Goal: Task Accomplishment & Management: Complete application form

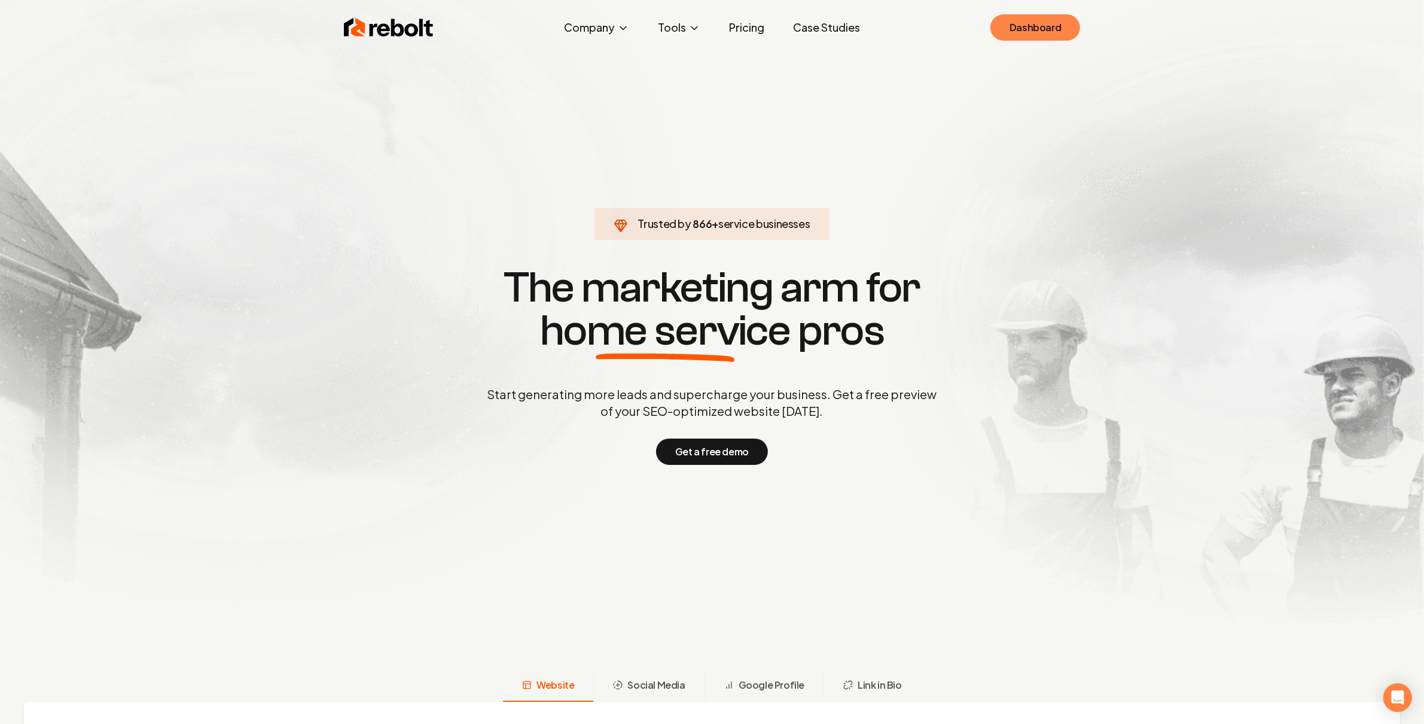
click at [1043, 29] on link "Dashboard" at bounding box center [1035, 27] width 90 height 26
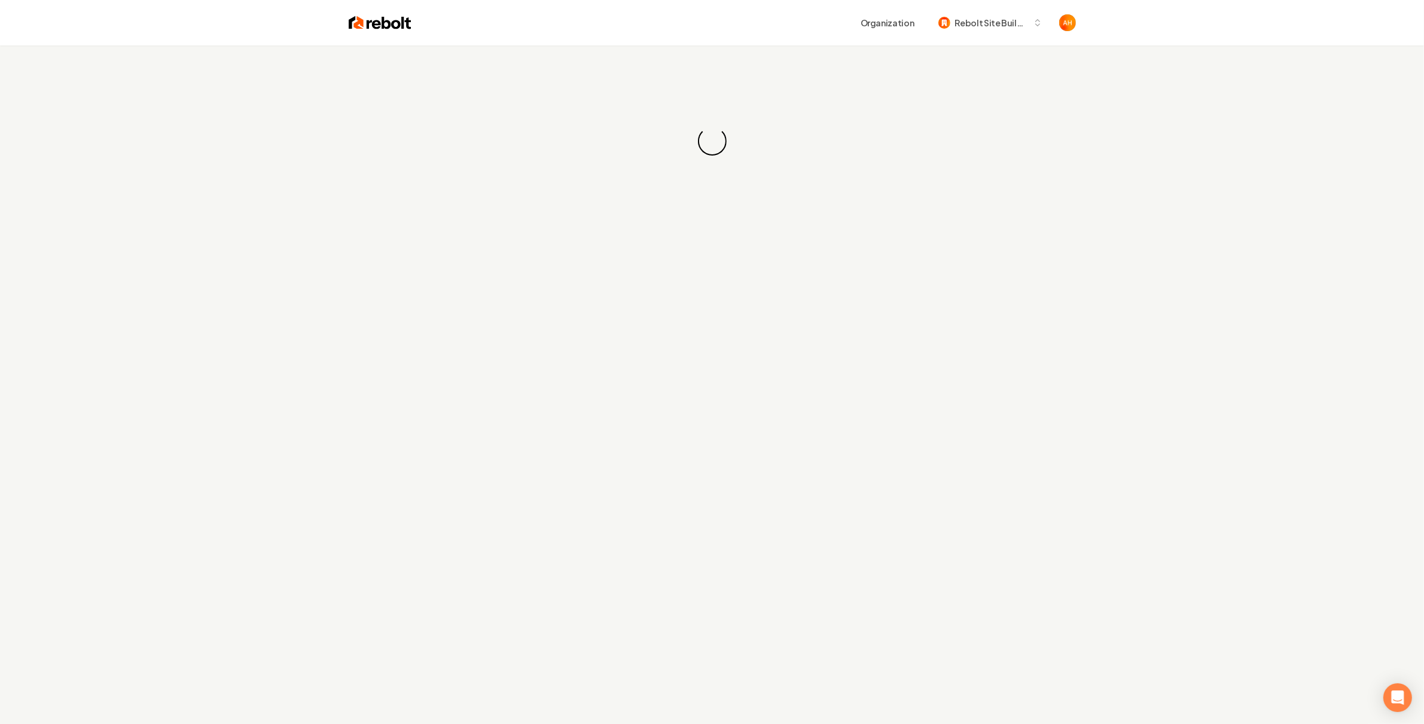
click at [714, 28] on div "Organization Rebolt Site Builder" at bounding box center [743, 23] width 664 height 22
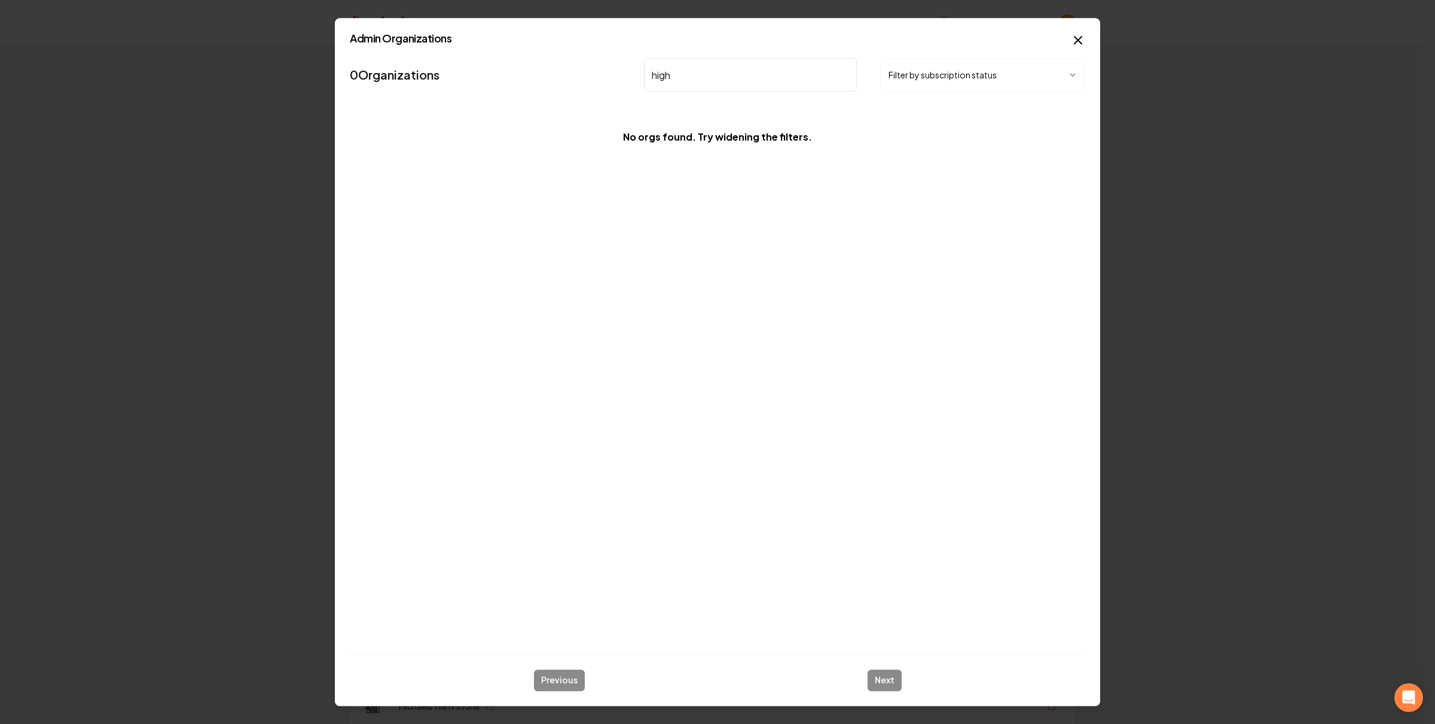
type input "high"
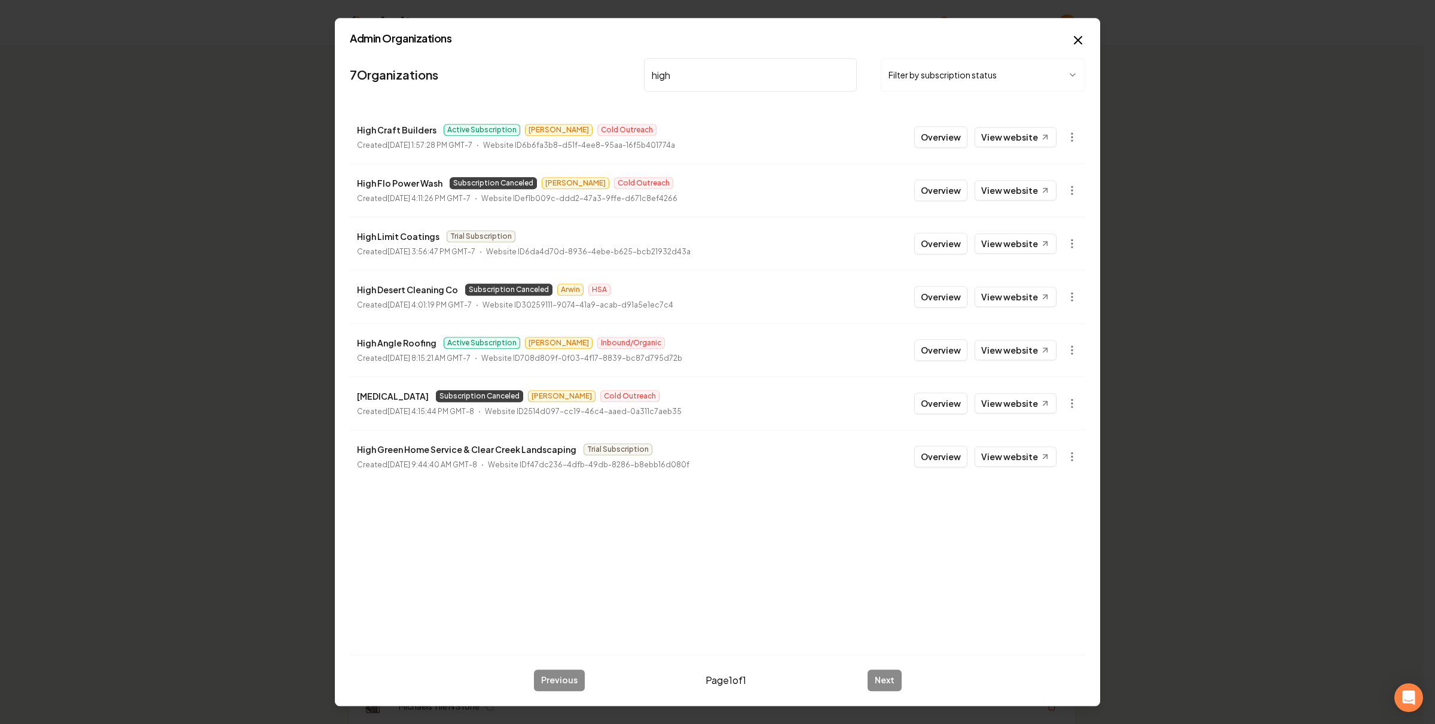
click at [951, 133] on button "Overview" at bounding box center [940, 137] width 53 height 22
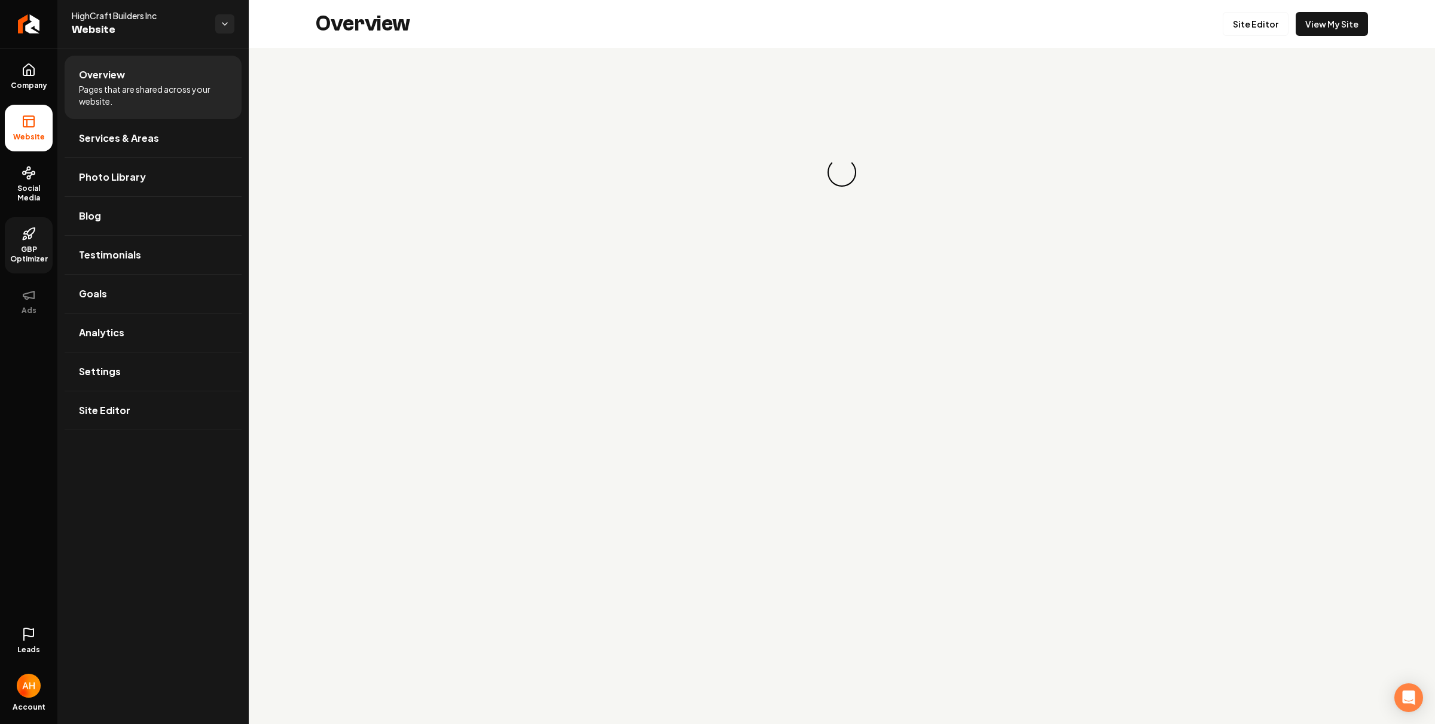
click at [40, 262] on span "GBP Optimizer" at bounding box center [29, 254] width 48 height 19
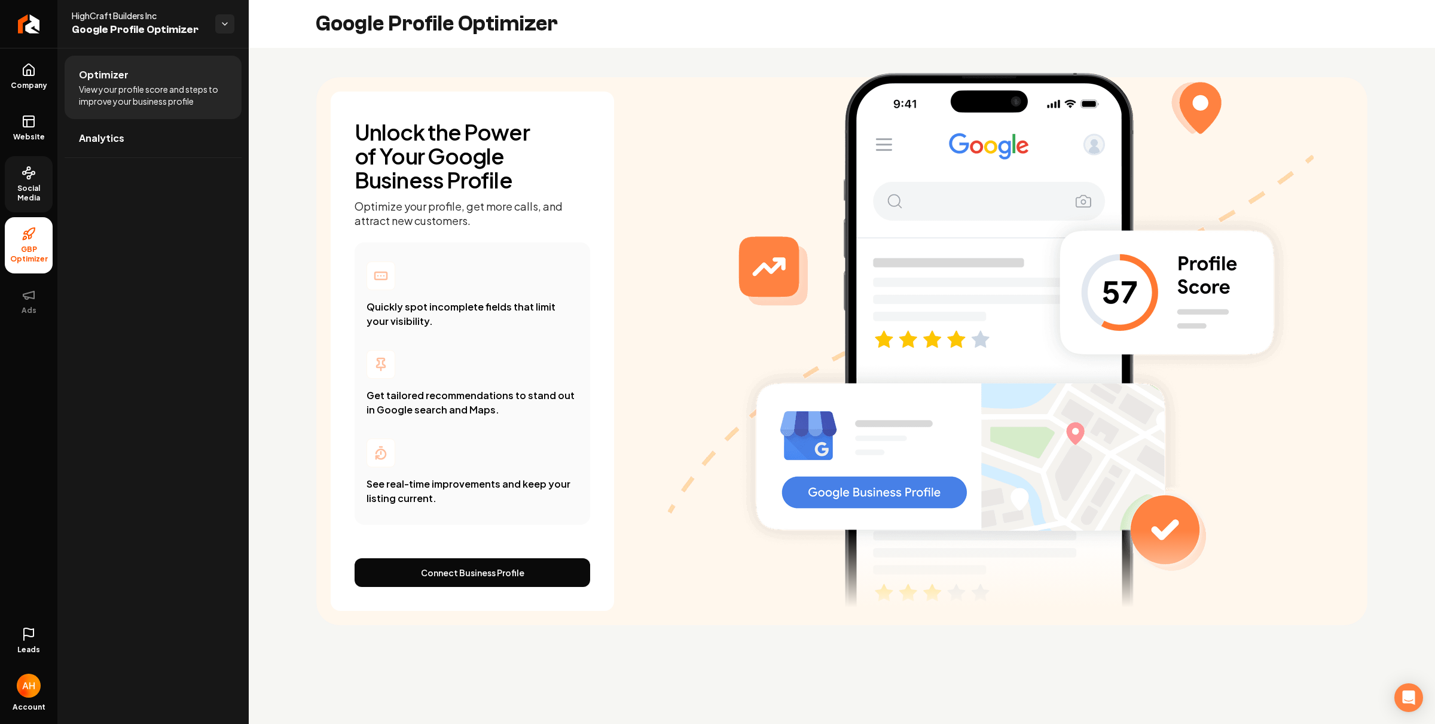
click at [14, 163] on link "Social Media" at bounding box center [29, 184] width 48 height 56
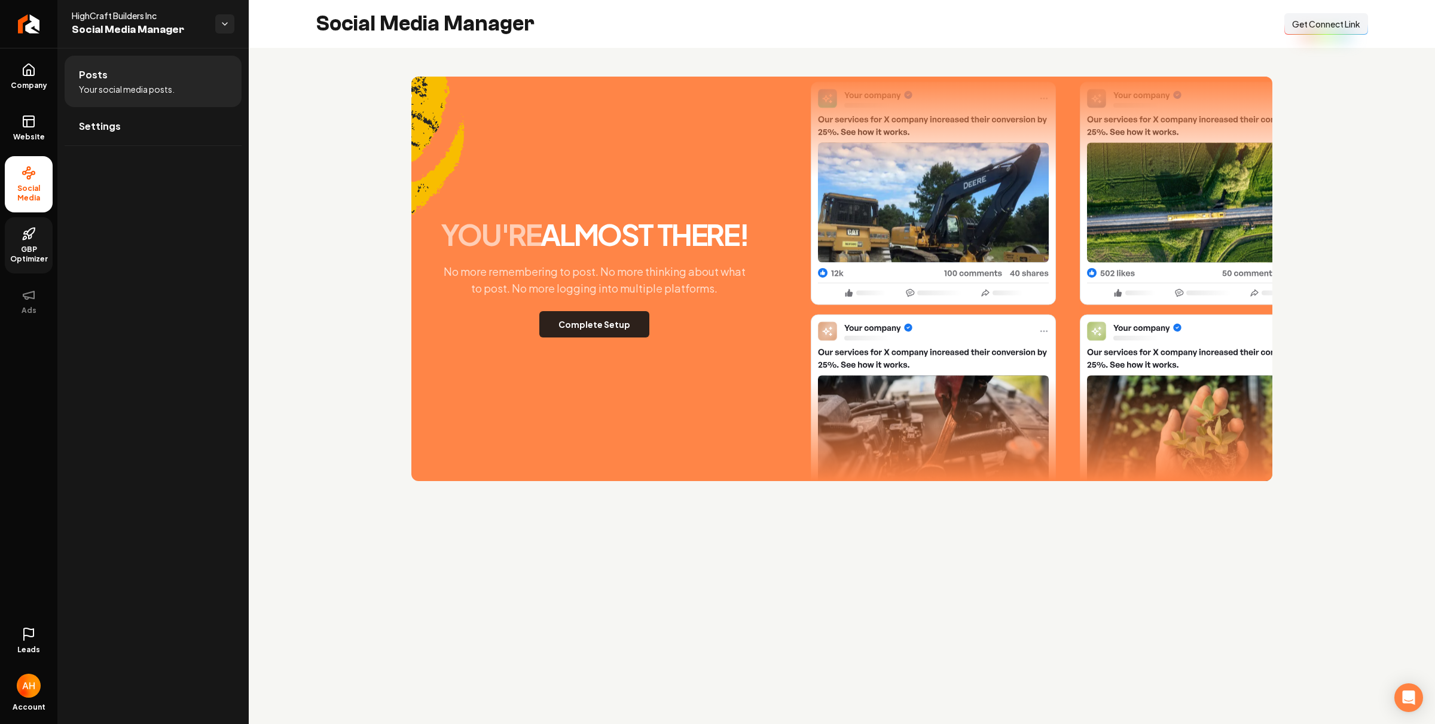
click at [628, 326] on button "Complete Setup" at bounding box center [594, 324] width 110 height 26
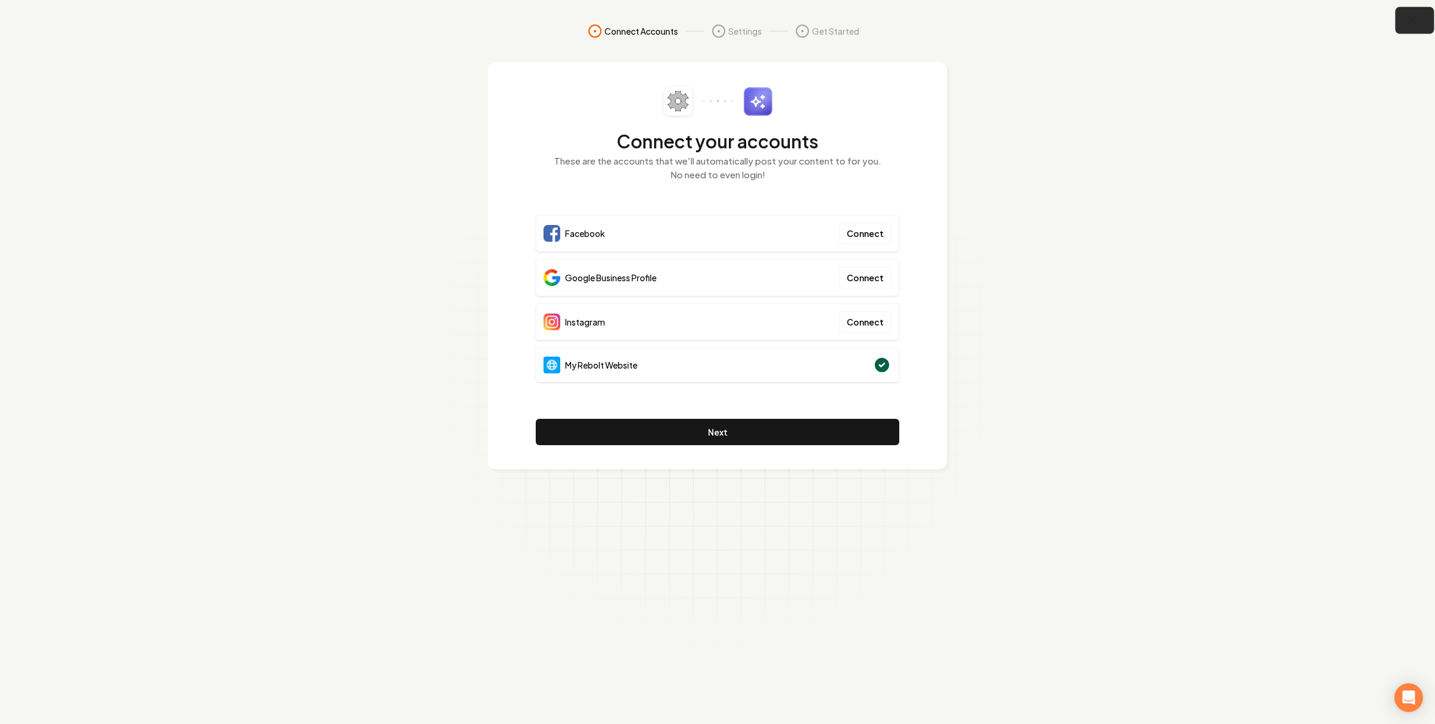
click at [1405, 19] on icon "button" at bounding box center [1412, 20] width 15 height 15
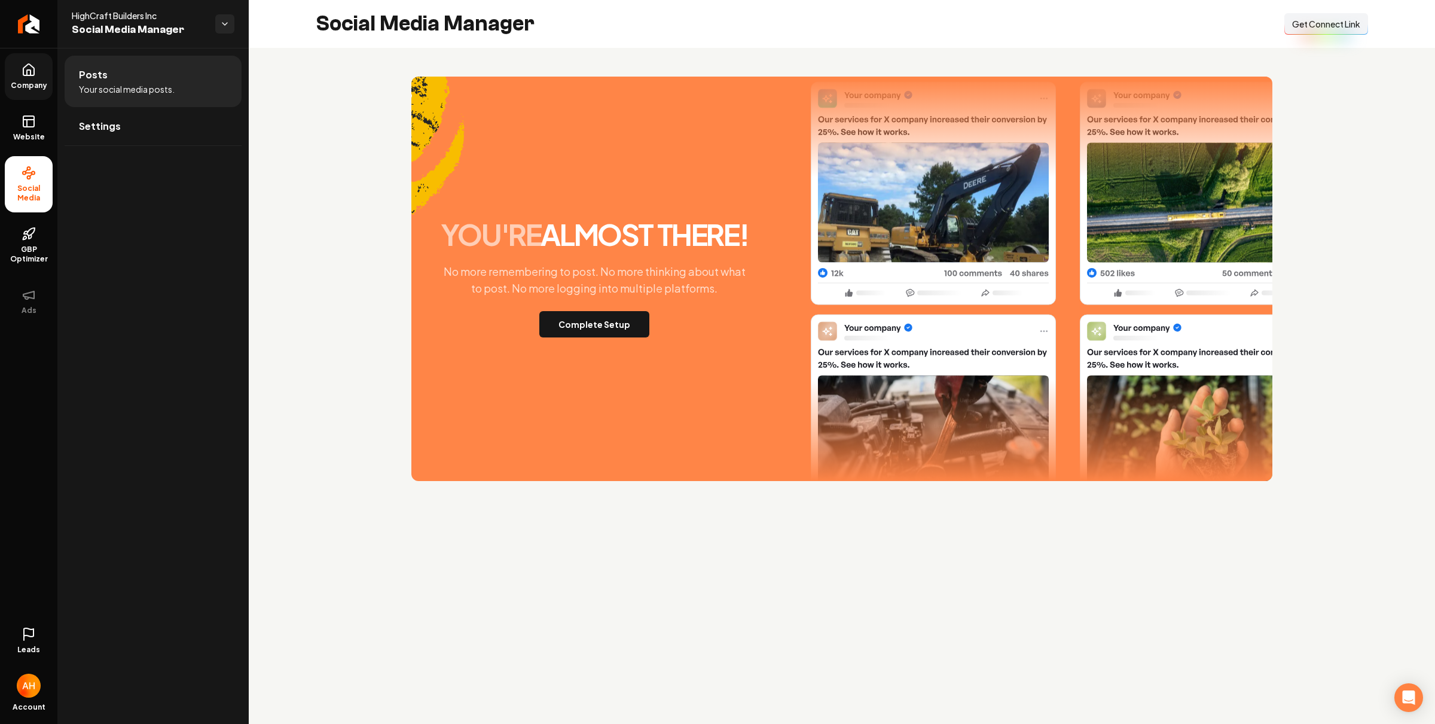
click at [26, 85] on span "Company" at bounding box center [29, 86] width 46 height 10
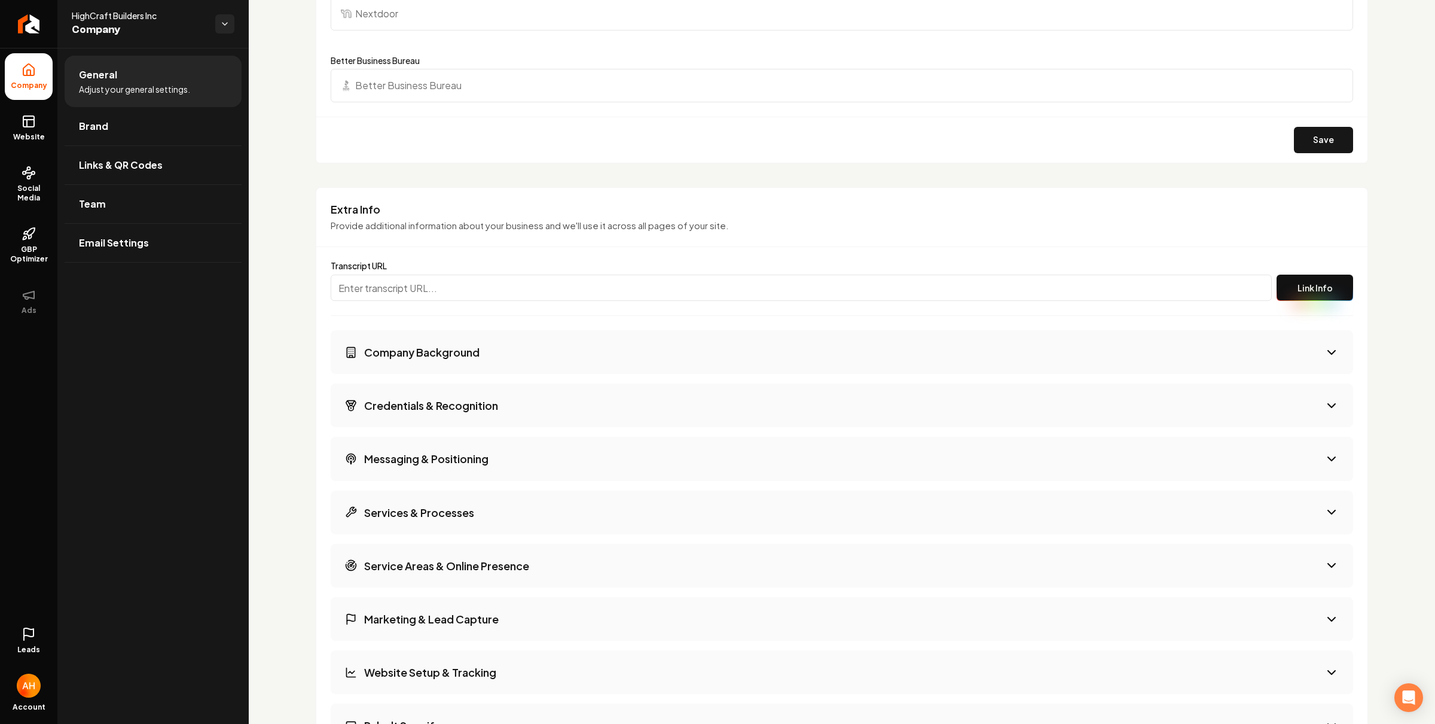
scroll to position [1646, 0]
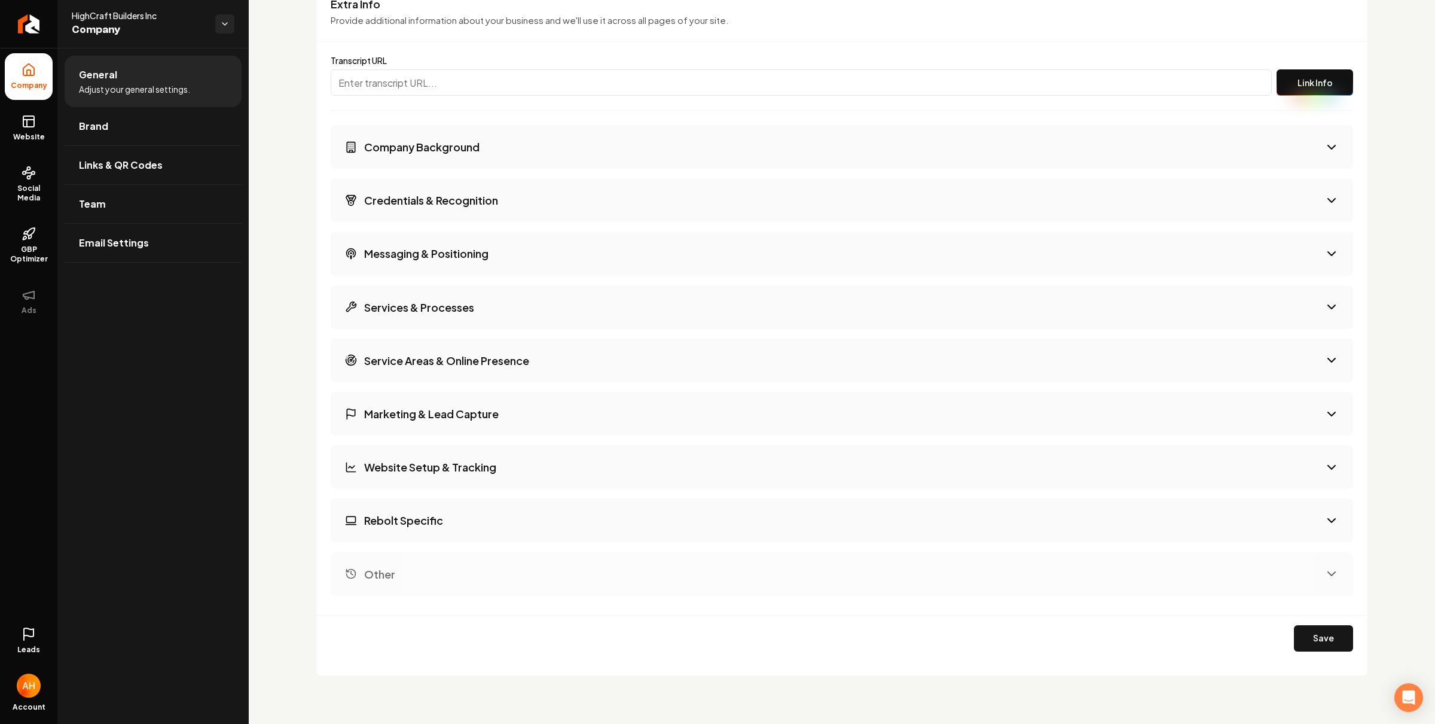
click at [582, 150] on button "Company Background" at bounding box center [842, 147] width 1023 height 44
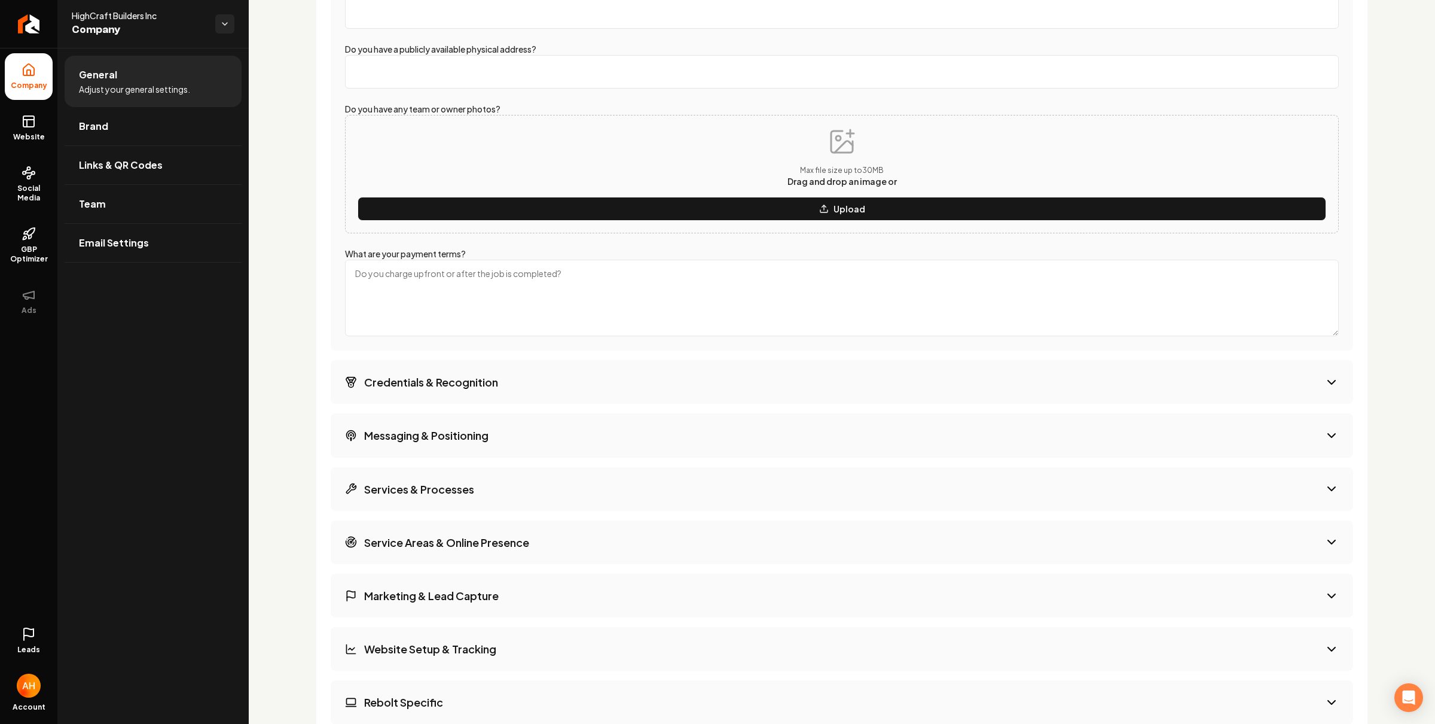
click at [639, 396] on button "Credentials & Recognition" at bounding box center [842, 382] width 1023 height 44
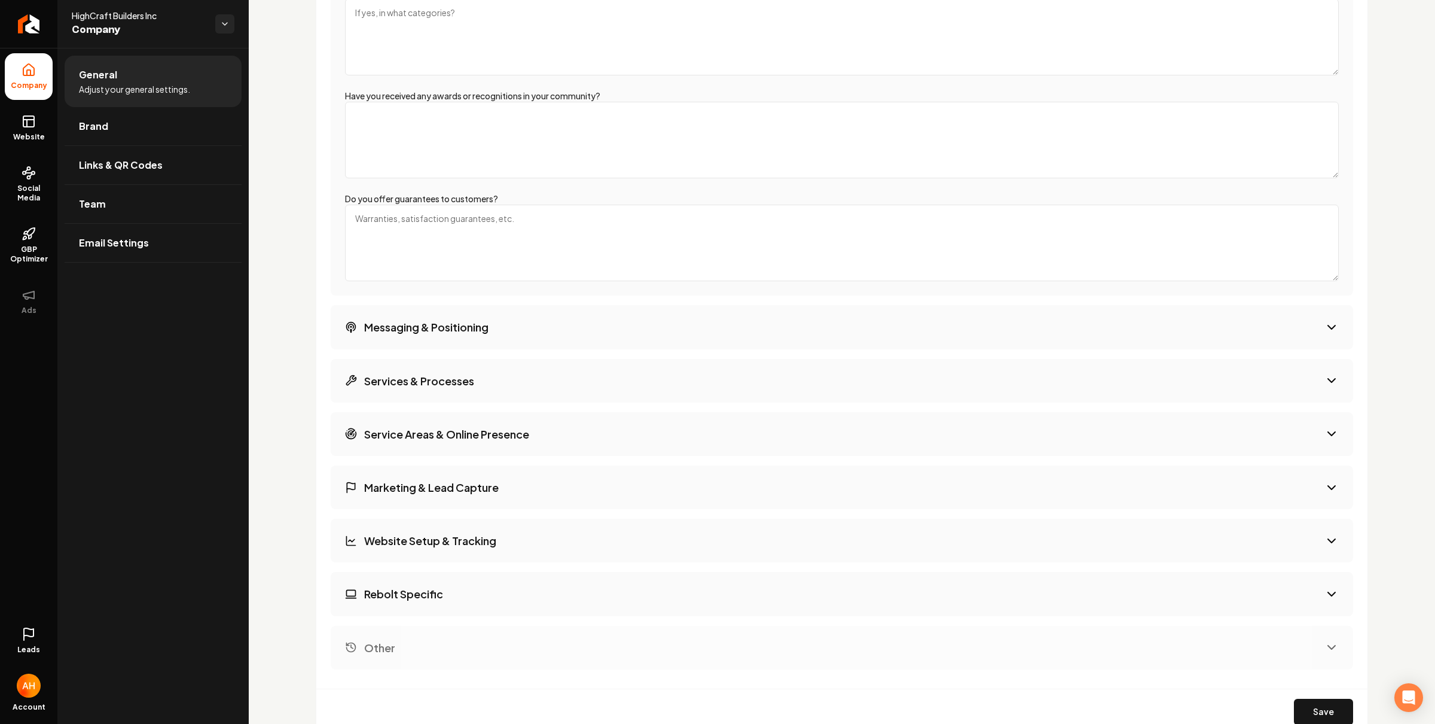
click at [647, 365] on button "Services & Processes" at bounding box center [842, 381] width 1023 height 44
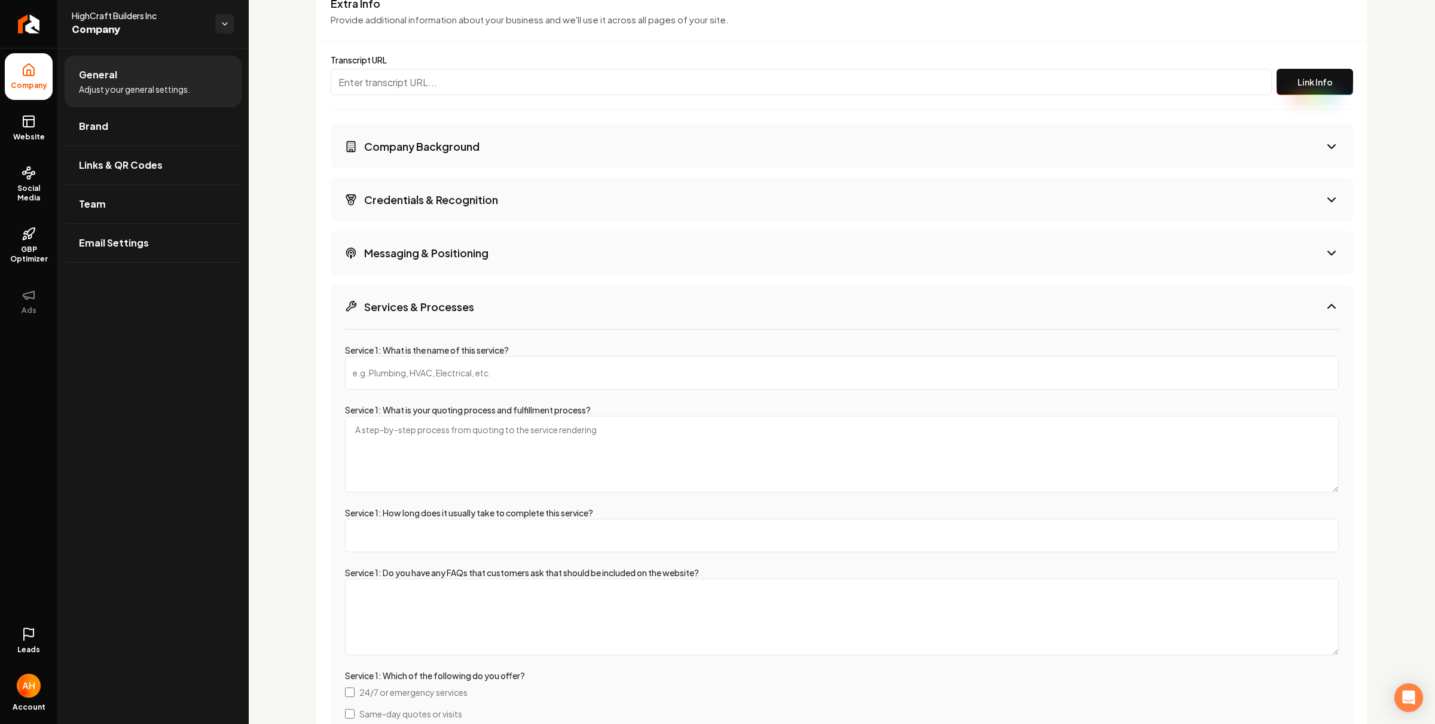
click at [27, 637] on icon at bounding box center [29, 634] width 14 height 14
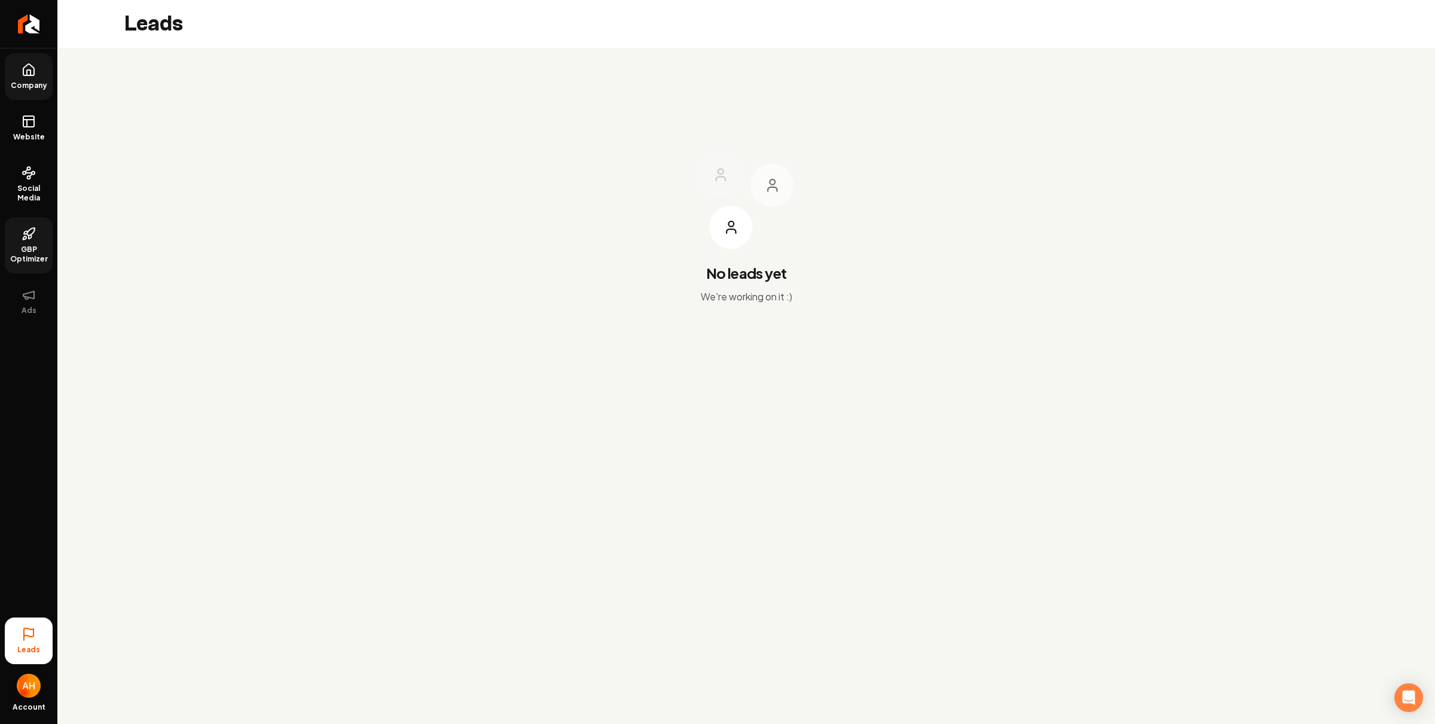
click at [20, 254] on span "GBP Optimizer" at bounding box center [29, 254] width 48 height 19
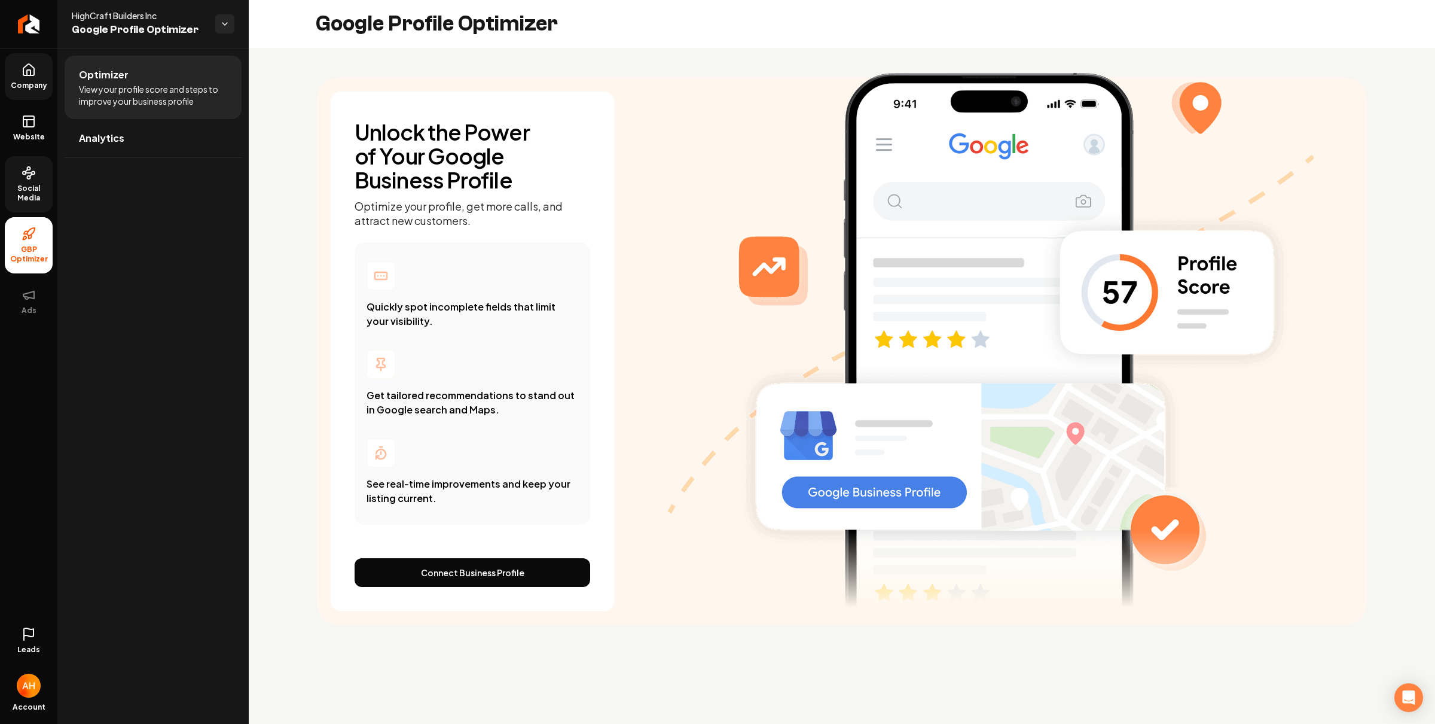
click at [29, 193] on span "Social Media" at bounding box center [29, 193] width 48 height 19
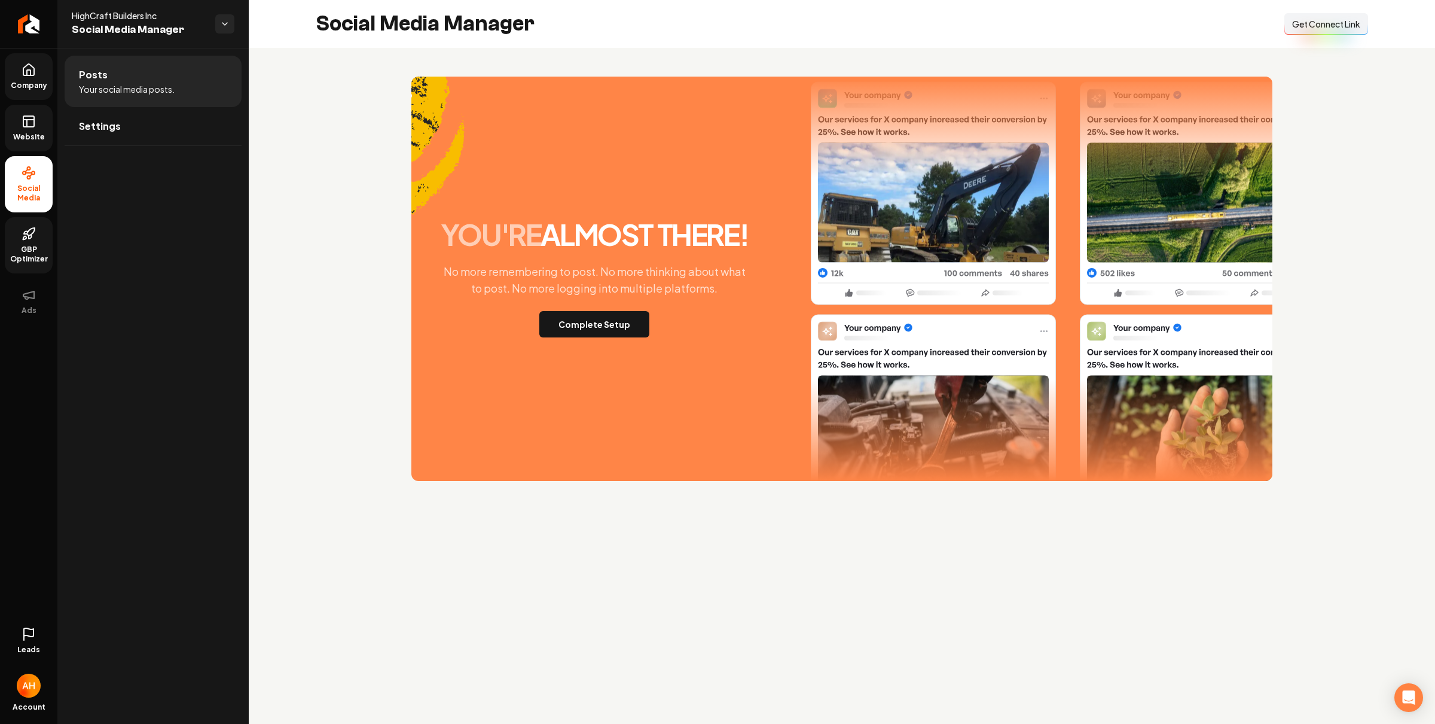
click at [27, 124] on icon at bounding box center [27, 123] width 0 height 7
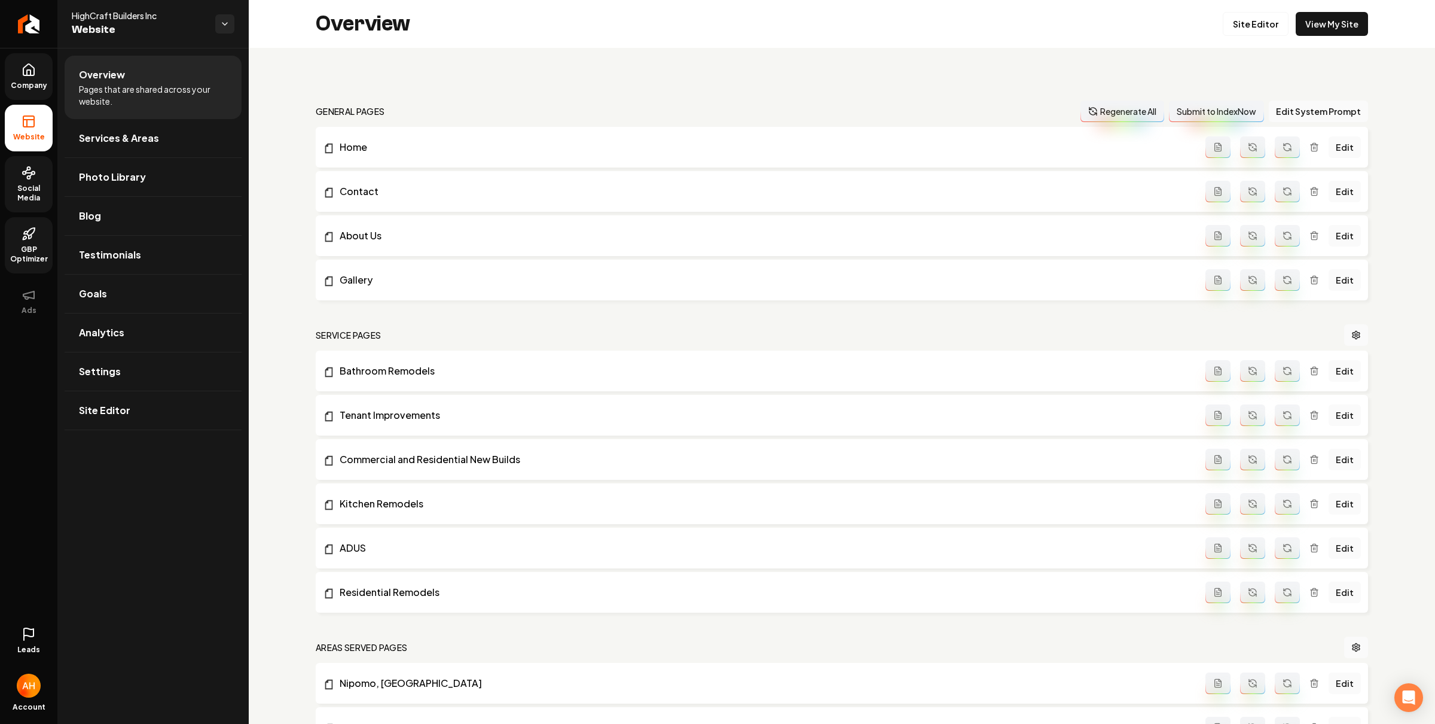
click at [30, 65] on icon at bounding box center [28, 69] width 11 height 11
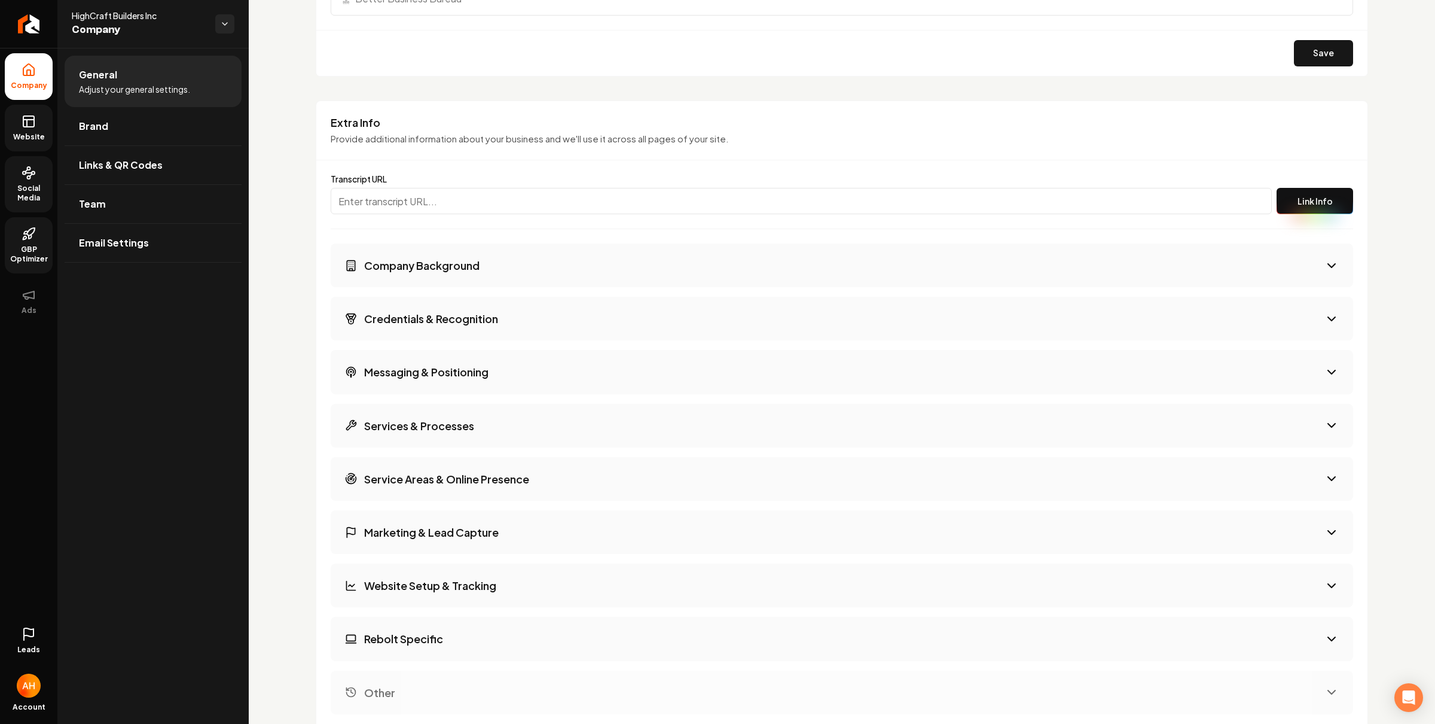
scroll to position [1646, 0]
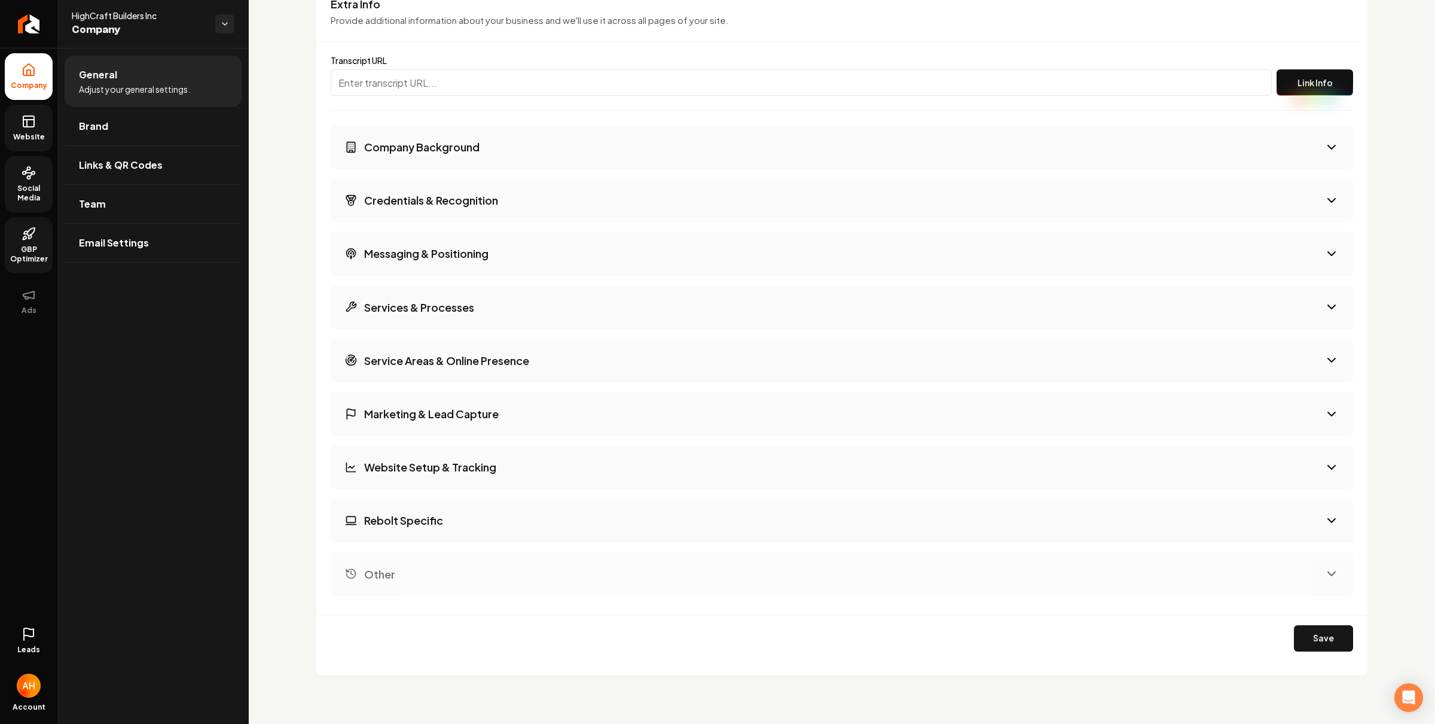
click at [465, 266] on button "Messaging & Positioning" at bounding box center [842, 253] width 1023 height 44
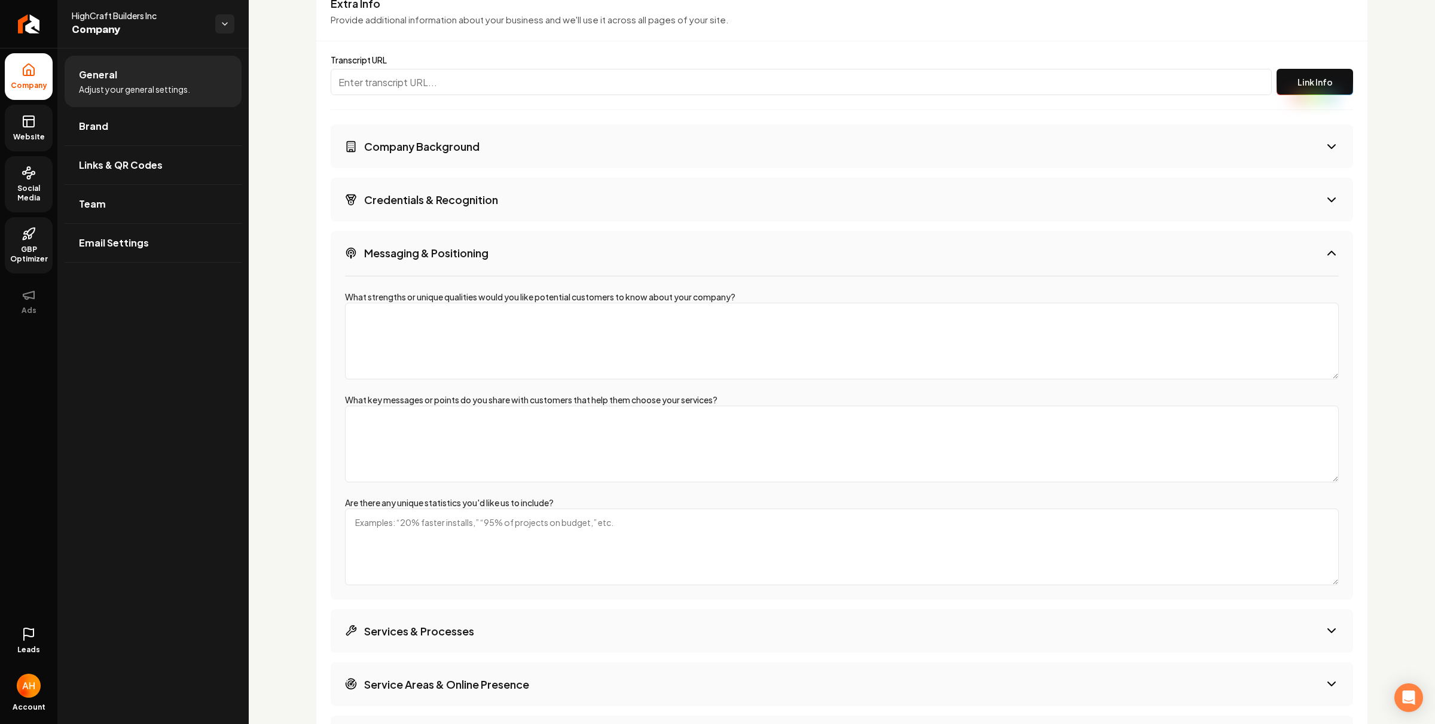
scroll to position [1742, 0]
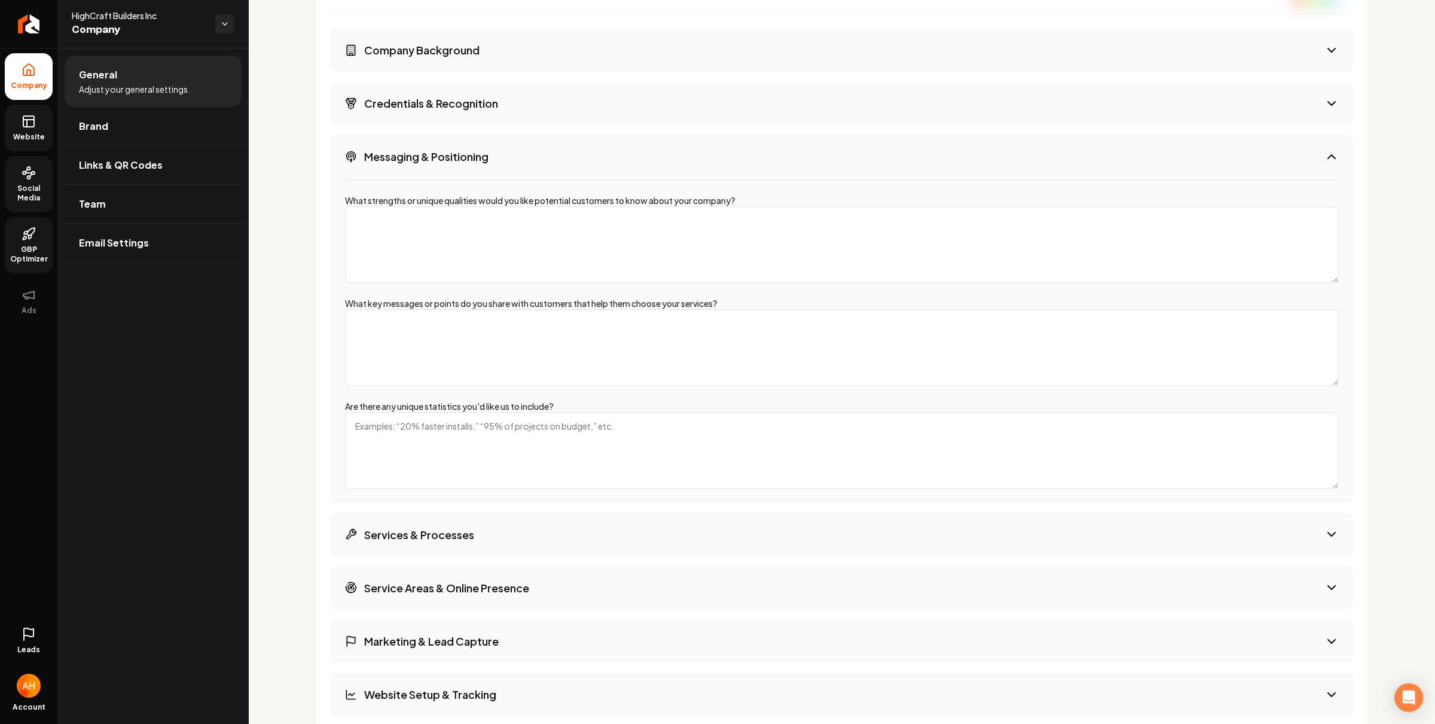
click at [471, 532] on h3 "Services & Processes" at bounding box center [419, 534] width 110 height 15
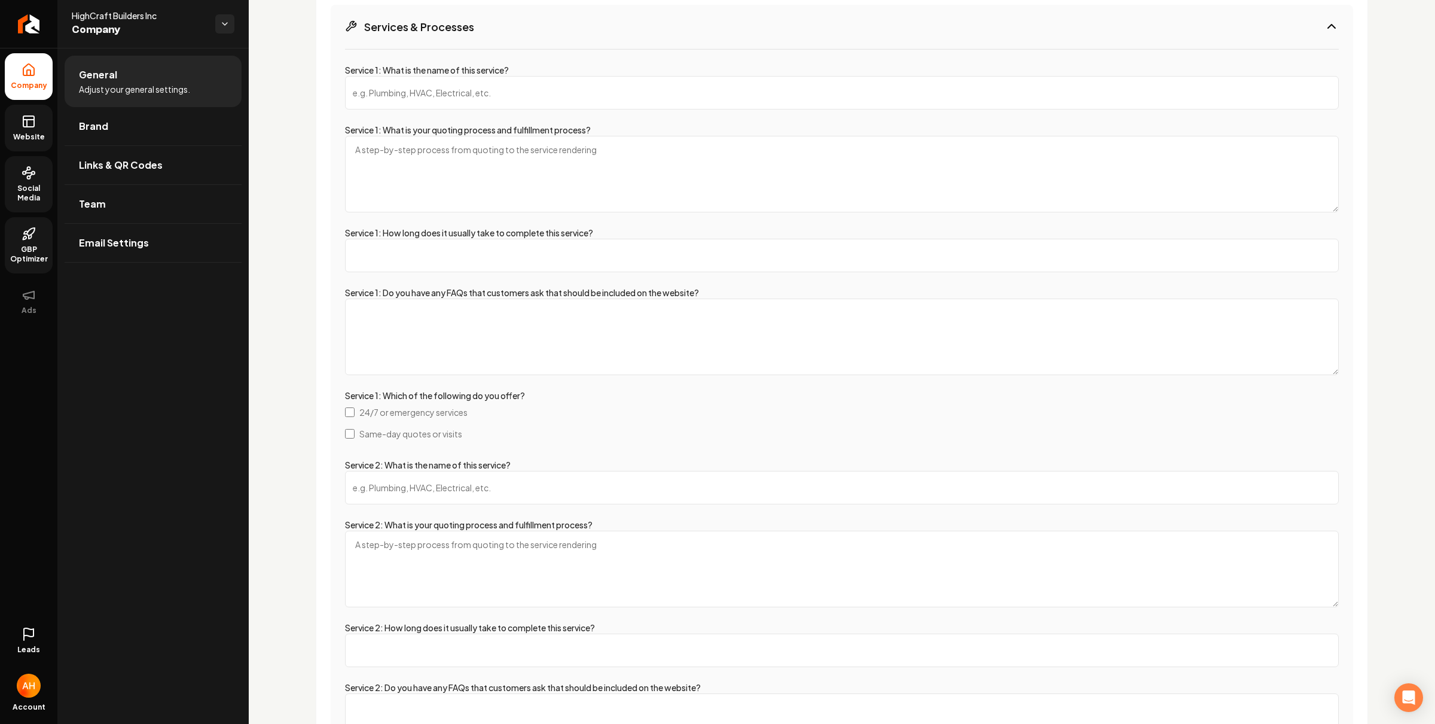
scroll to position [1855, 0]
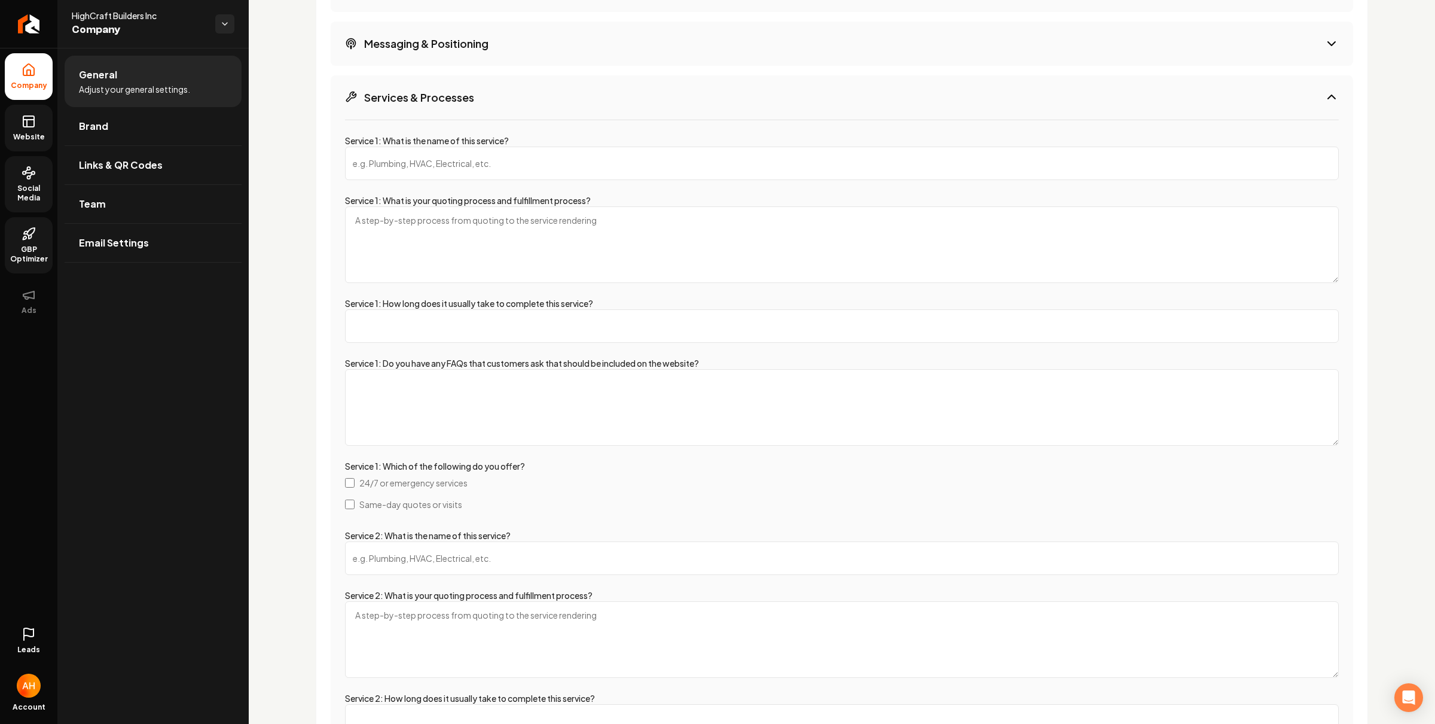
click at [33, 117] on icon at bounding box center [29, 121] width 14 height 14
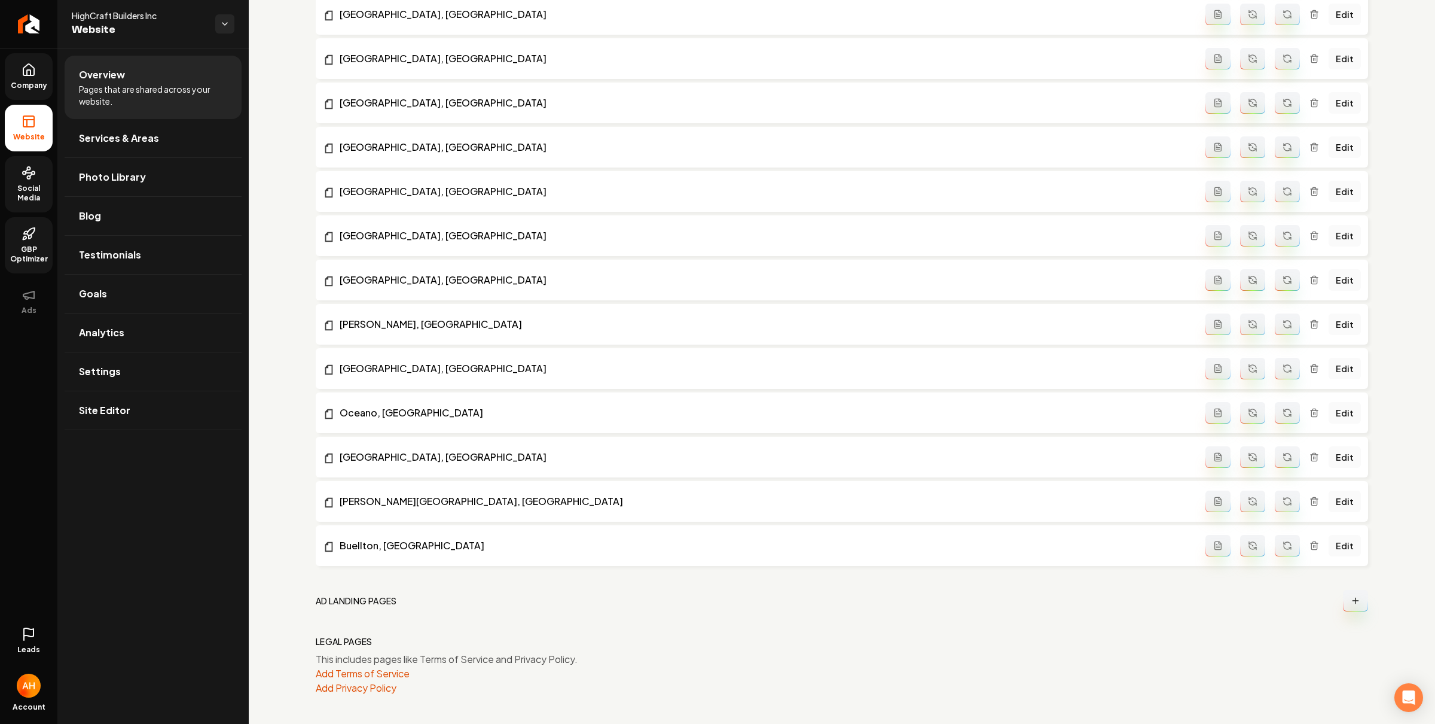
scroll to position [756, 0]
click at [125, 213] on link "Blog" at bounding box center [153, 216] width 177 height 38
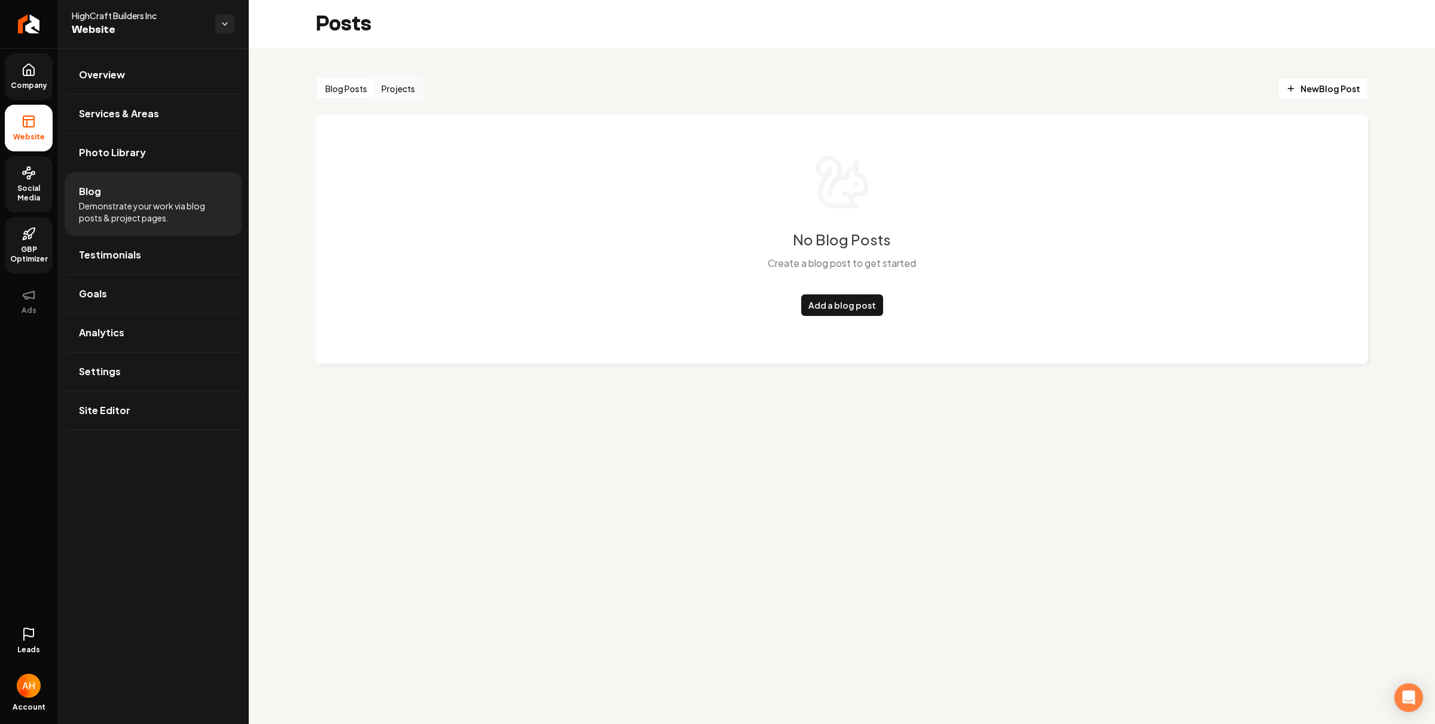
click at [390, 88] on button "Projects" at bounding box center [398, 88] width 48 height 19
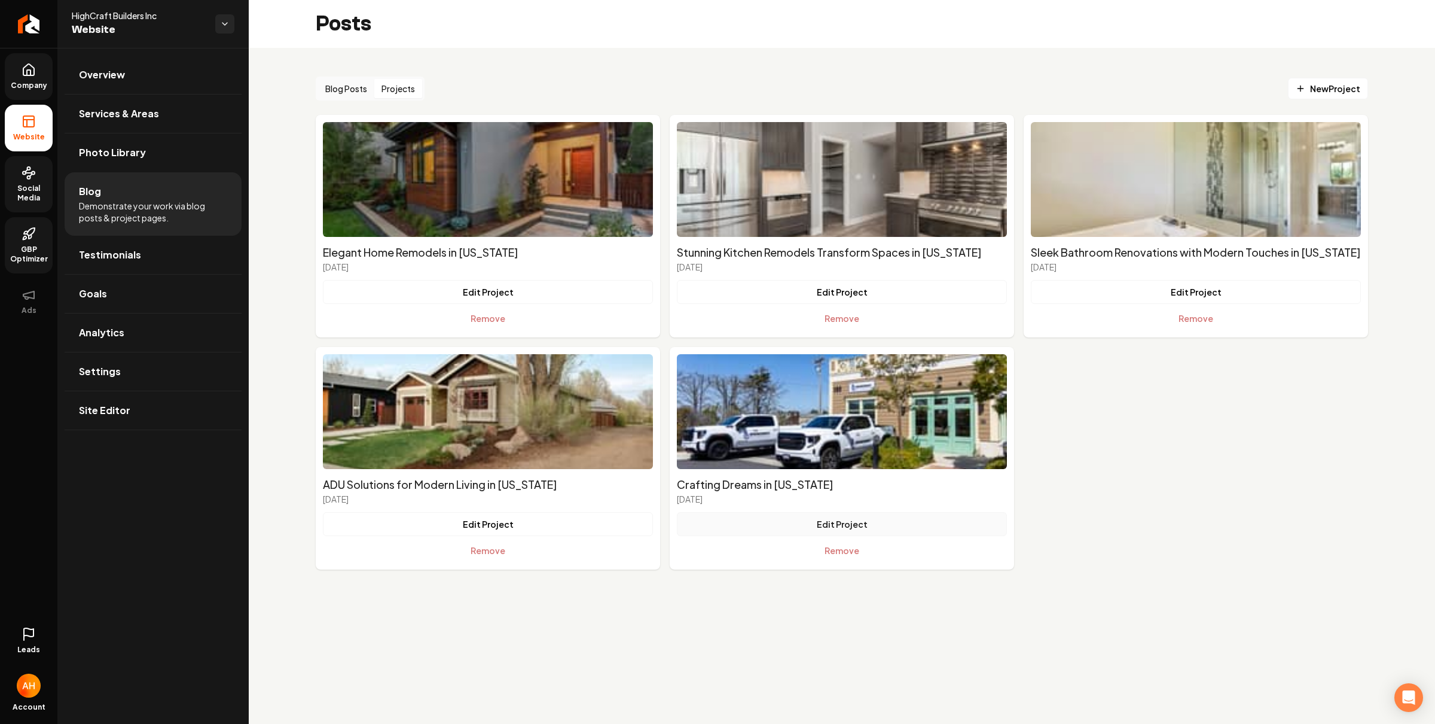
click at [856, 528] on button "Edit Project" at bounding box center [842, 524] width 330 height 24
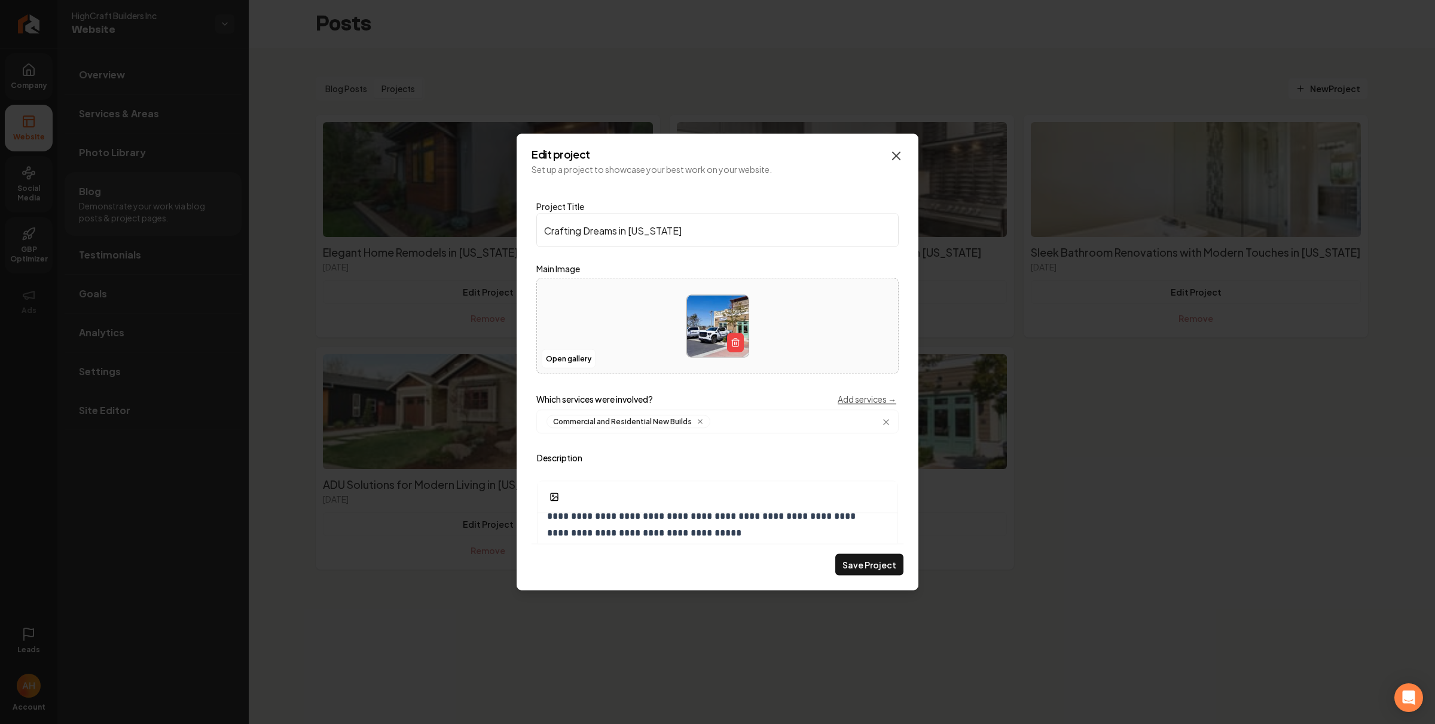
click at [899, 154] on icon "Main content area" at bounding box center [896, 156] width 14 height 14
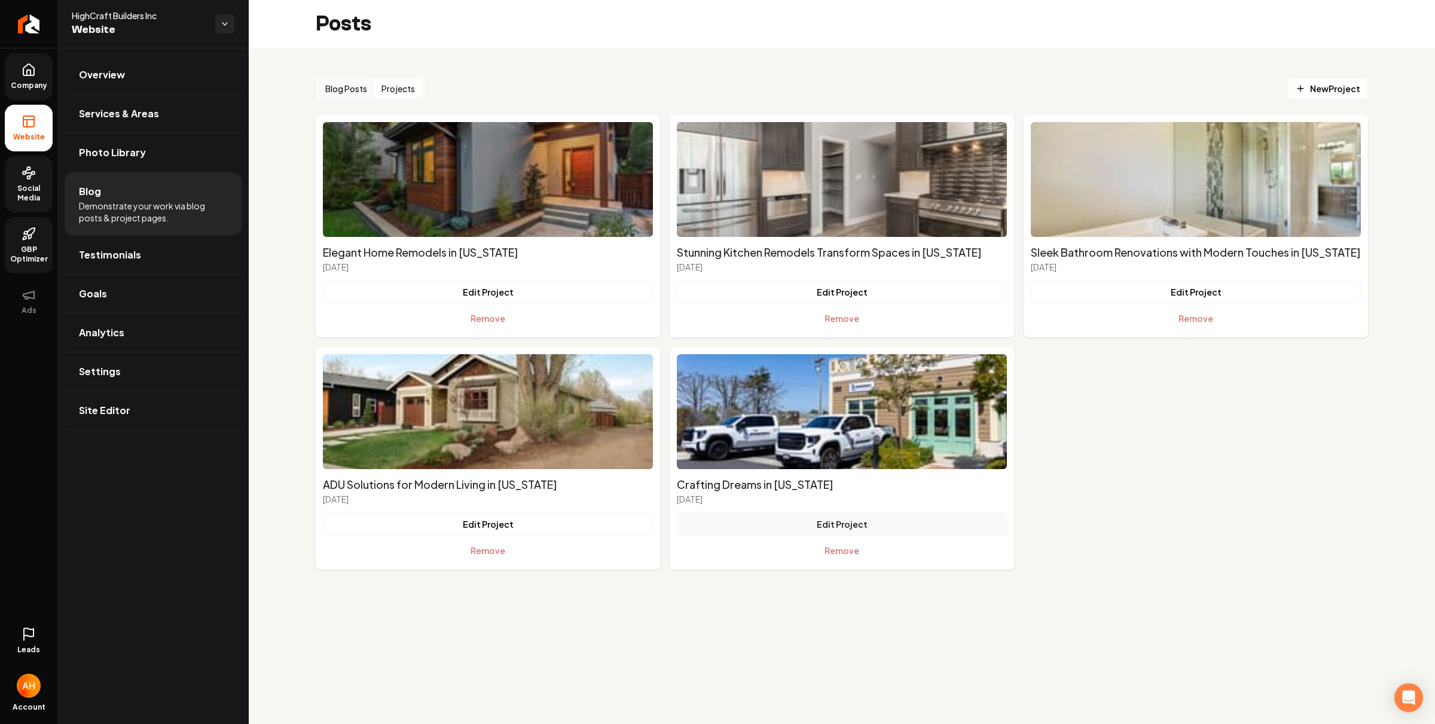
click at [889, 524] on button "Edit Project" at bounding box center [842, 524] width 330 height 24
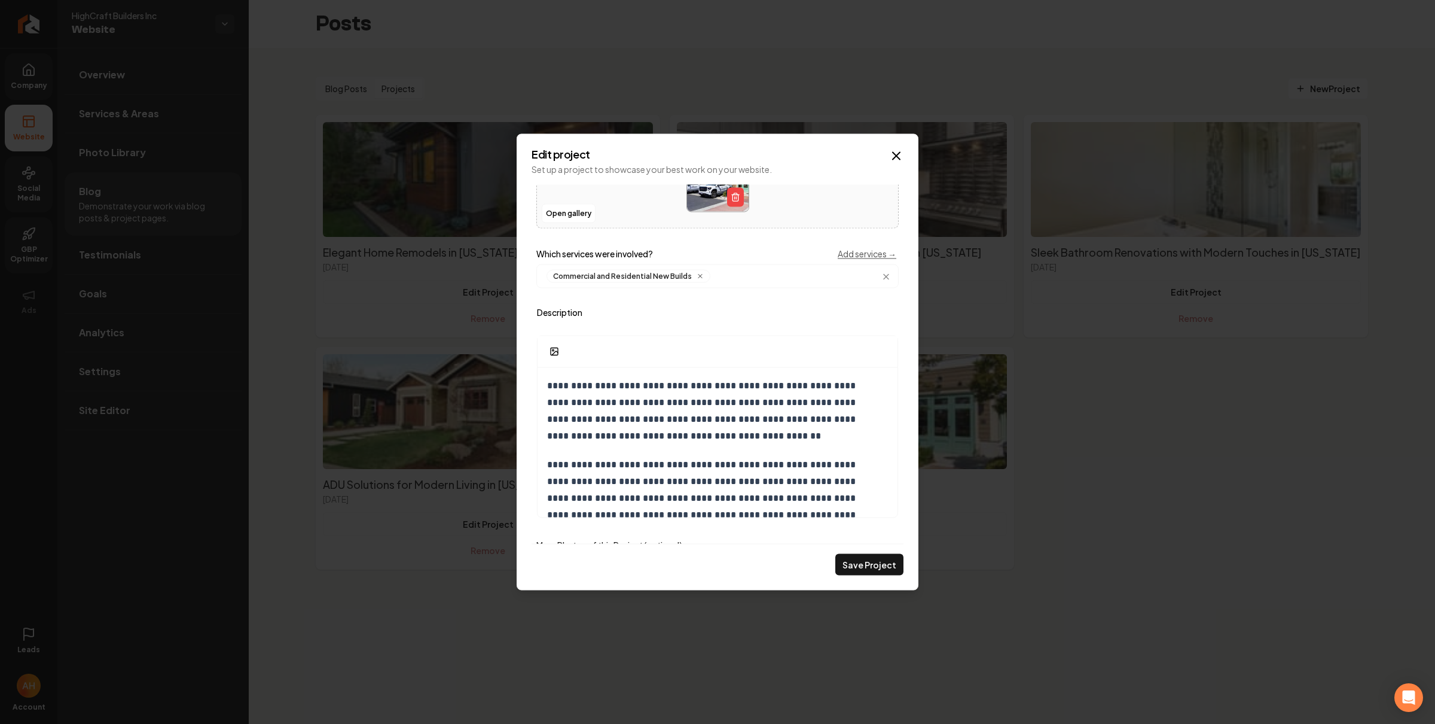
scroll to position [39, 0]
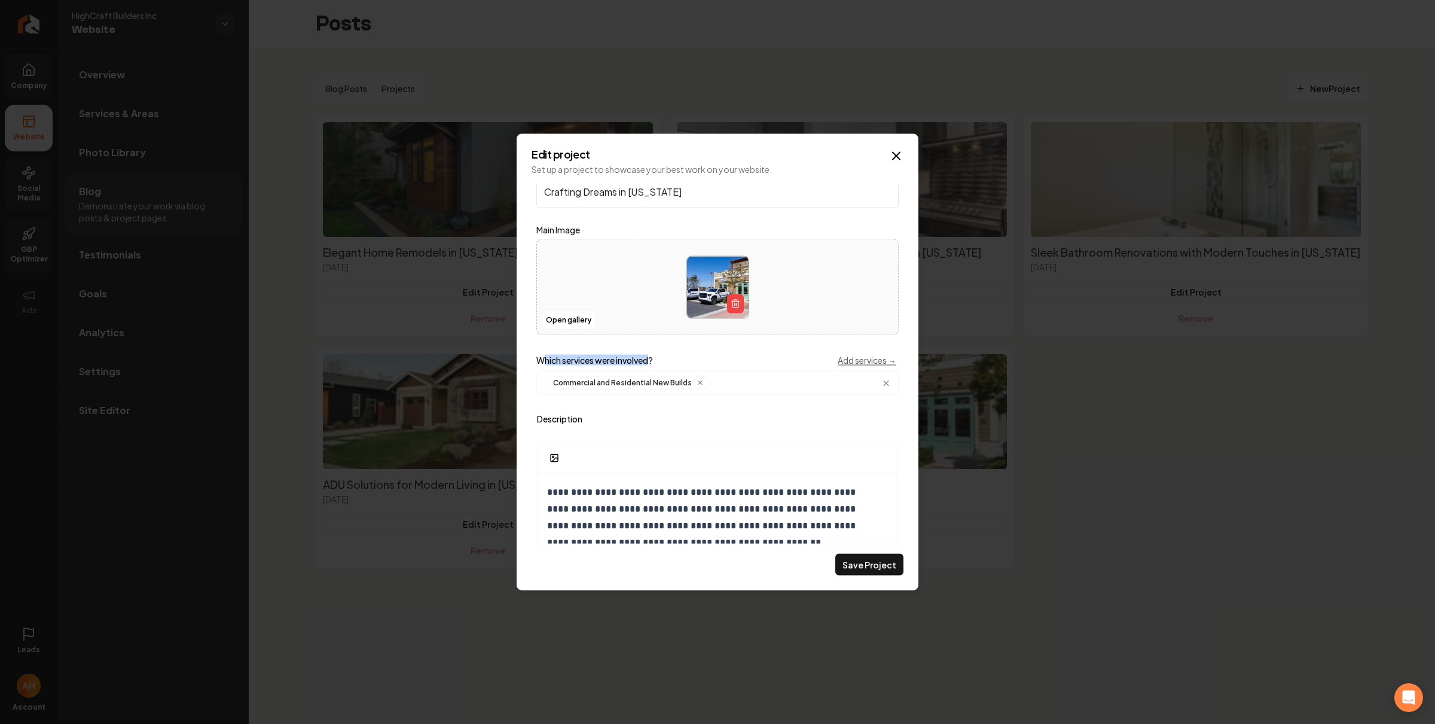
drag, startPoint x: 542, startPoint y: 358, endPoint x: 654, endPoint y: 361, distance: 111.3
click at [653, 361] on label "Which services were involved?" at bounding box center [594, 360] width 117 height 8
click at [732, 385] on input "Main content area" at bounding box center [803, 382] width 176 height 13
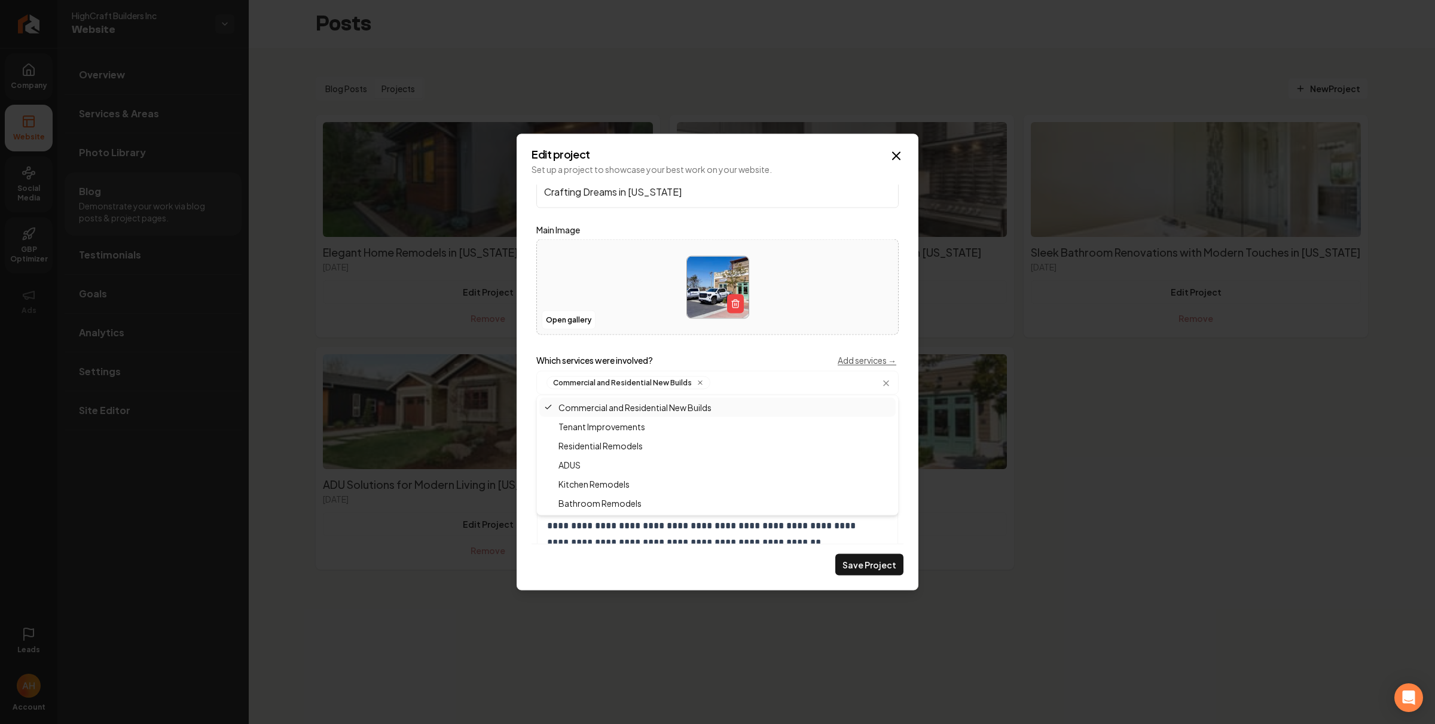
click at [710, 365] on div "Which services were involved? Add services → Commercial and Residential New Bui…" at bounding box center [717, 374] width 362 height 41
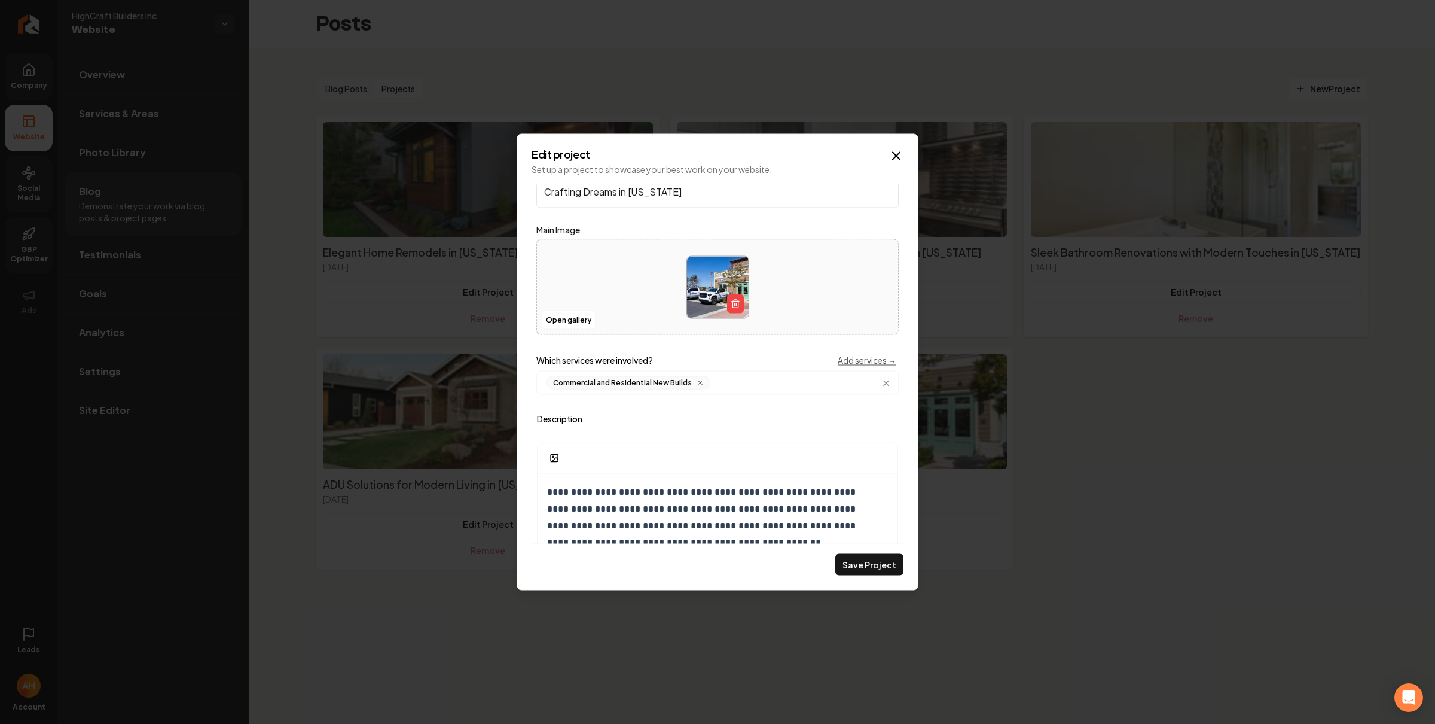
click at [690, 382] on div "Commercial and Residential New Builds" at bounding box center [629, 382] width 164 height 13
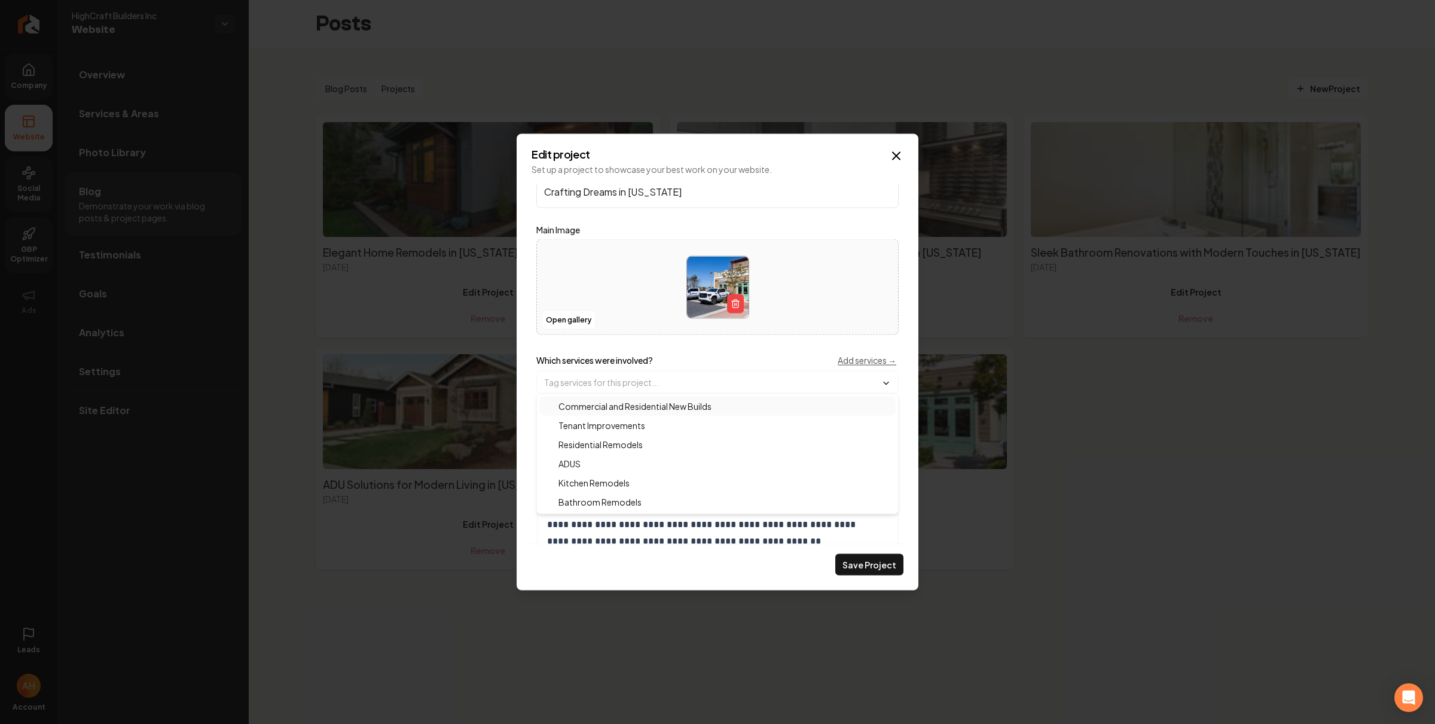
click at [694, 355] on div "Which services were involved? Add services →" at bounding box center [717, 360] width 362 height 12
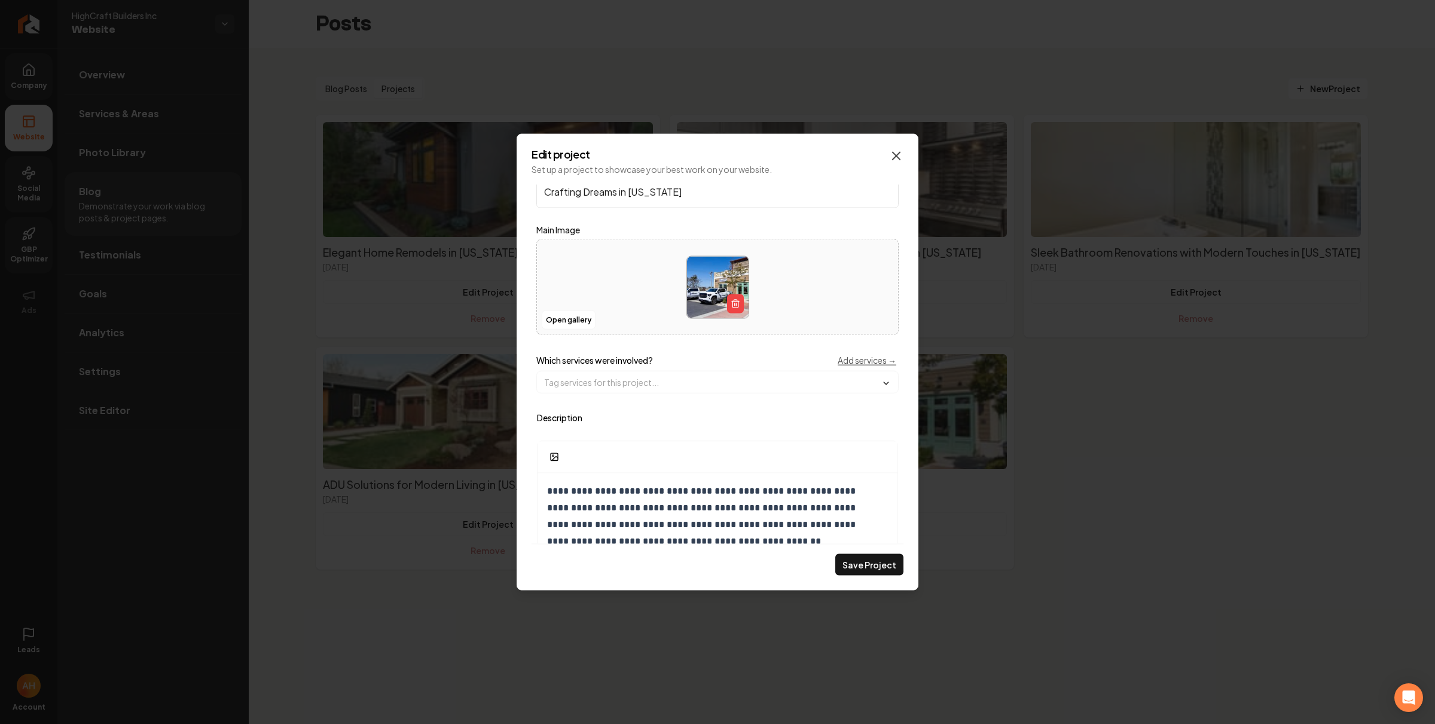
click at [893, 159] on icon "Main content area" at bounding box center [896, 155] width 7 height 7
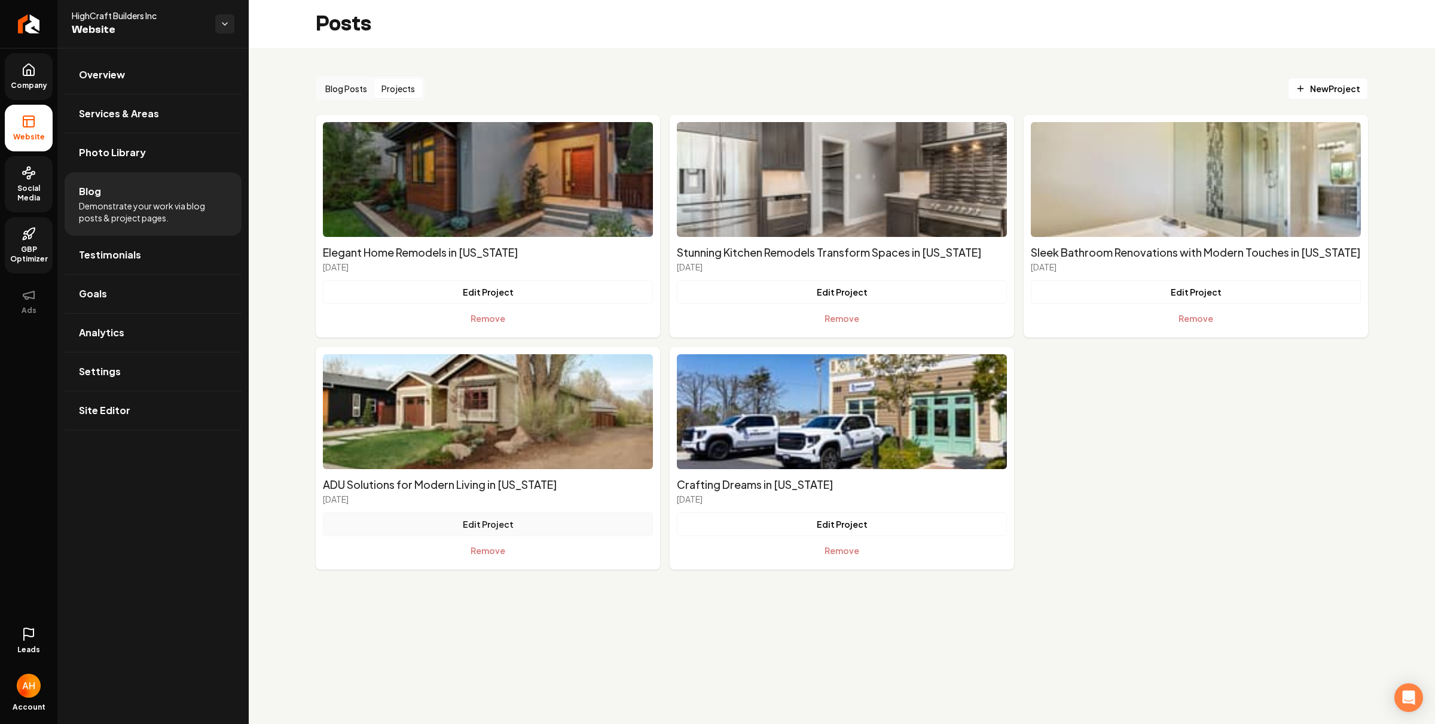
click at [496, 524] on button "Edit Project" at bounding box center [488, 524] width 330 height 24
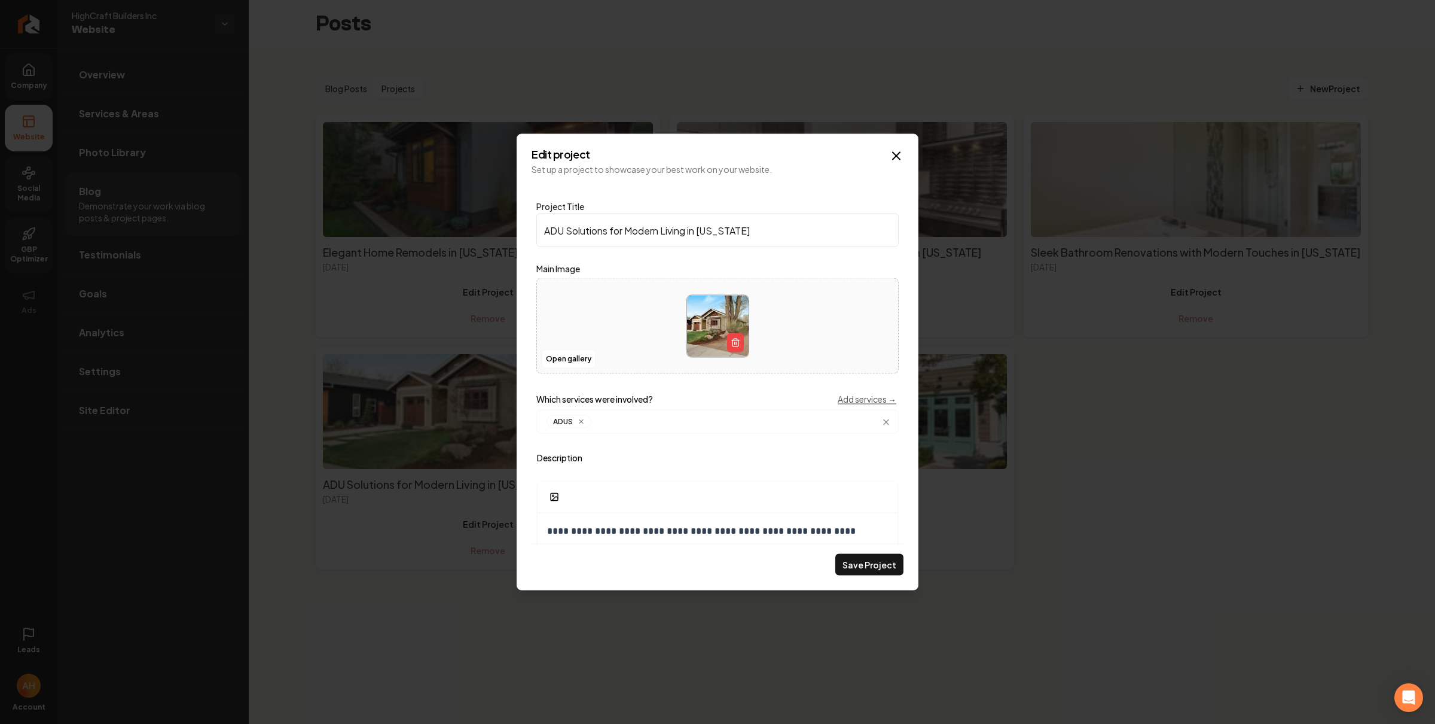
scroll to position [19, 0]
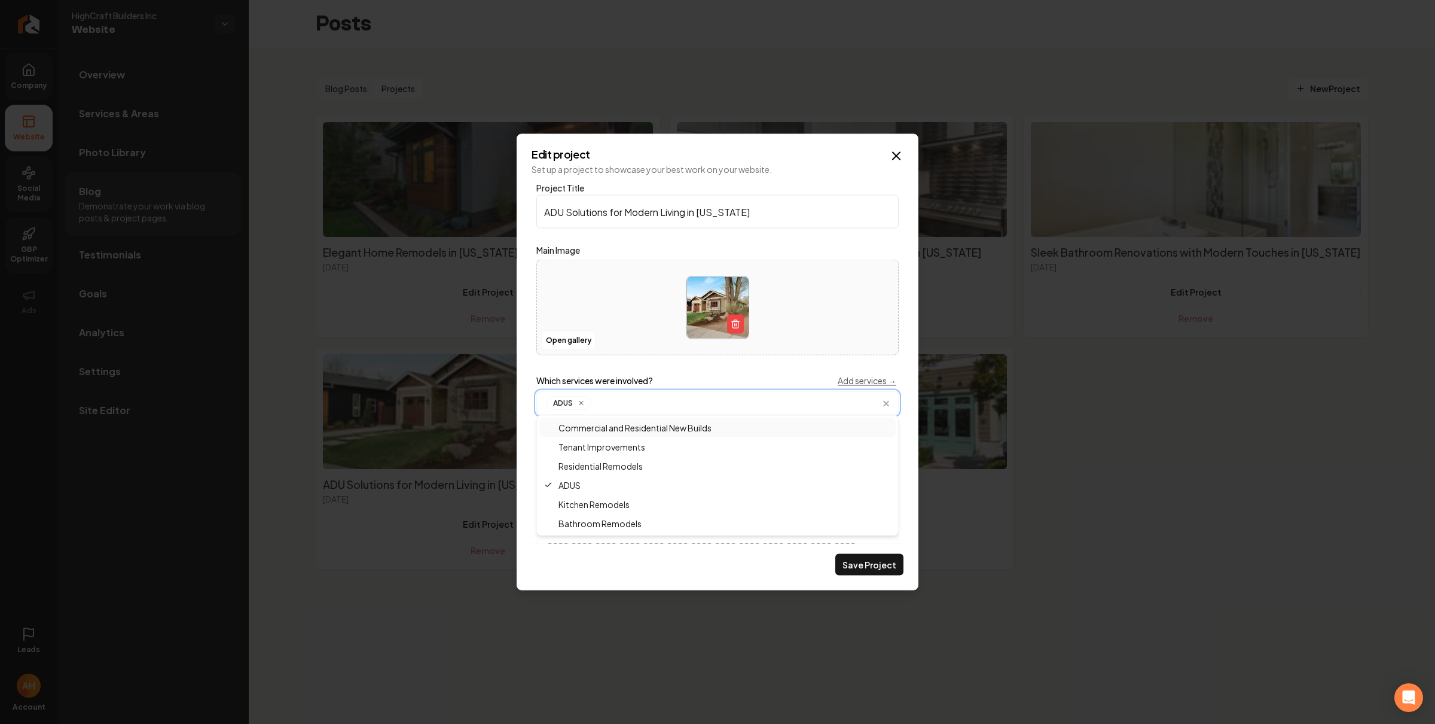
click at [621, 403] on input "Main content area" at bounding box center [743, 402] width 295 height 13
click at [634, 379] on label "Which services were involved?" at bounding box center [594, 380] width 117 height 8
click at [622, 405] on input "Main content area" at bounding box center [743, 402] width 295 height 13
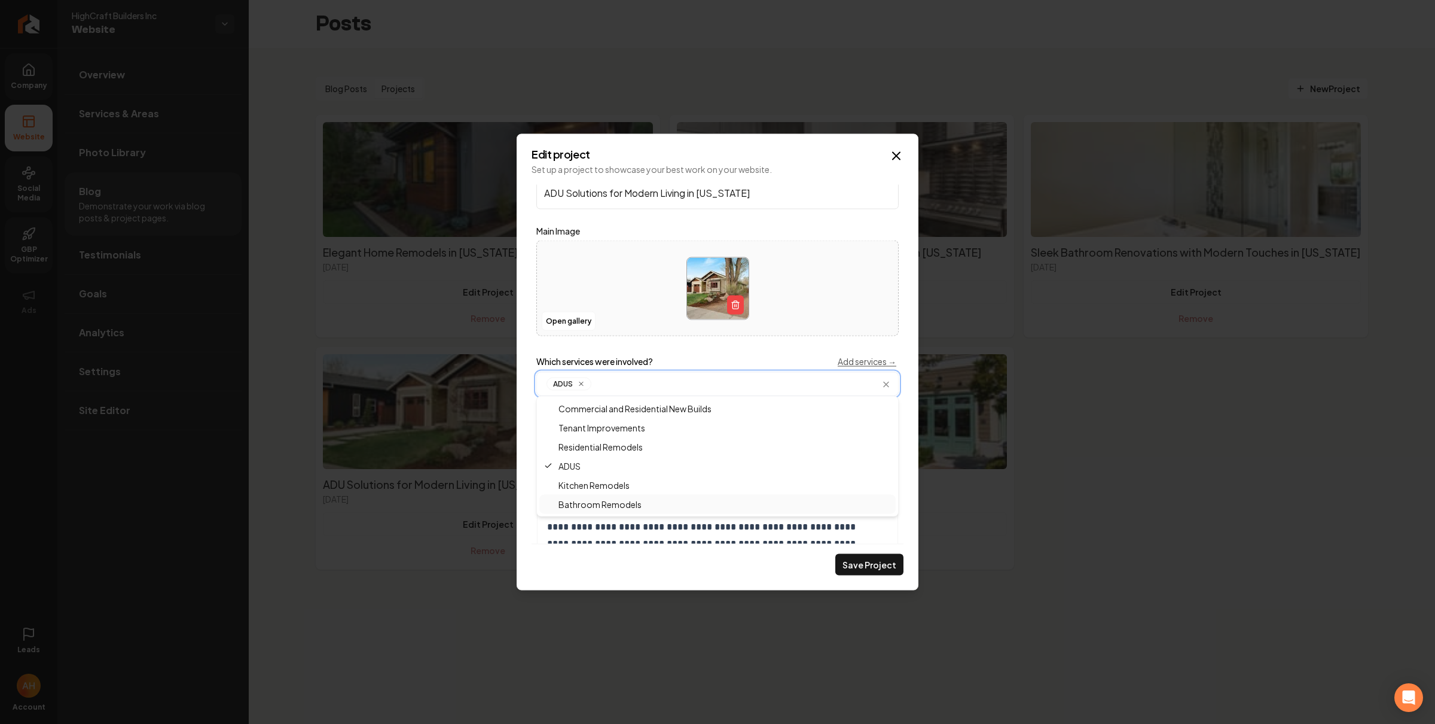
click at [645, 504] on div "Bathroom Remodels" at bounding box center [717, 504] width 356 height 19
click at [746, 347] on div "**********" at bounding box center [718, 364] width 372 height 359
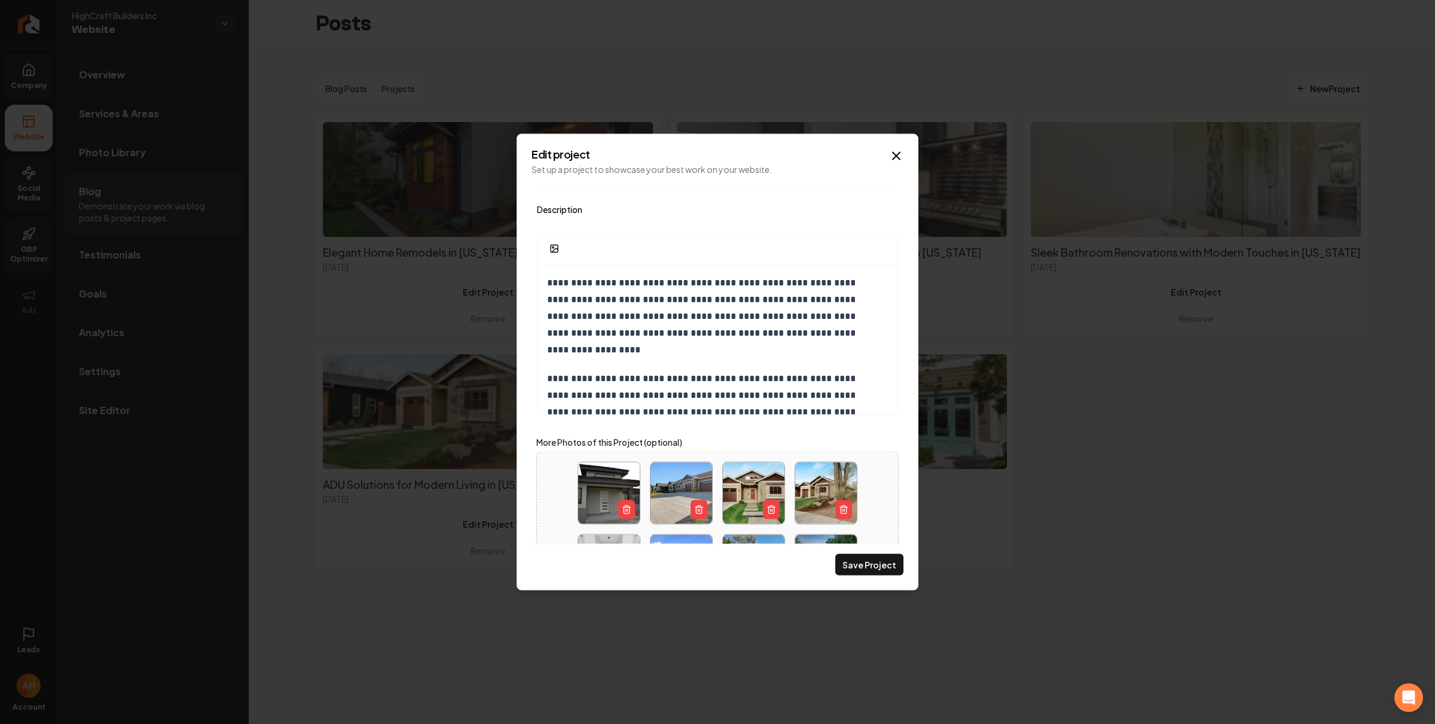
scroll to position [84, 0]
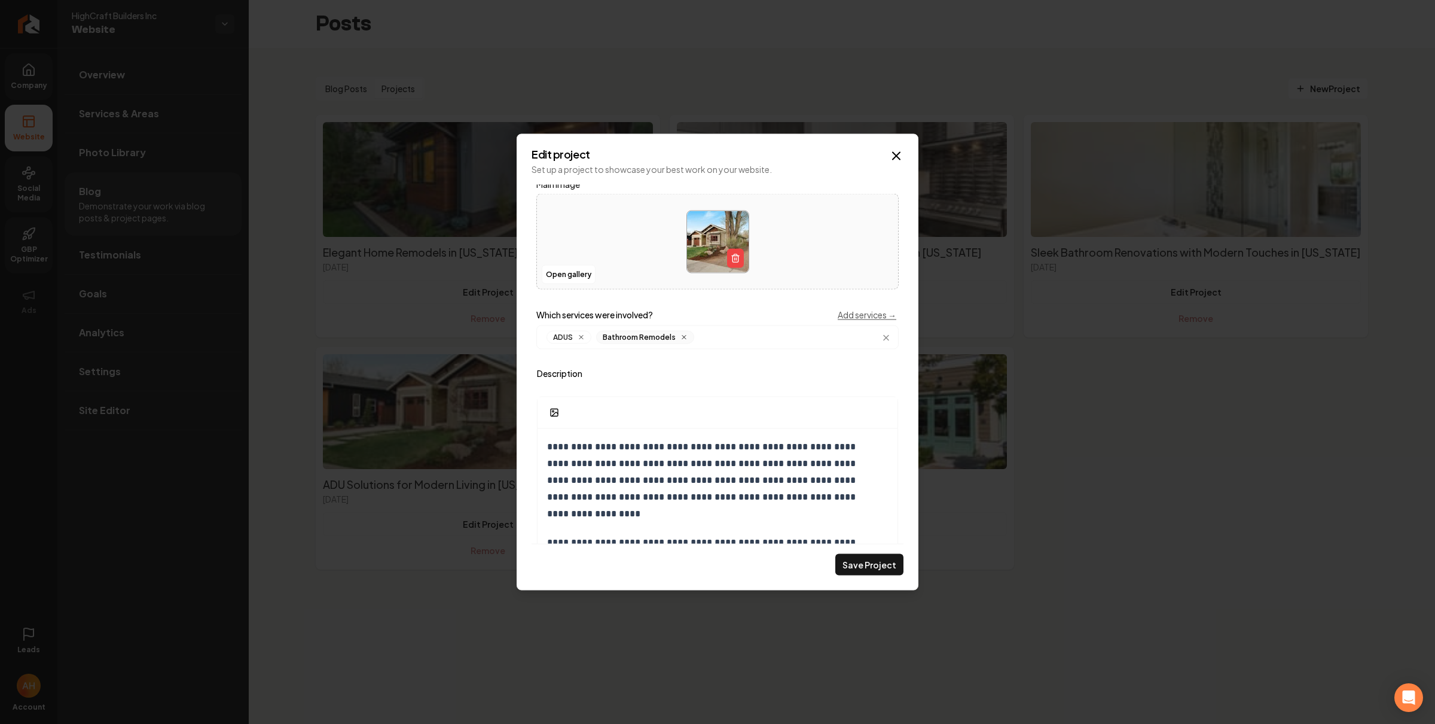
click at [684, 337] on icon "Main content area" at bounding box center [684, 337] width 7 height 7
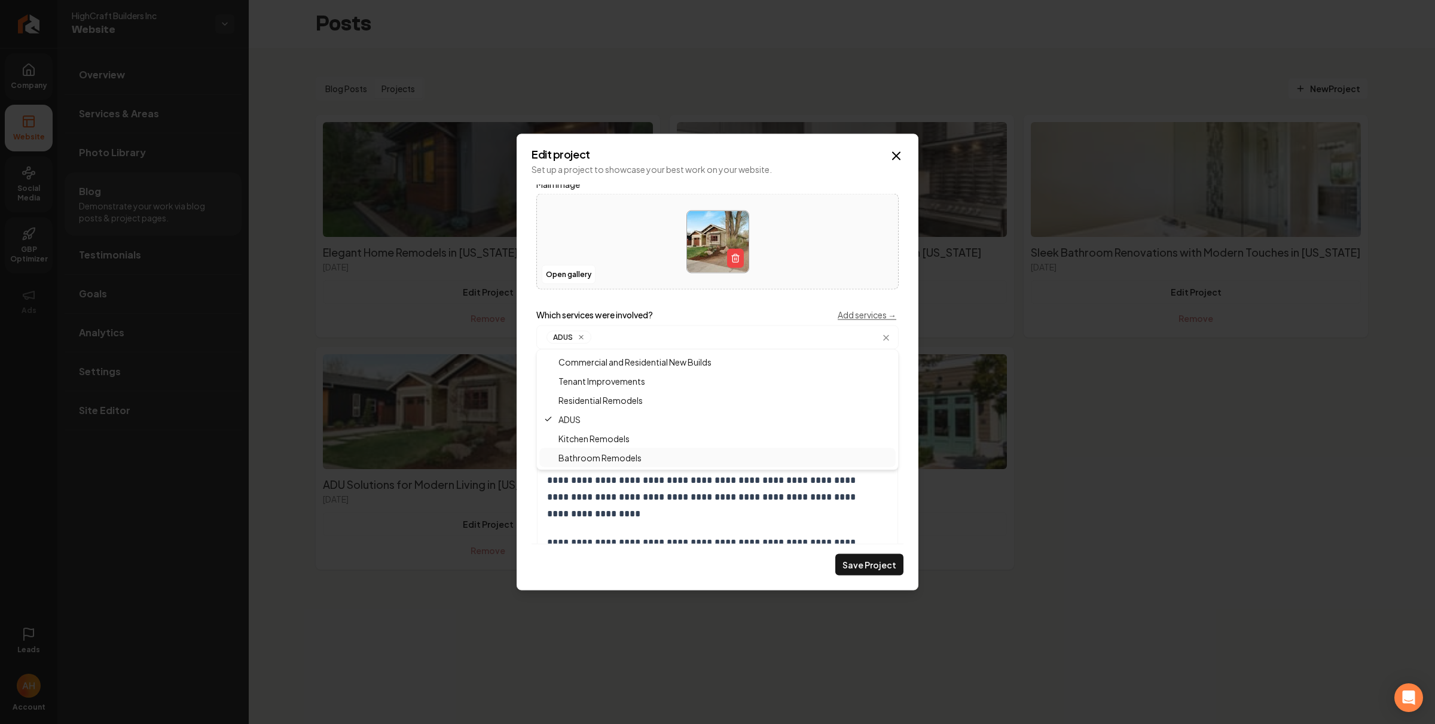
drag, startPoint x: 851, startPoint y: 567, endPoint x: 847, endPoint y: 549, distance: 18.9
click at [851, 567] on button "Save Project" at bounding box center [869, 565] width 68 height 22
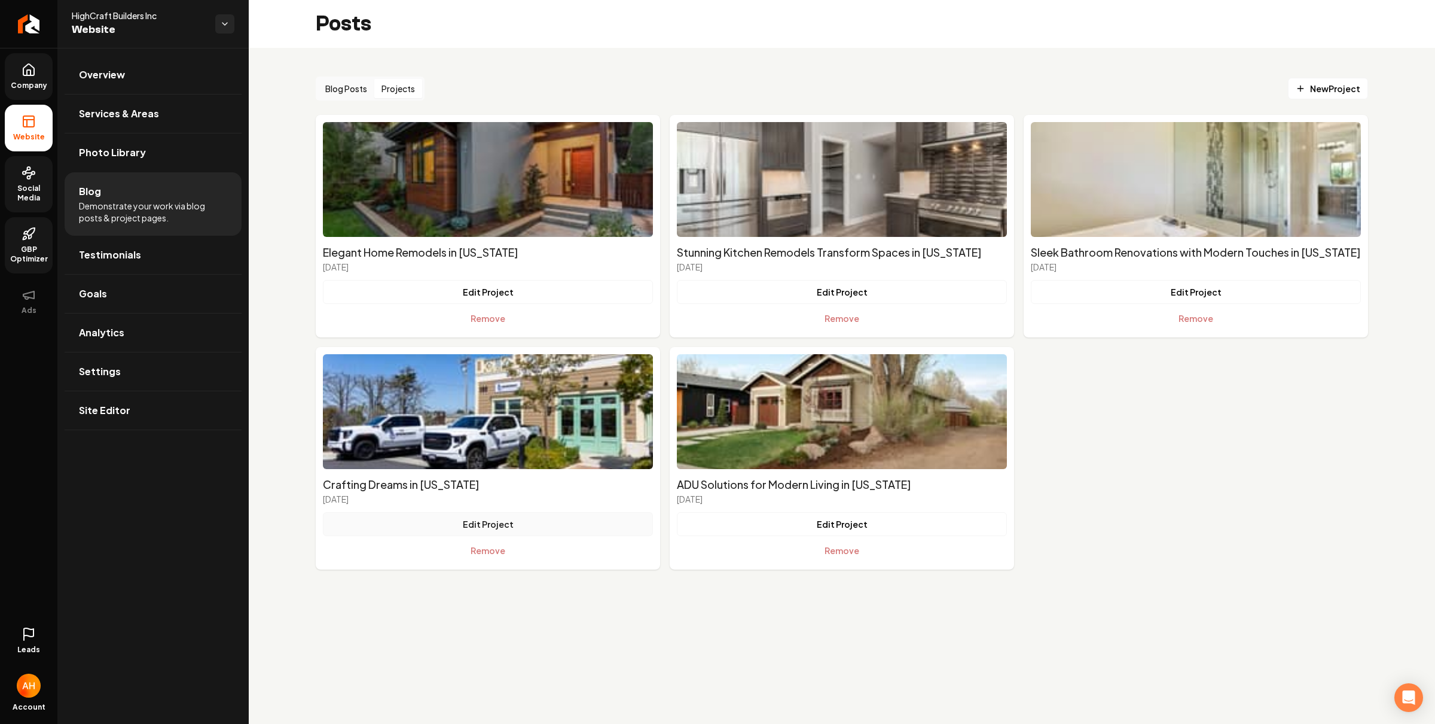
click at [553, 530] on button "Edit Project" at bounding box center [488, 524] width 330 height 24
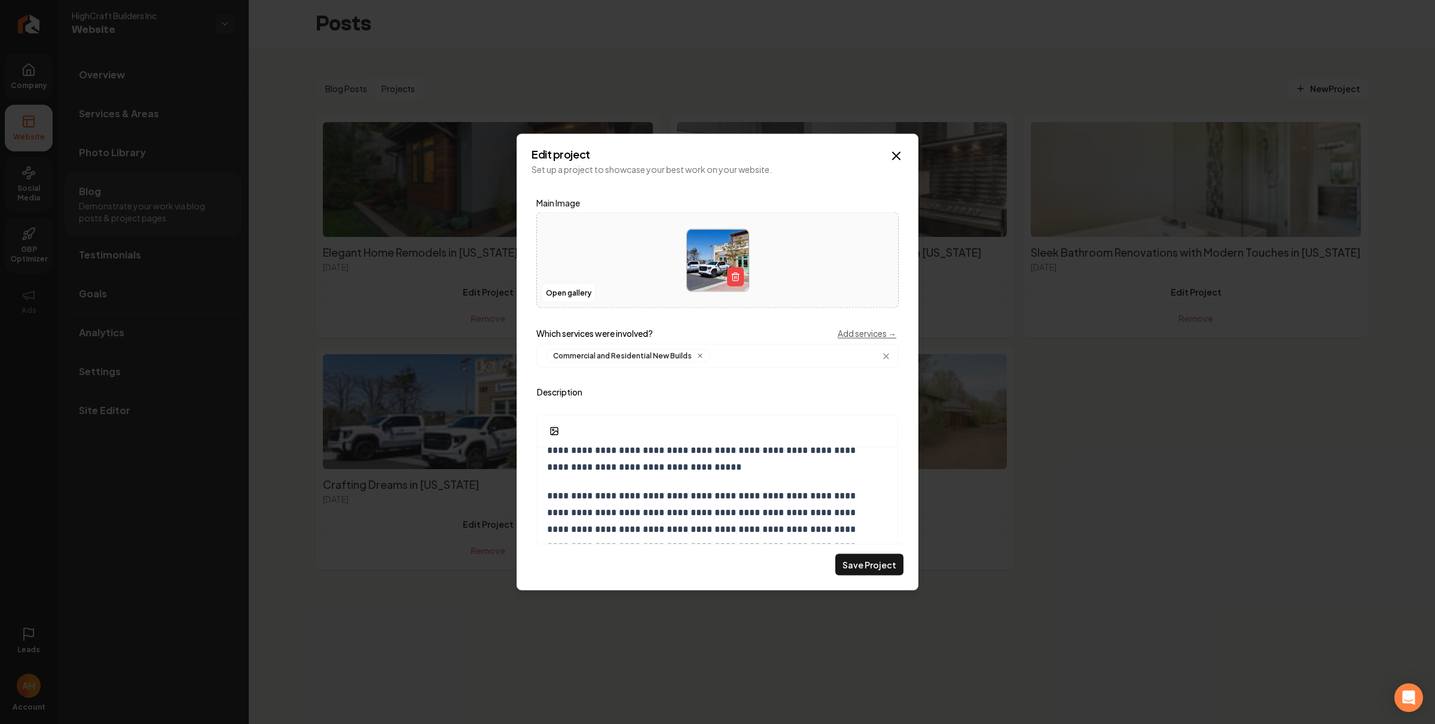
scroll to position [0, 0]
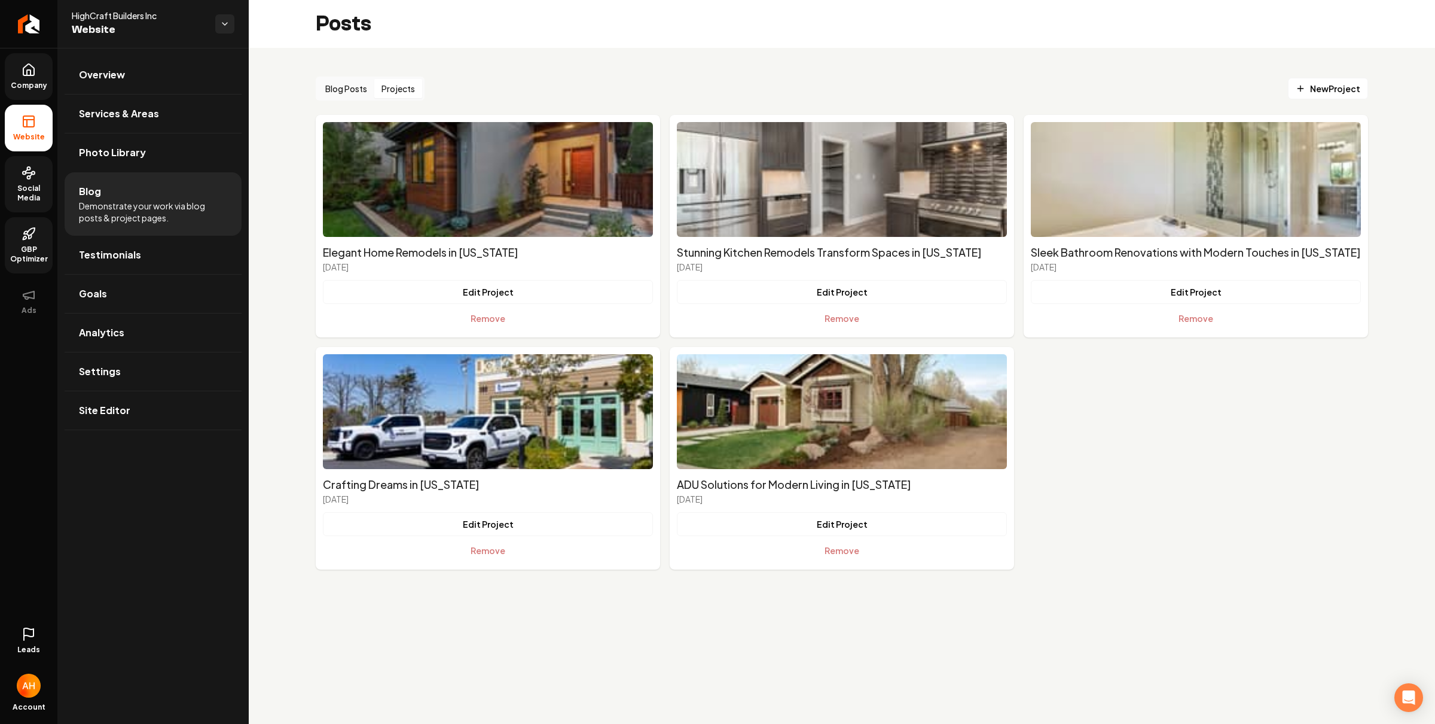
drag, startPoint x: 1127, startPoint y: 418, endPoint x: 1120, endPoint y: 413, distance: 8.6
click at [785, 521] on button "Edit Project" at bounding box center [842, 524] width 330 height 24
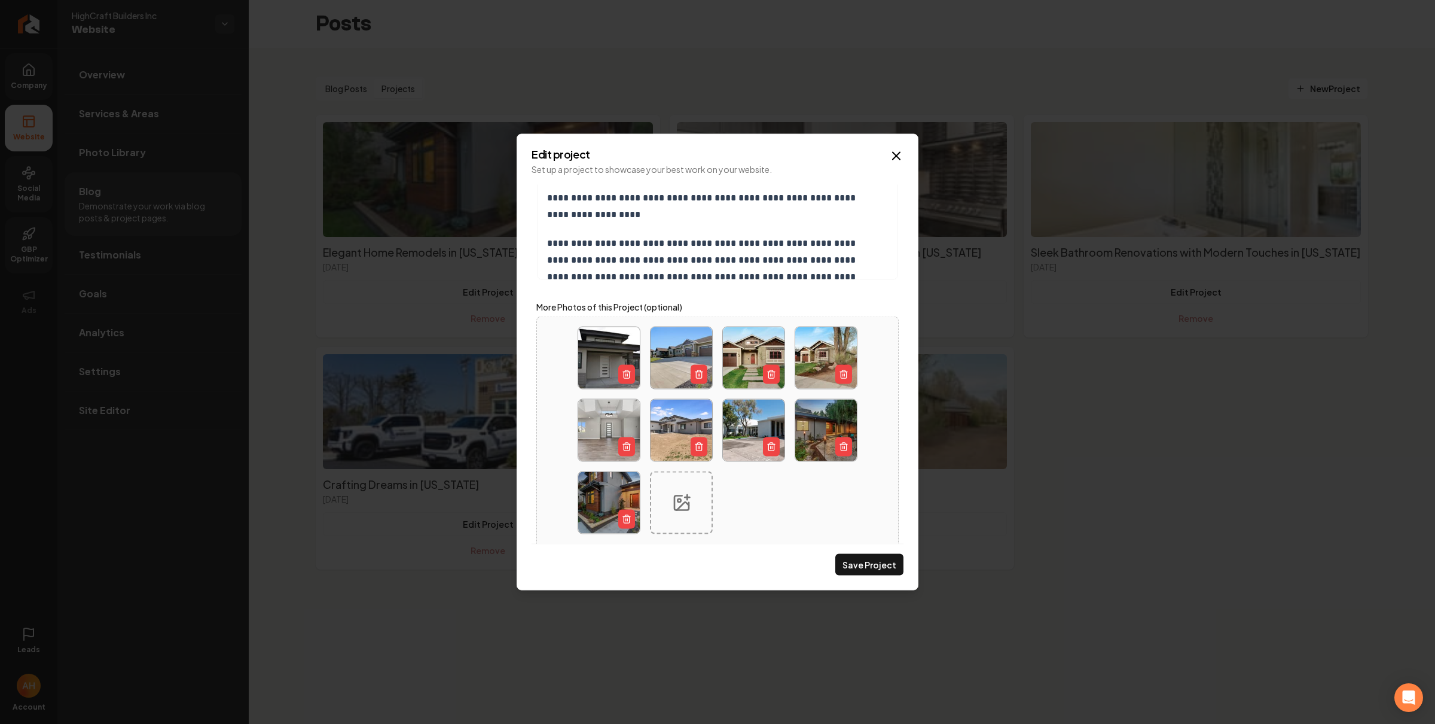
scroll to position [422, 0]
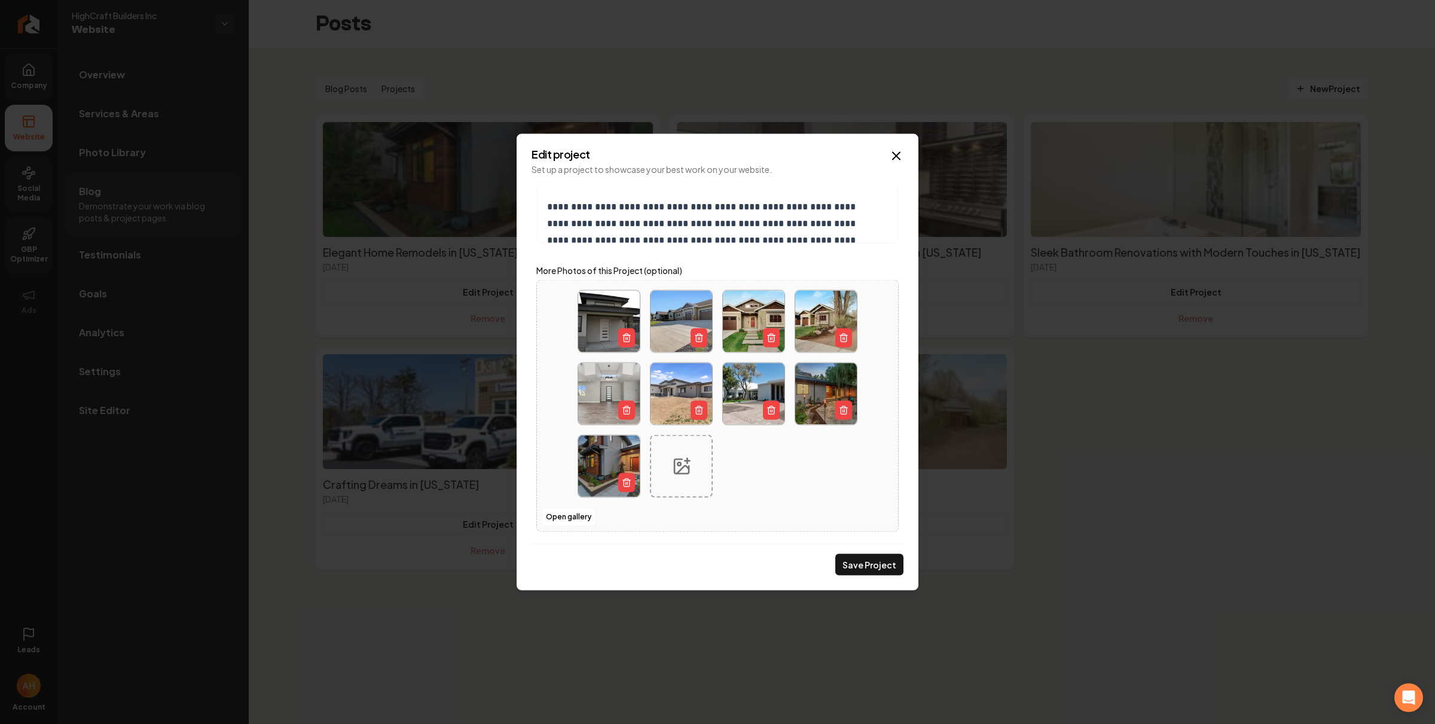
drag, startPoint x: 1058, startPoint y: 429, endPoint x: 1051, endPoint y: 423, distance: 9.3
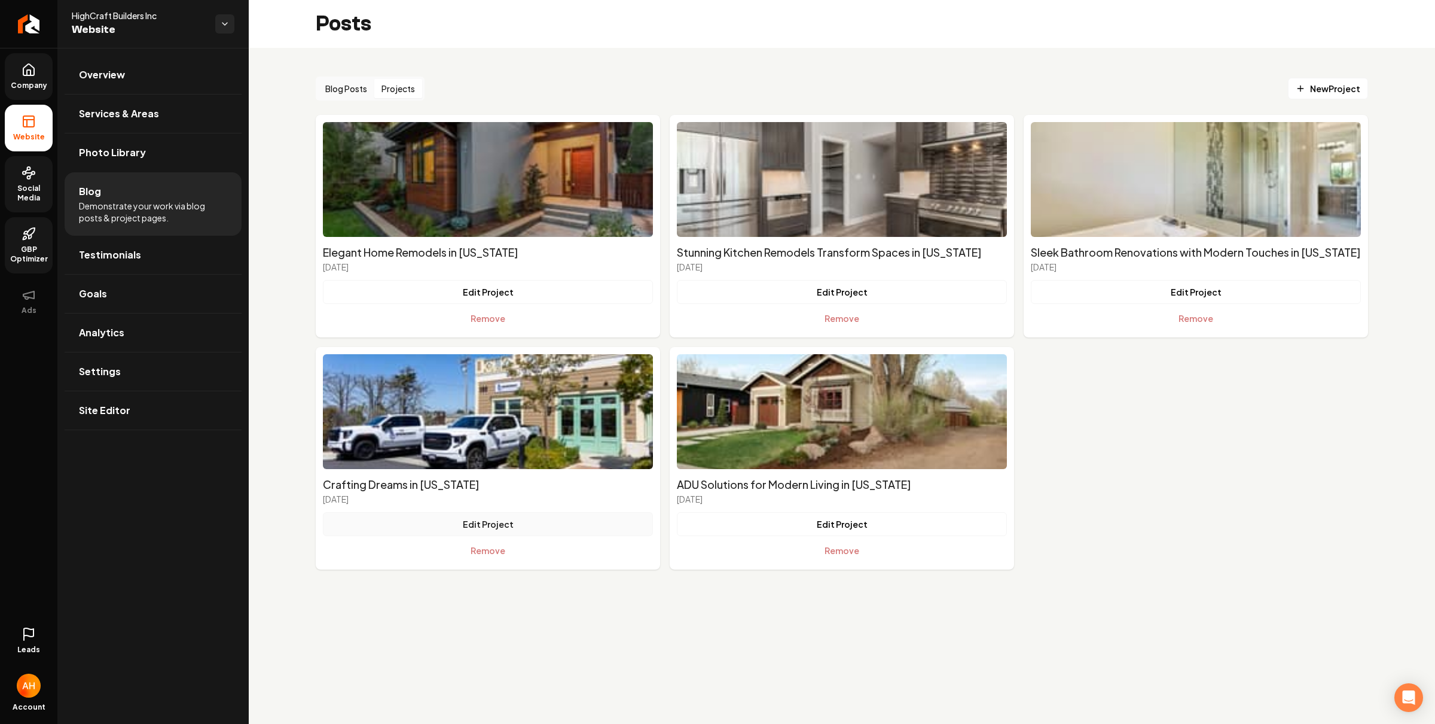
click at [543, 522] on button "Edit Project" at bounding box center [488, 524] width 330 height 24
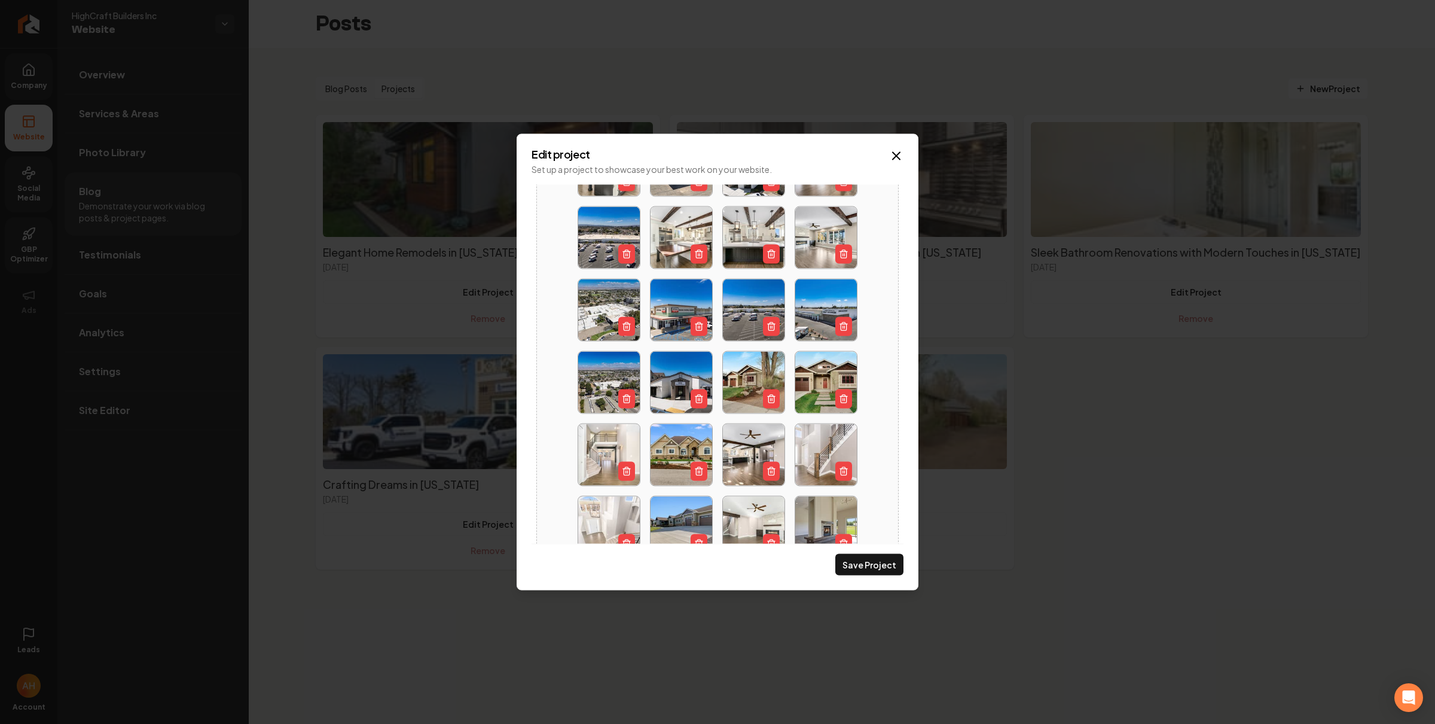
scroll to position [1232, 0]
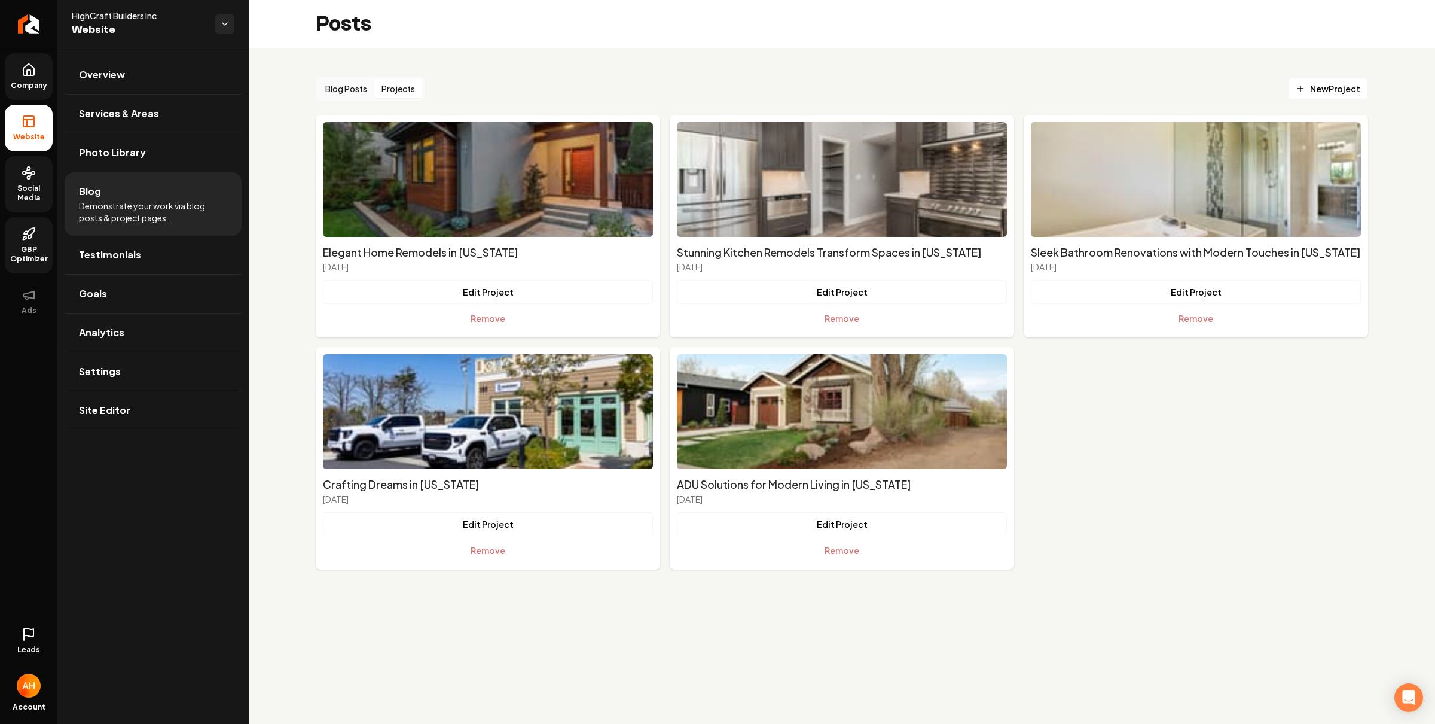
click at [18, 171] on link "Social Media" at bounding box center [29, 184] width 48 height 56
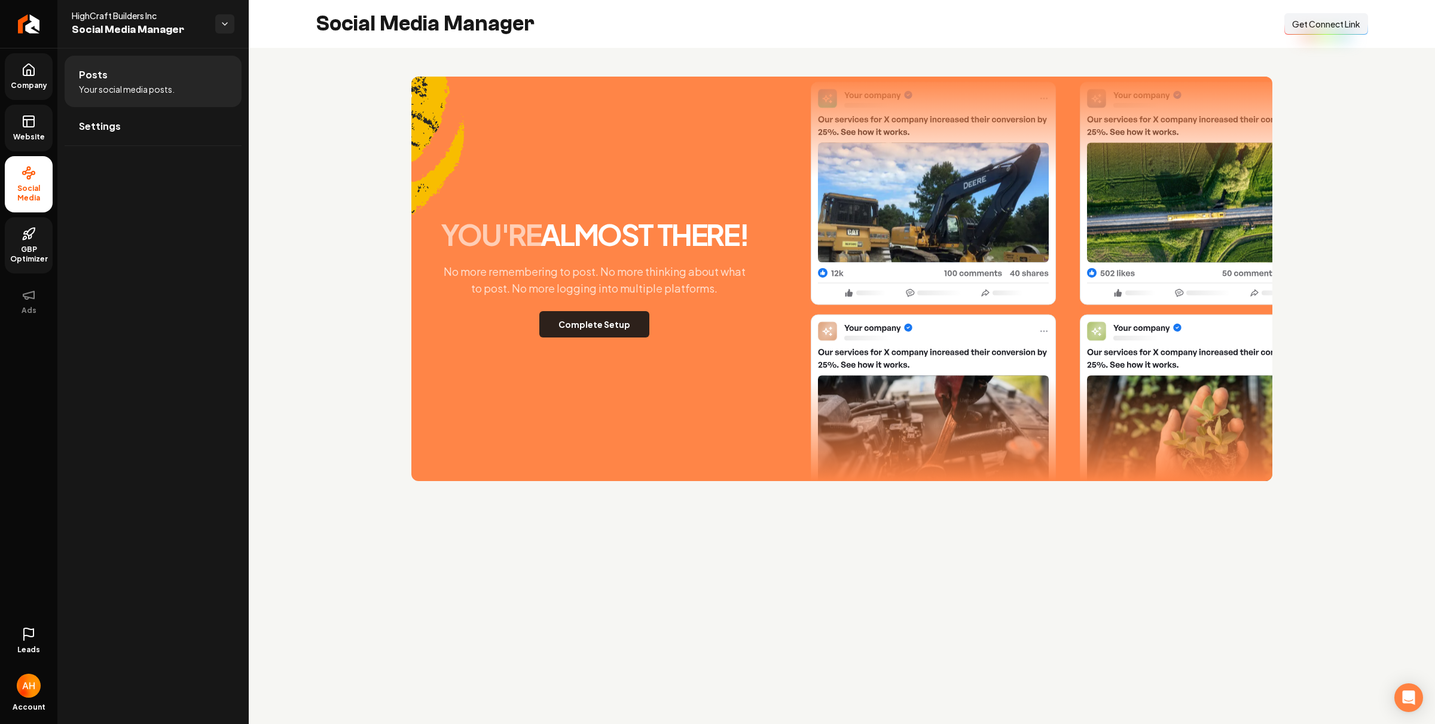
click at [604, 322] on button "Complete Setup" at bounding box center [594, 324] width 110 height 26
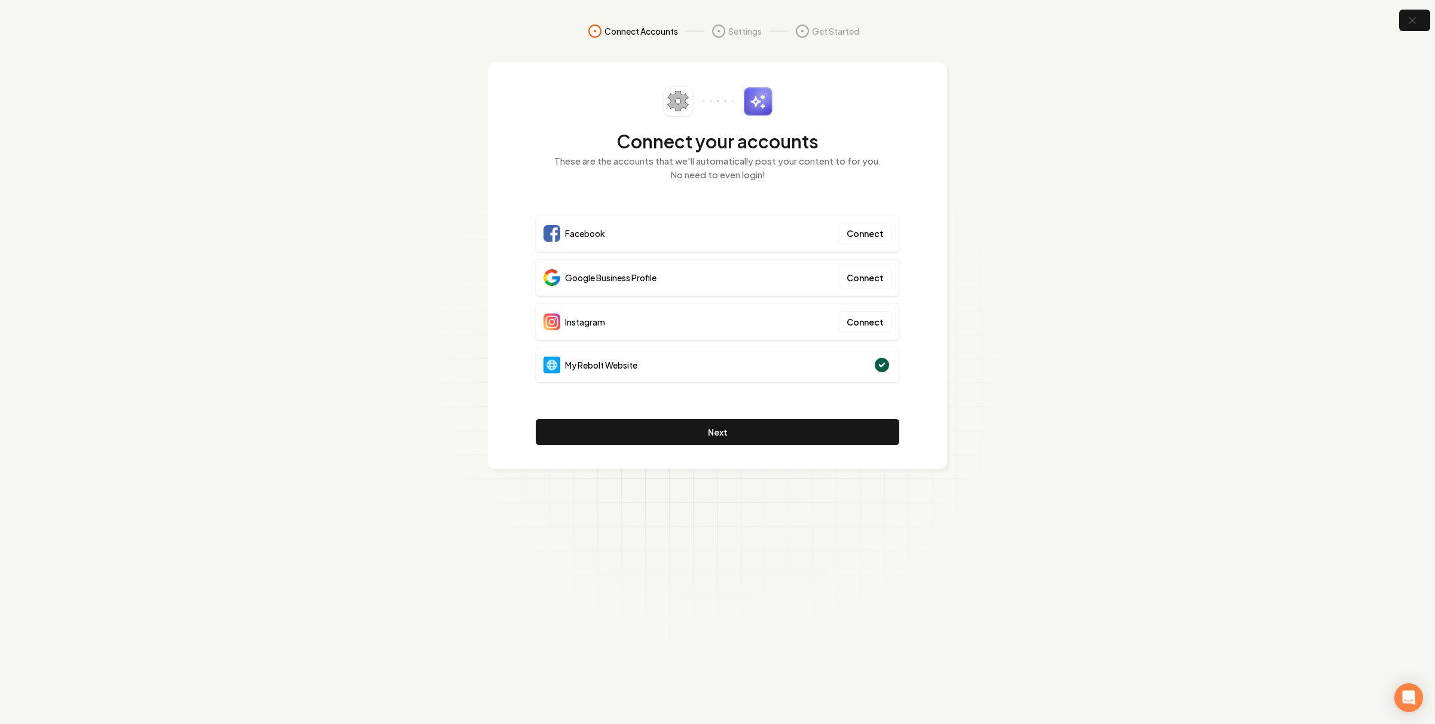
click at [582, 243] on div "Facebook Connect" at bounding box center [718, 233] width 364 height 37
click at [583, 273] on span "Google Business Profile" at bounding box center [610, 277] width 91 height 12
click at [590, 328] on span "Instagram" at bounding box center [585, 322] width 40 height 12
drag, startPoint x: 596, startPoint y: 374, endPoint x: 567, endPoint y: 367, distance: 30.2
click at [567, 367] on div "My Rebolt Website" at bounding box center [718, 364] width 364 height 35
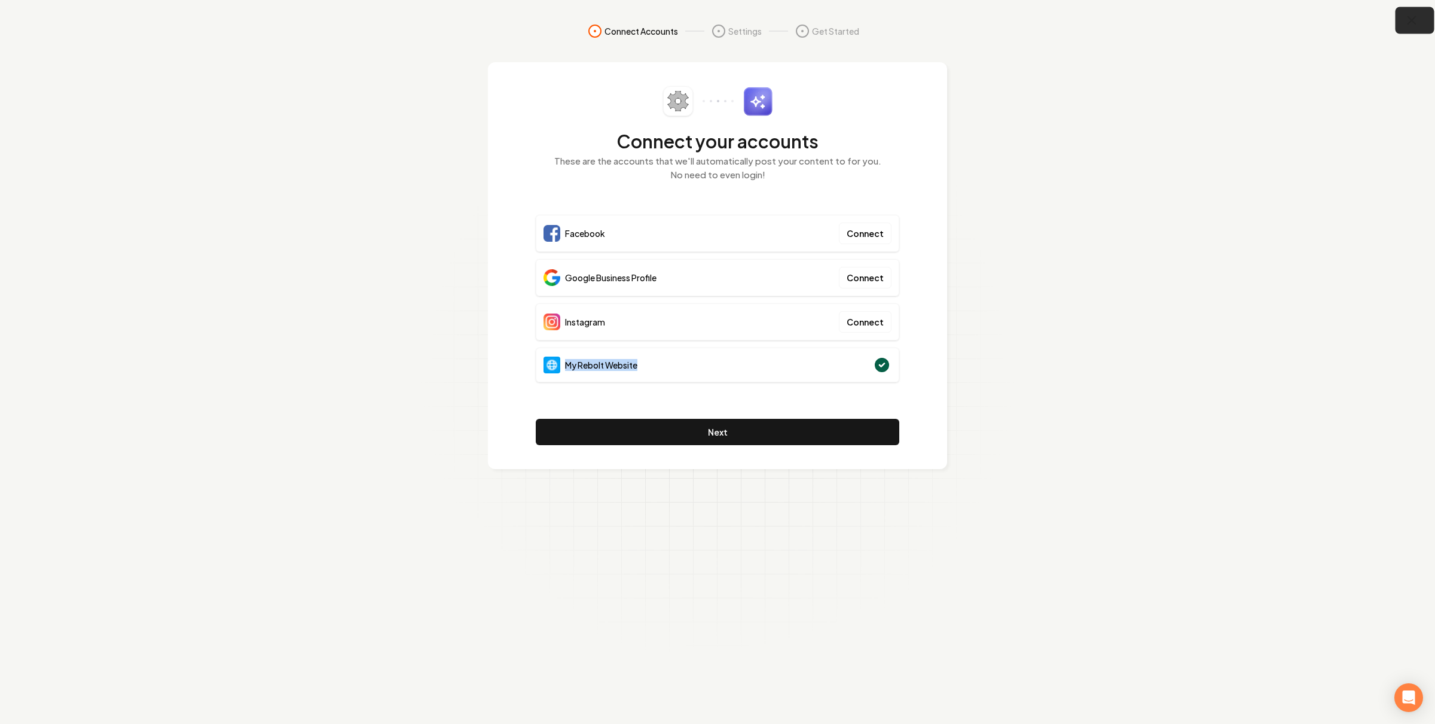
click at [1411, 20] on icon "button" at bounding box center [1412, 21] width 8 height 8
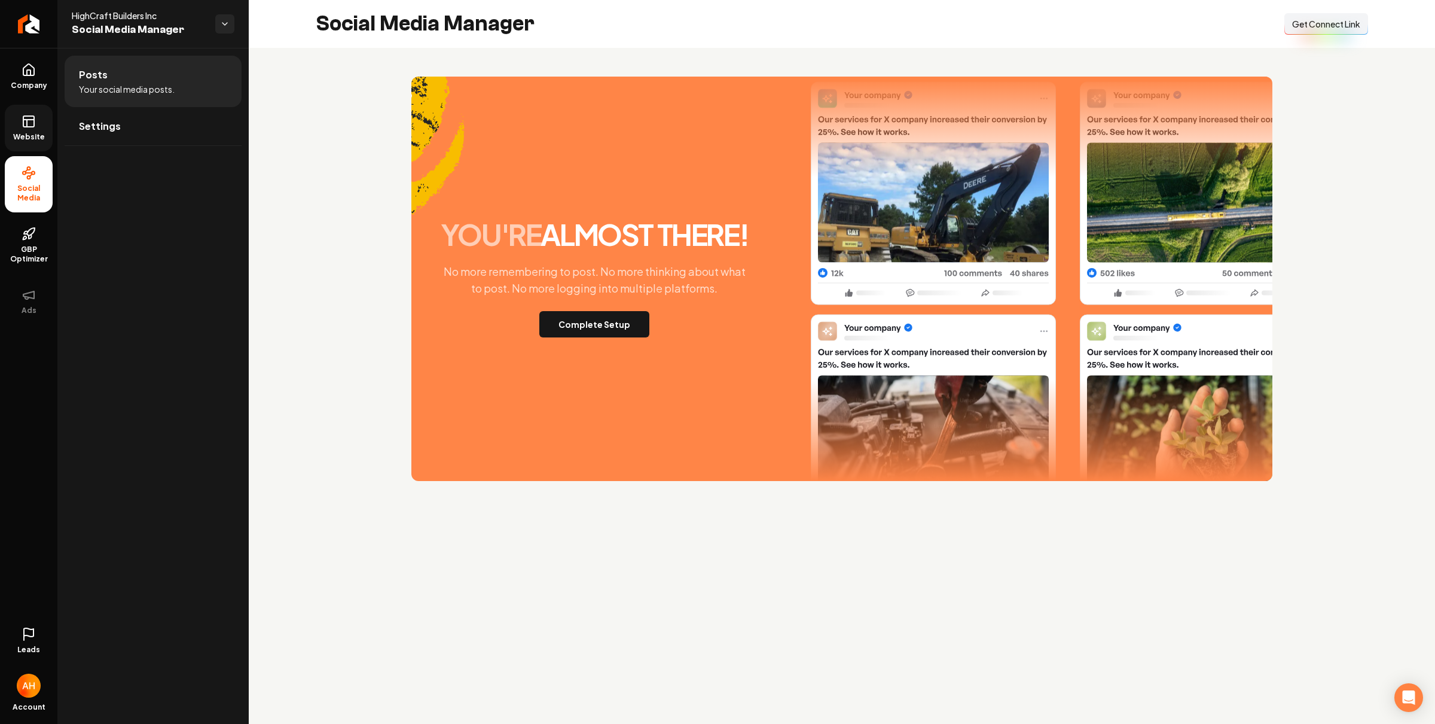
click at [33, 121] on icon at bounding box center [29, 121] width 14 height 14
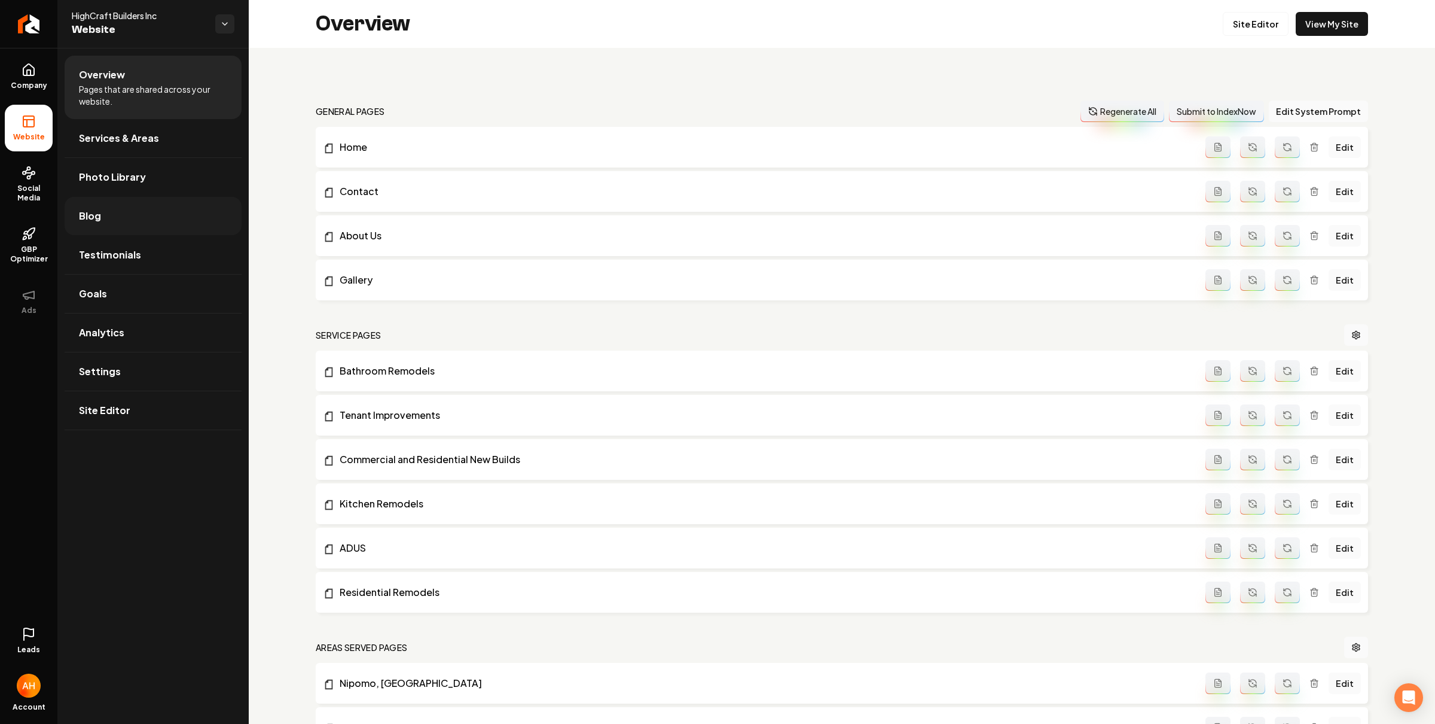
click at [136, 218] on link "Blog" at bounding box center [153, 216] width 177 height 38
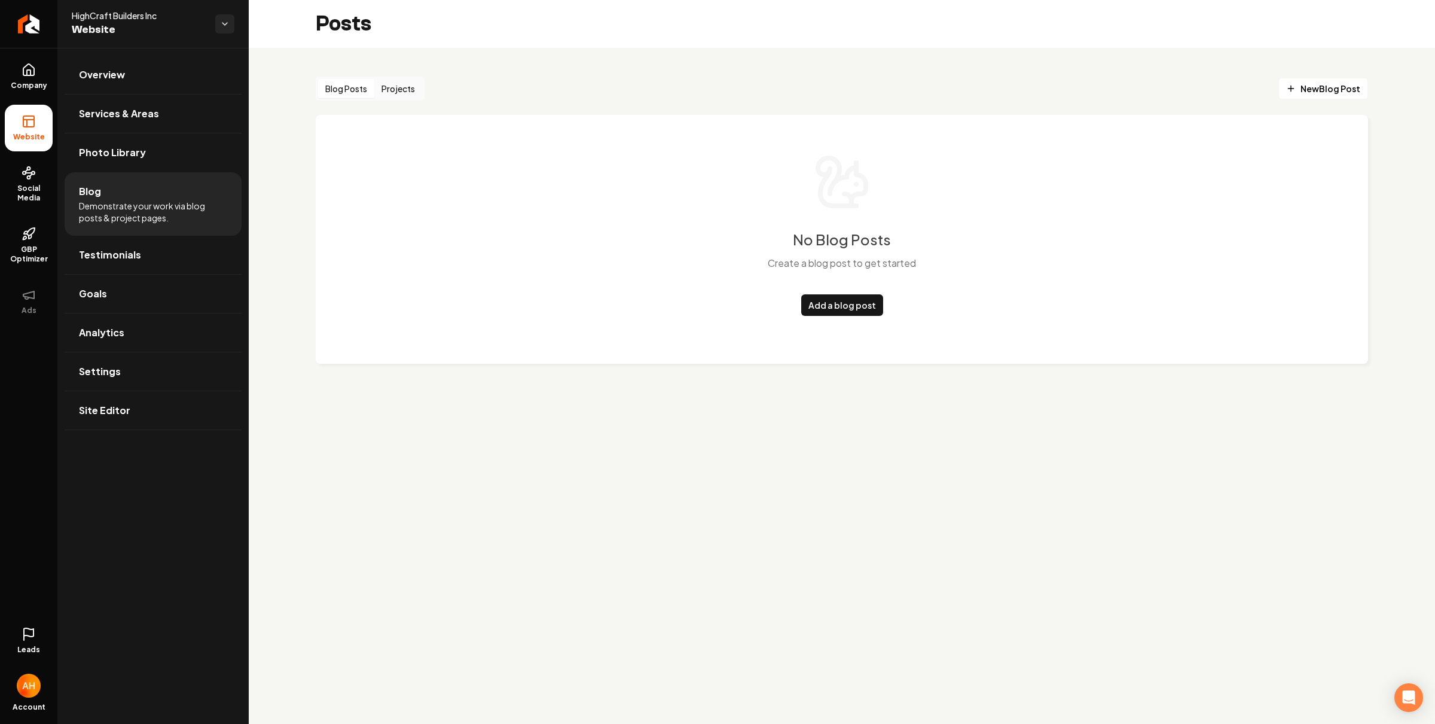
click at [401, 92] on button "Projects" at bounding box center [398, 88] width 48 height 19
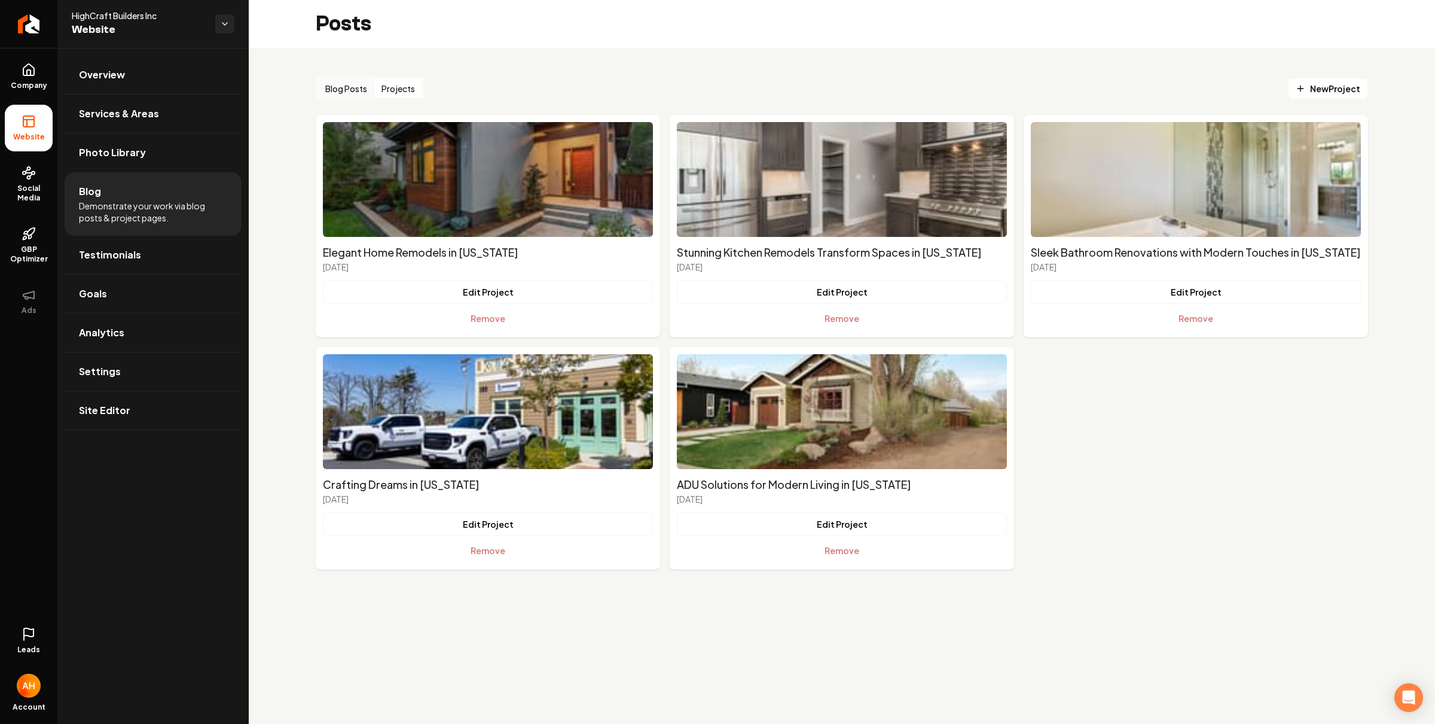
click at [27, 71] on icon at bounding box center [29, 72] width 4 height 5
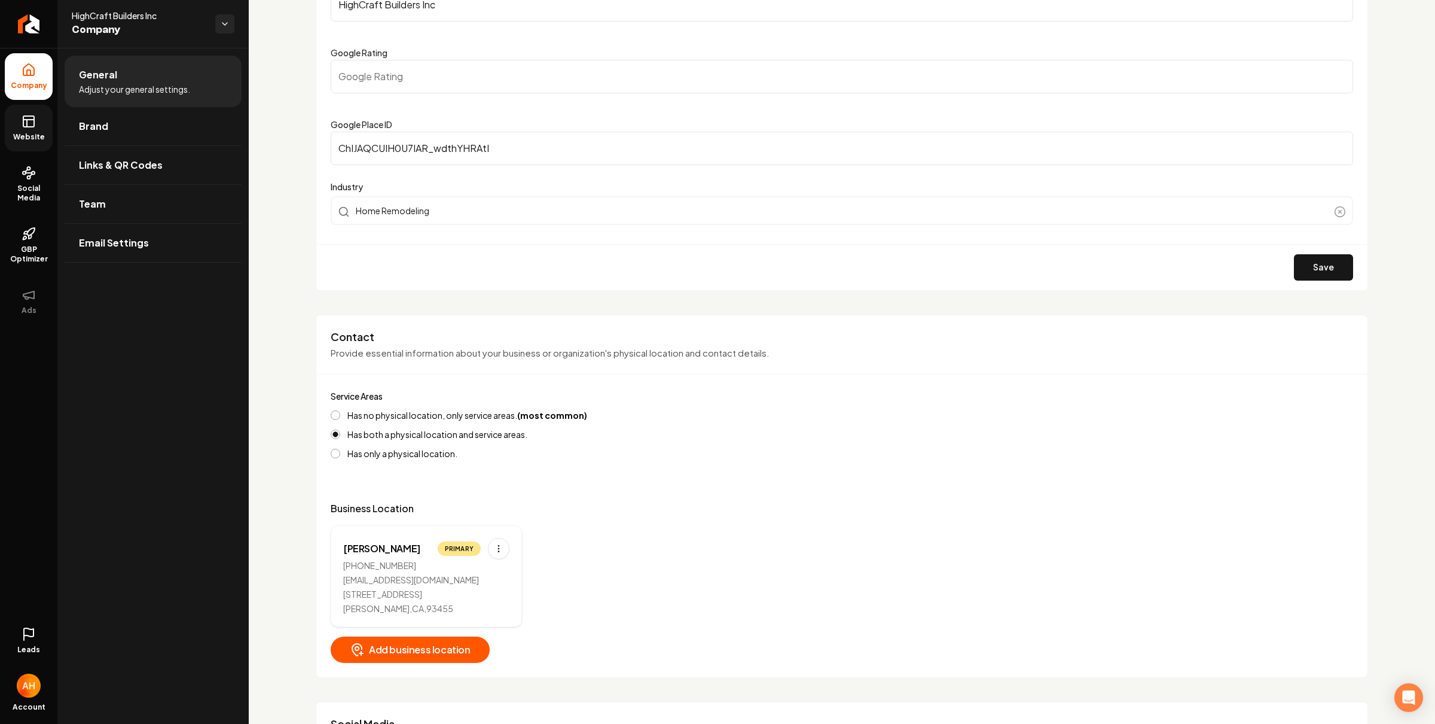
scroll to position [19, 0]
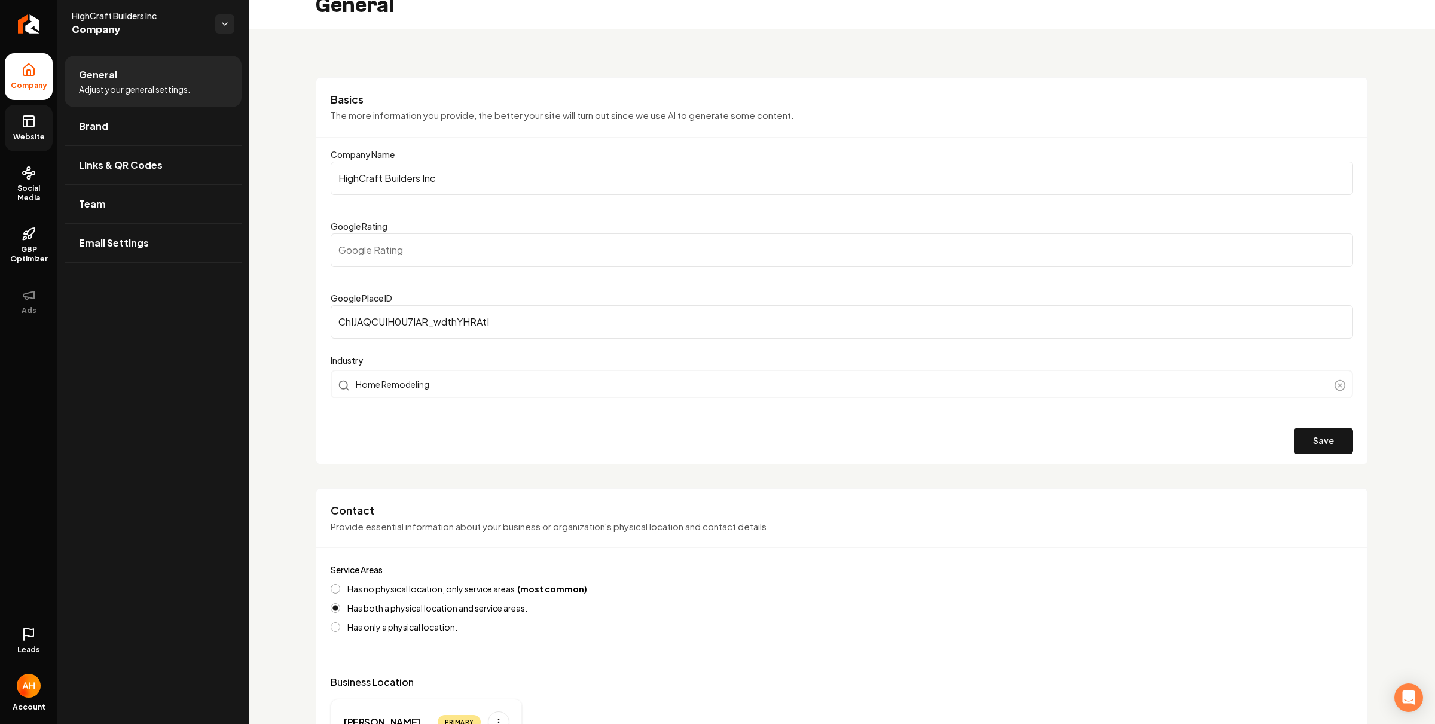
click at [545, 313] on input "ChIJAQCUIH0U7IAR_wdthYHRAtI" at bounding box center [842, 321] width 1023 height 33
drag, startPoint x: 1319, startPoint y: 422, endPoint x: 1315, endPoint y: 426, distance: 6.4
click at [1319, 419] on div "Save" at bounding box center [841, 440] width 1051 height 46
click at [1315, 431] on button "Save" at bounding box center [1323, 441] width 59 height 26
type input "0"
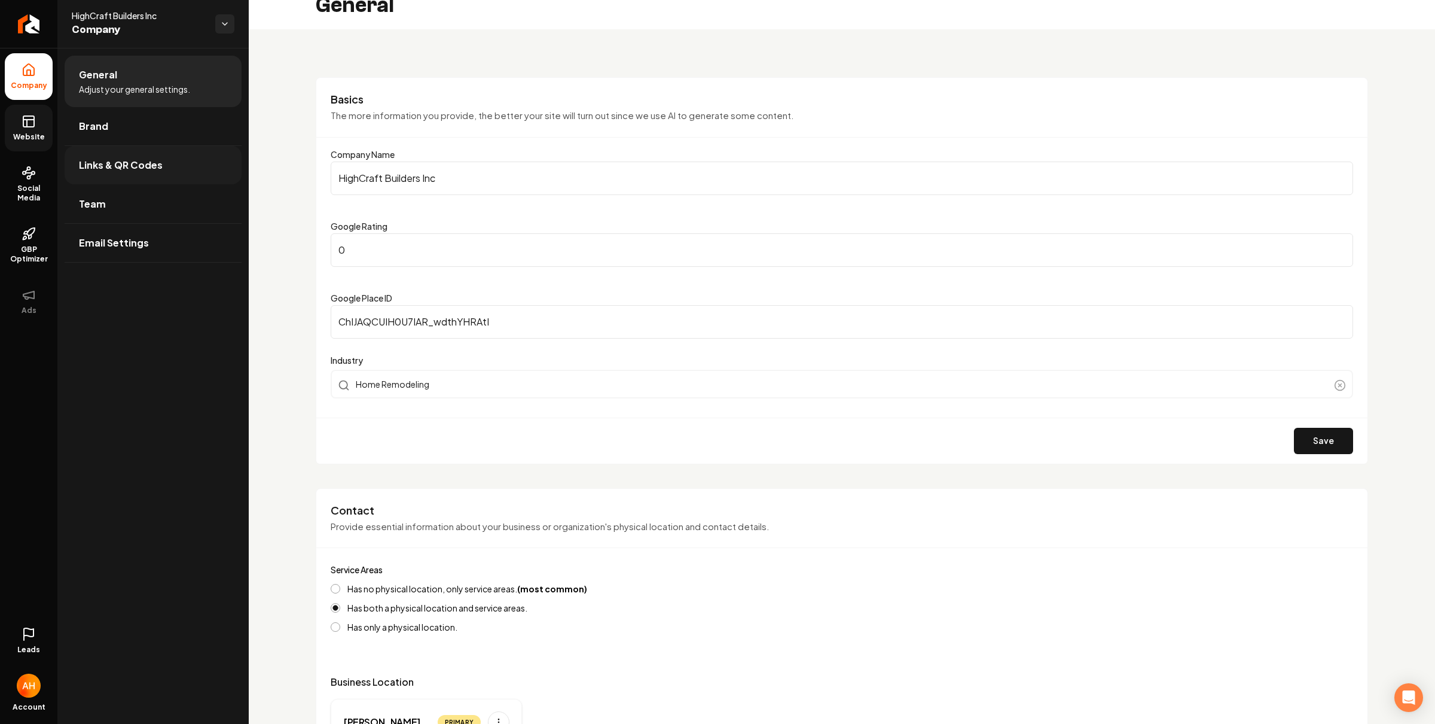
click at [136, 163] on span "Links & QR Codes" at bounding box center [121, 165] width 84 height 14
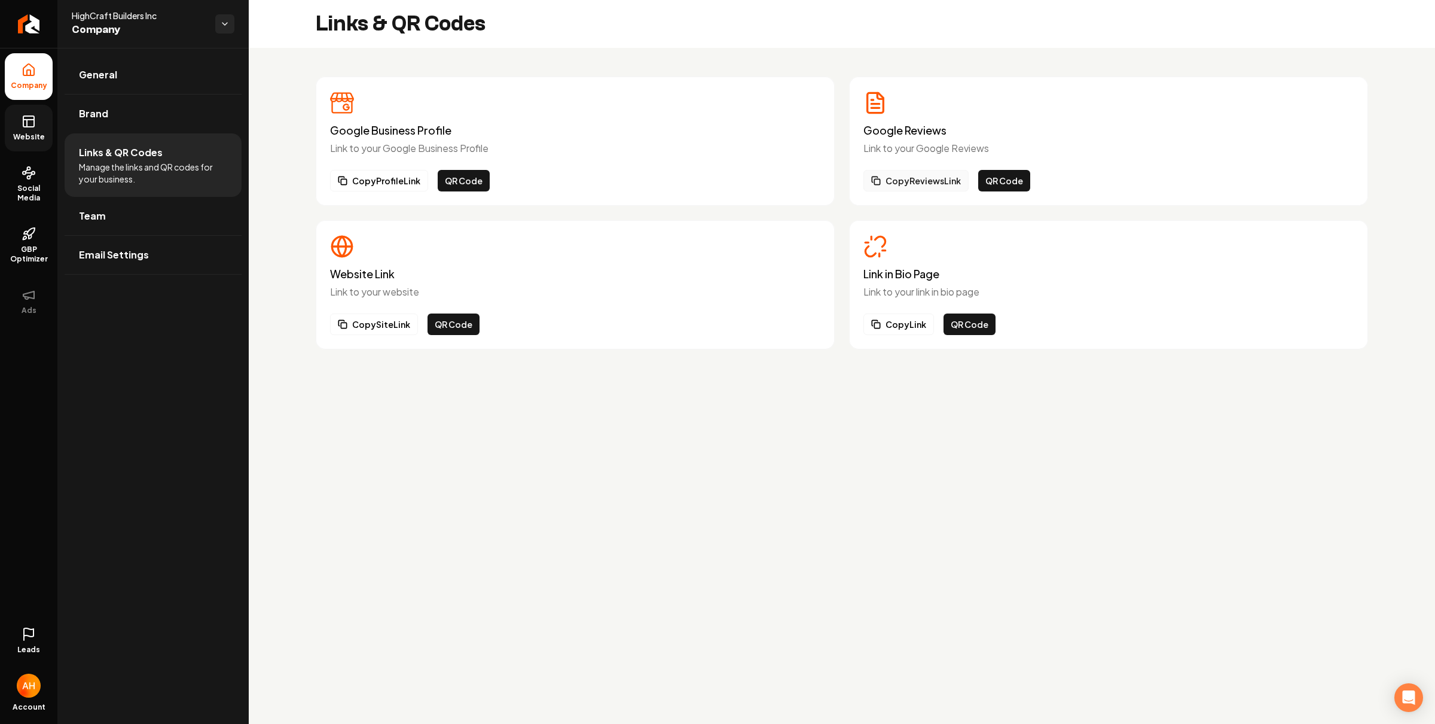
click at [957, 185] on button "Copy Reviews Link" at bounding box center [915, 181] width 105 height 22
click at [937, 182] on button "Copy Reviews Link" at bounding box center [915, 181] width 105 height 22
drag, startPoint x: 865, startPoint y: 135, endPoint x: 953, endPoint y: 133, distance: 88.5
click at [953, 133] on h3 "Google Reviews" at bounding box center [1108, 130] width 490 height 12
drag, startPoint x: 468, startPoint y: 127, endPoint x: 303, endPoint y: 128, distance: 165.6
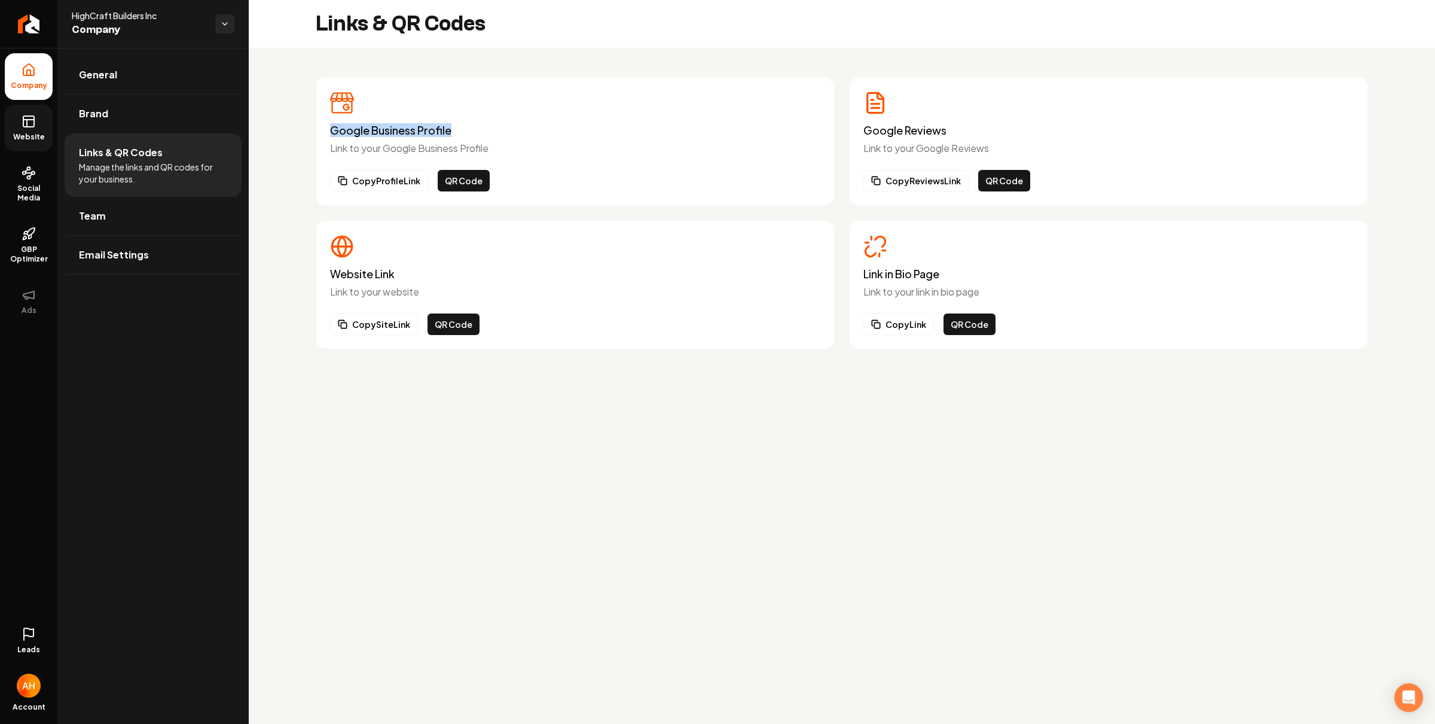
click at [303, 128] on div "Google Business Profile Link to your Google Business Profile Copy Profile Link …" at bounding box center [842, 213] width 1186 height 330
click at [363, 123] on div "Google Business Profile Link to your Google Business Profile" at bounding box center [575, 123] width 490 height 65
click at [356, 132] on h3 "Google Business Profile" at bounding box center [575, 130] width 490 height 12
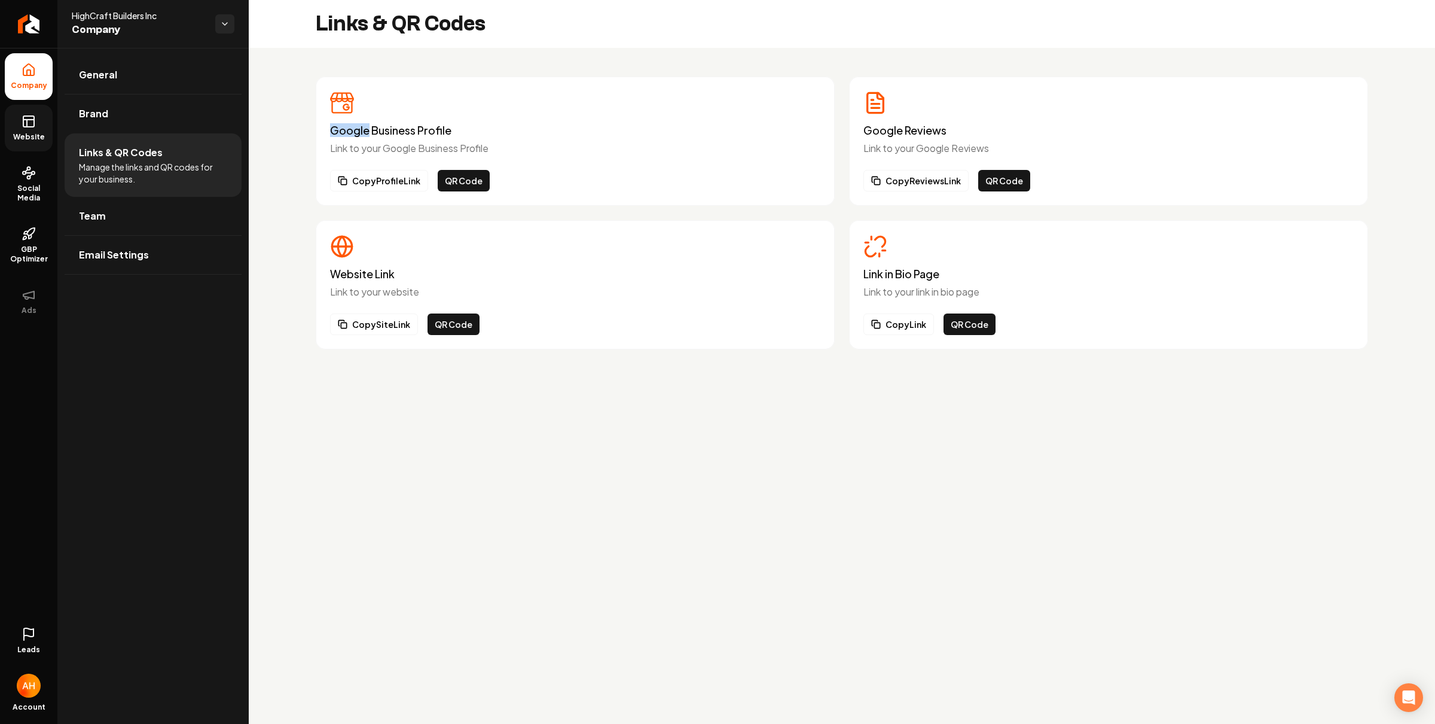
click at [356, 132] on h3 "Google Business Profile" at bounding box center [575, 130] width 490 height 12
click at [28, 178] on circle at bounding box center [29, 177] width 3 height 3
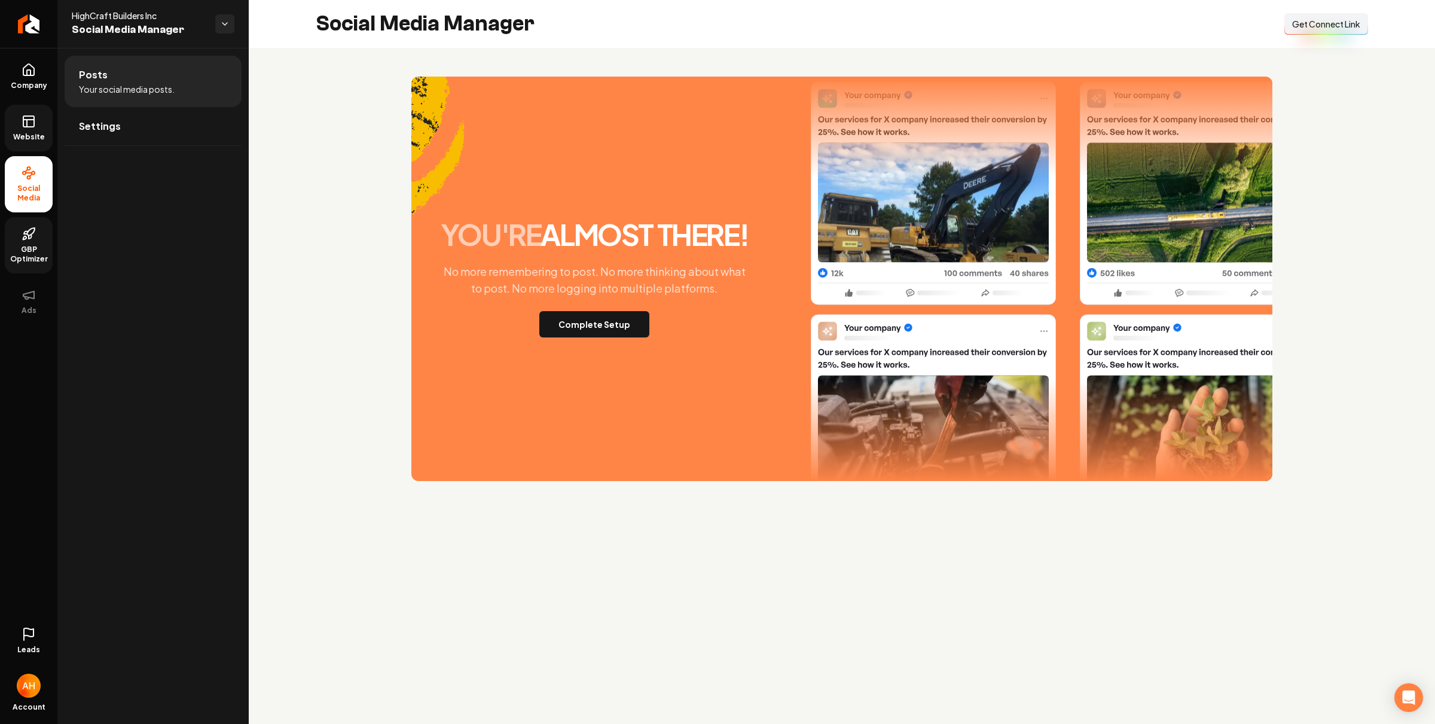
click at [45, 238] on link "GBP Optimizer" at bounding box center [29, 245] width 48 height 56
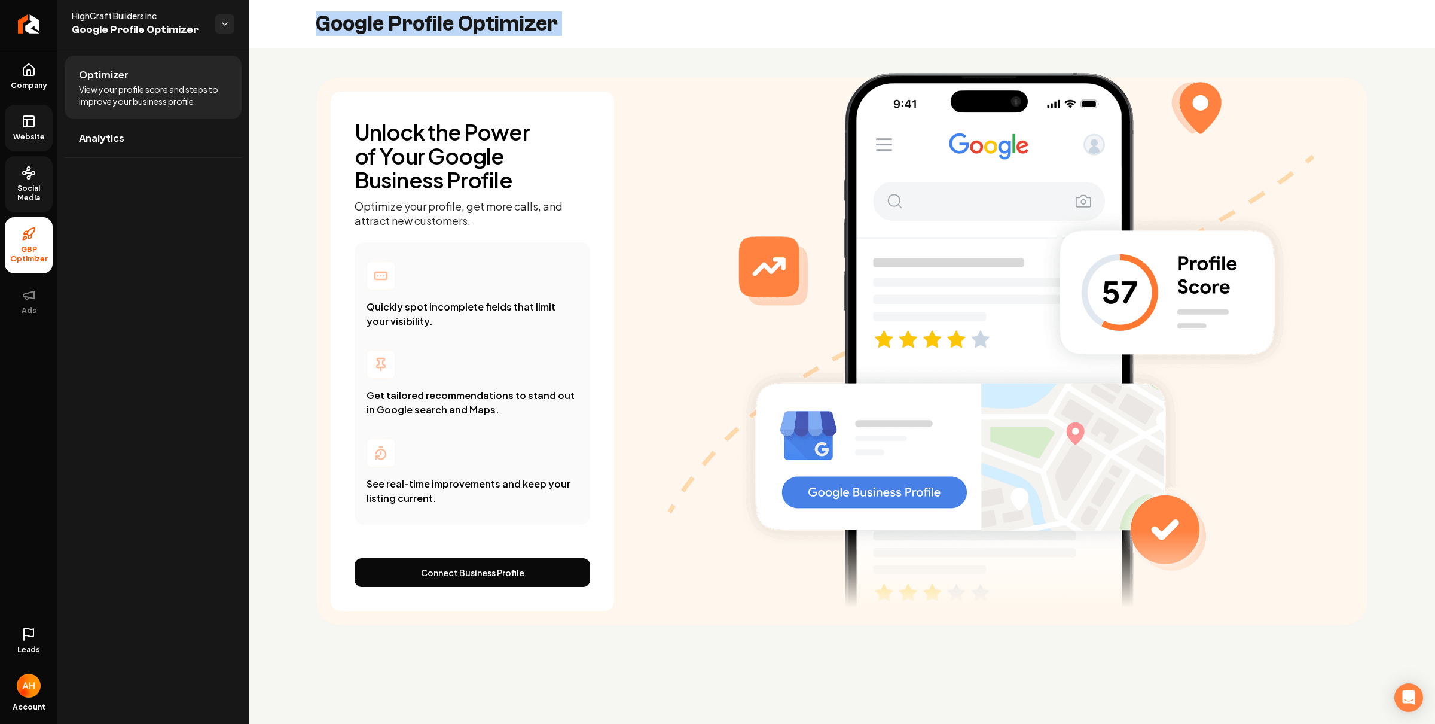
drag, startPoint x: 300, startPoint y: 28, endPoint x: 481, endPoint y: 15, distance: 182.3
click at [481, 15] on div "Google Profile Optimizer" at bounding box center [842, 24] width 1186 height 48
click at [26, 187] on span "Social Media" at bounding box center [29, 193] width 48 height 19
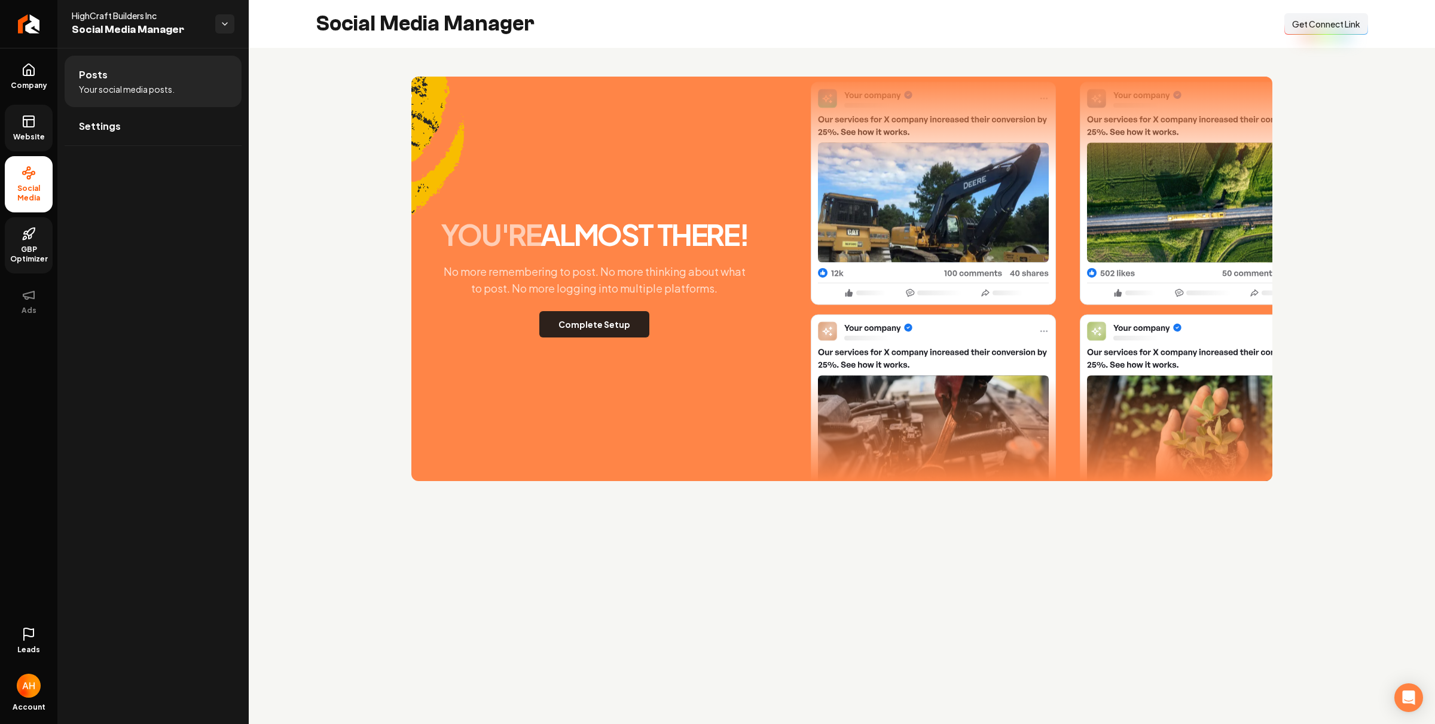
click at [617, 324] on button "Complete Setup" at bounding box center [594, 324] width 110 height 26
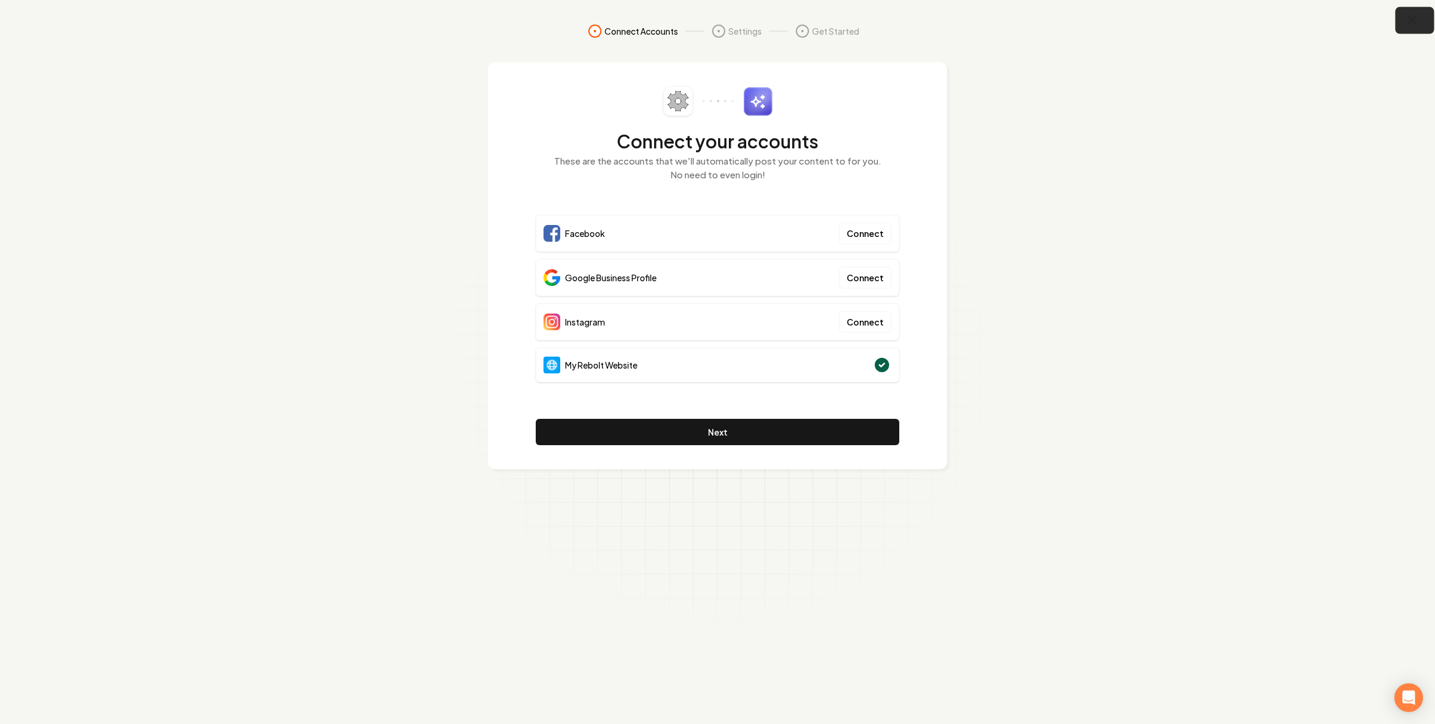
click at [1423, 27] on button "button" at bounding box center [1415, 20] width 39 height 27
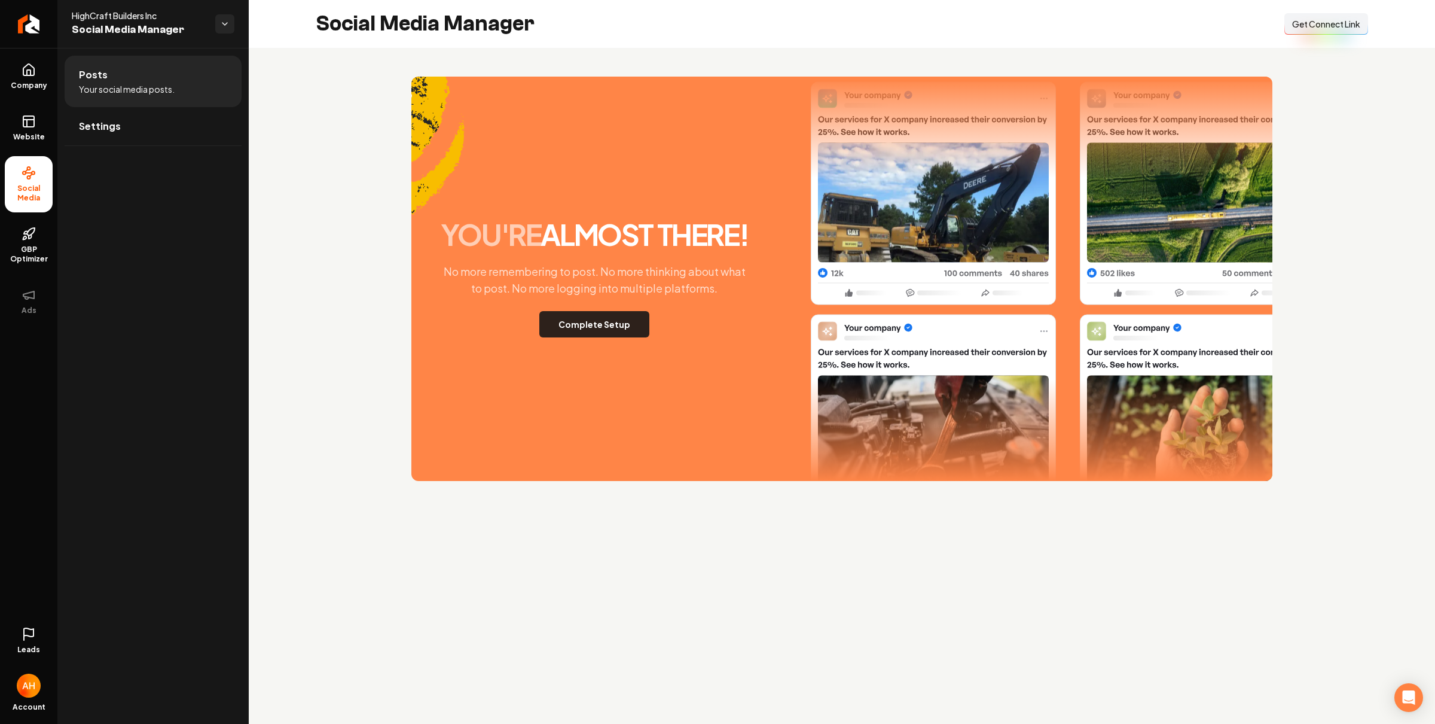
click at [587, 324] on button "Complete Setup" at bounding box center [594, 324] width 110 height 26
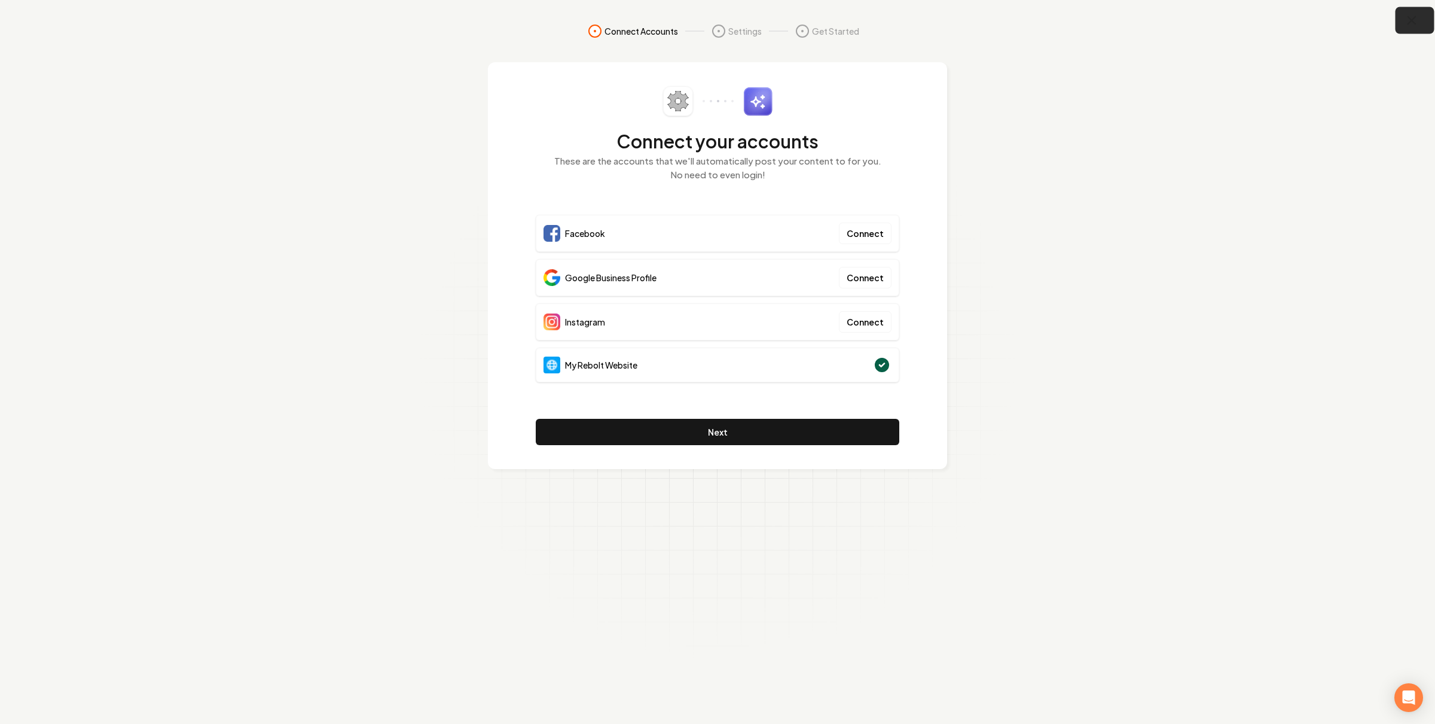
click at [1406, 26] on icon "button" at bounding box center [1412, 20] width 15 height 15
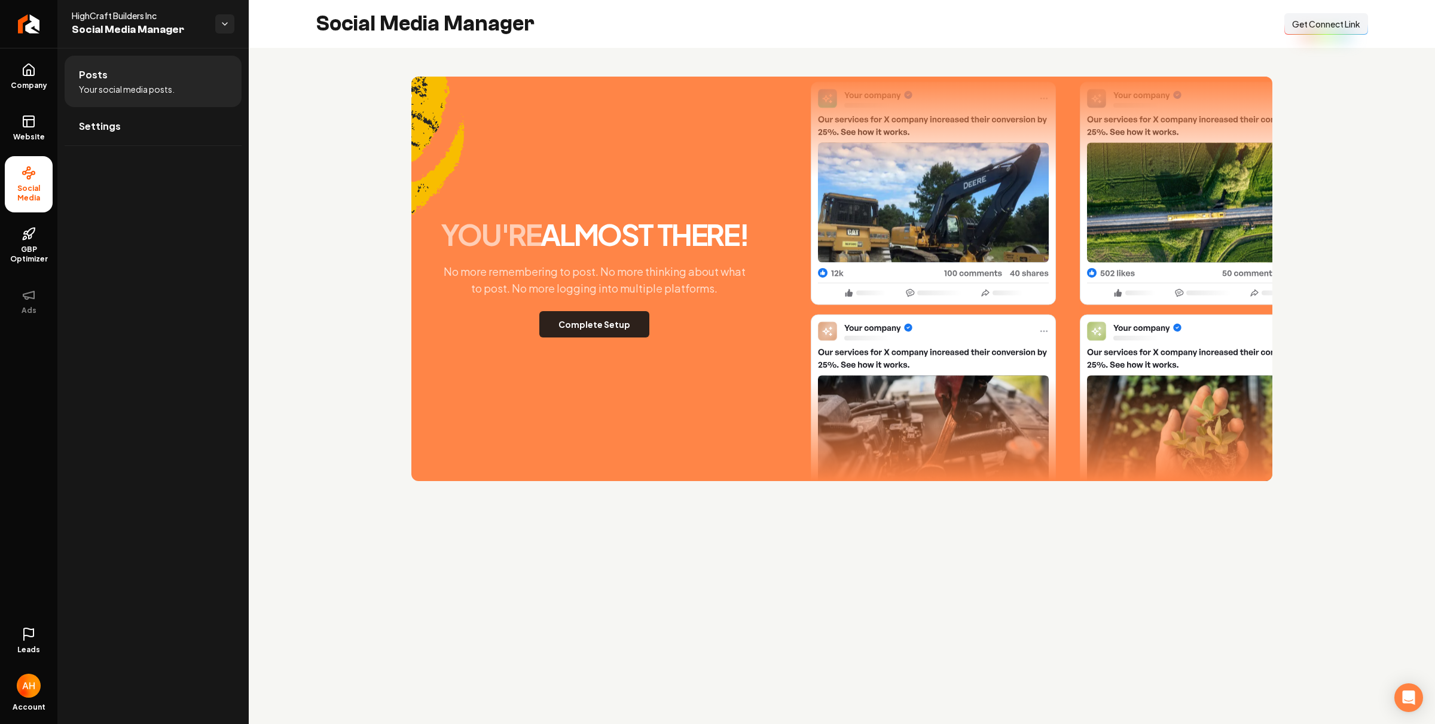
click at [602, 322] on button "Complete Setup" at bounding box center [594, 324] width 110 height 26
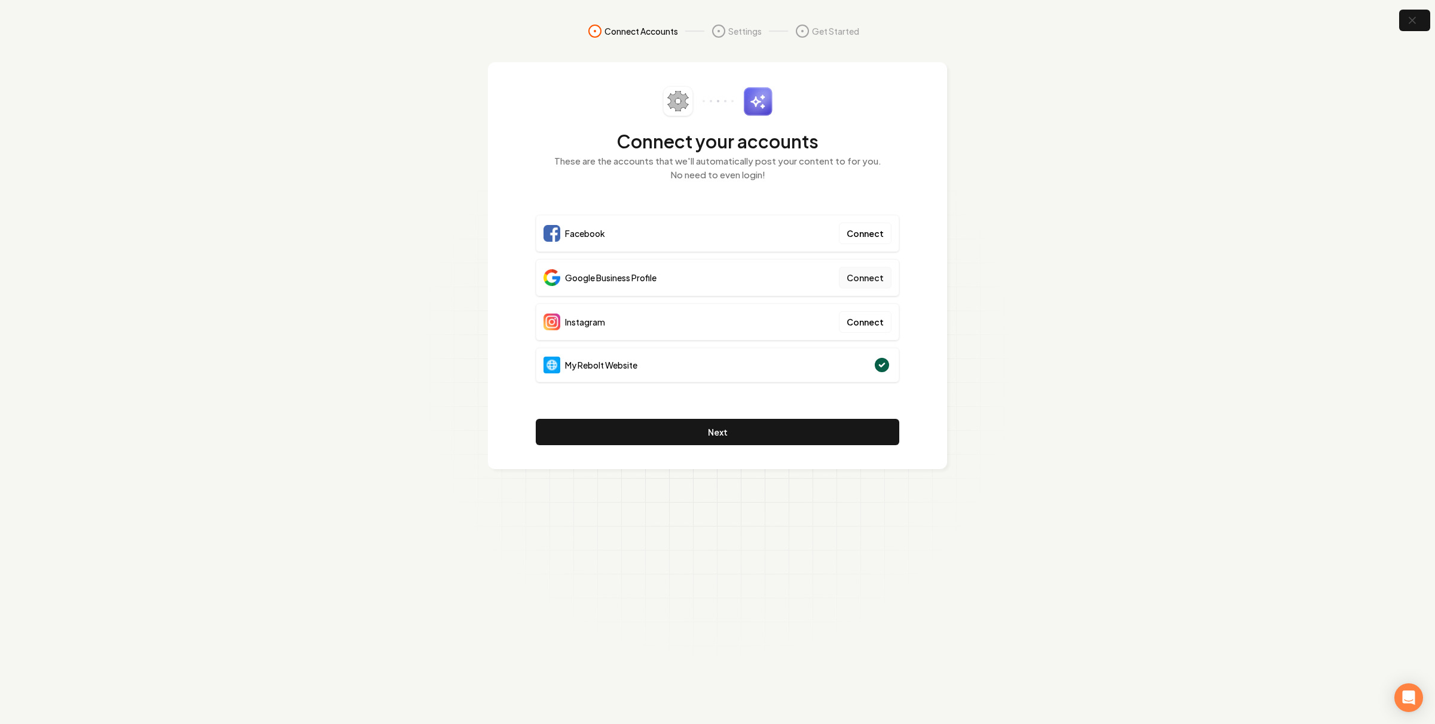
click at [853, 277] on button "Connect" at bounding box center [865, 278] width 53 height 22
click at [1412, 17] on icon "button" at bounding box center [1412, 20] width 15 height 15
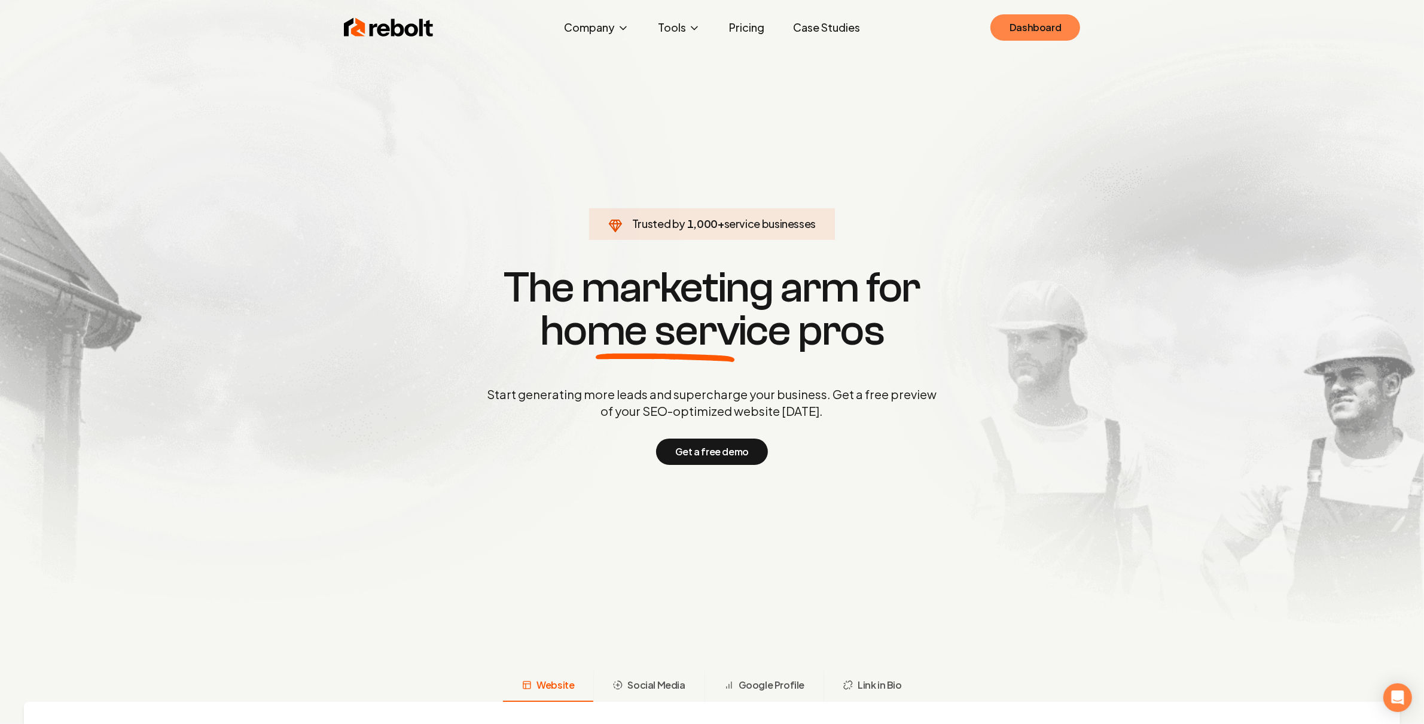
click at [1042, 35] on link "Dashboard" at bounding box center [1035, 27] width 90 height 26
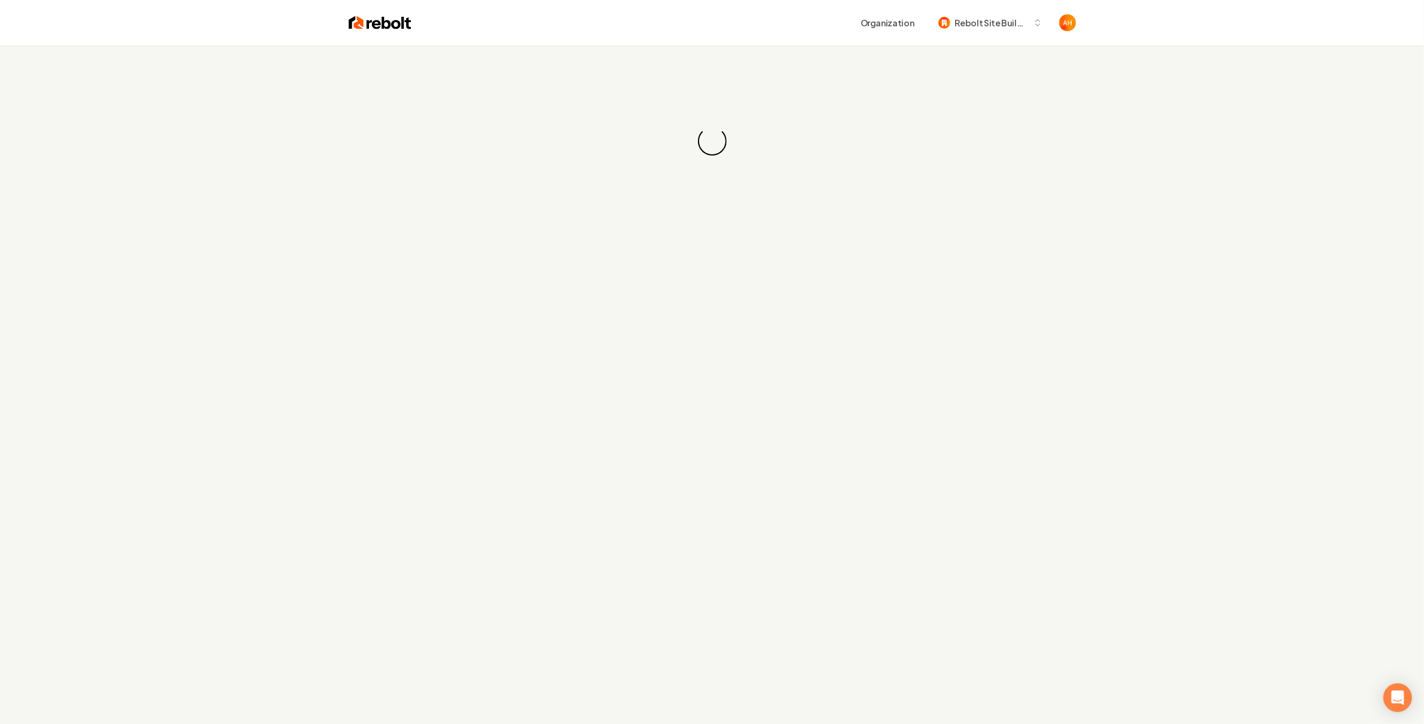
click at [746, 41] on div "Organization Rebolt Site Builder" at bounding box center [711, 22] width 765 height 45
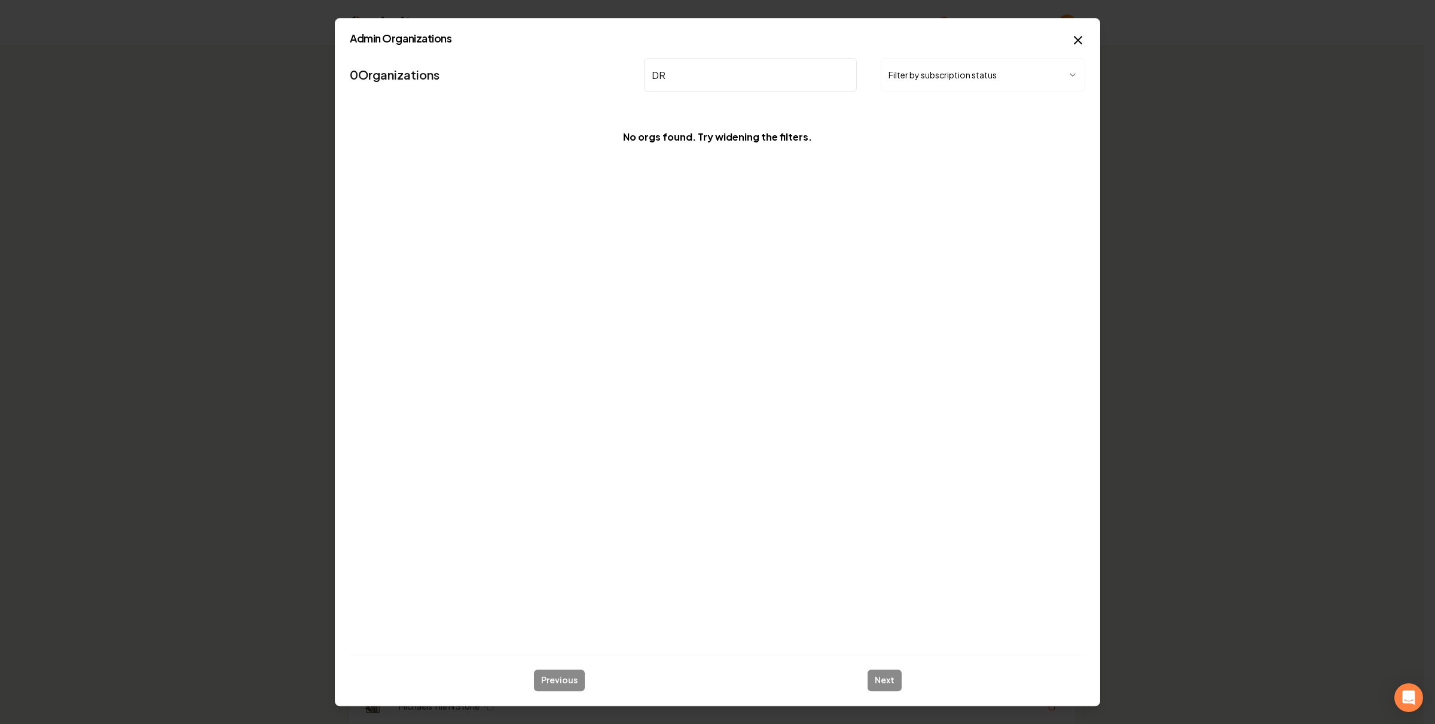
type input "DR"
click at [1076, 43] on div "Organization Rebolt Site Builder" at bounding box center [711, 22] width 765 height 45
click at [1075, 41] on div "Organization Rebolt Site Builder" at bounding box center [711, 22] width 765 height 45
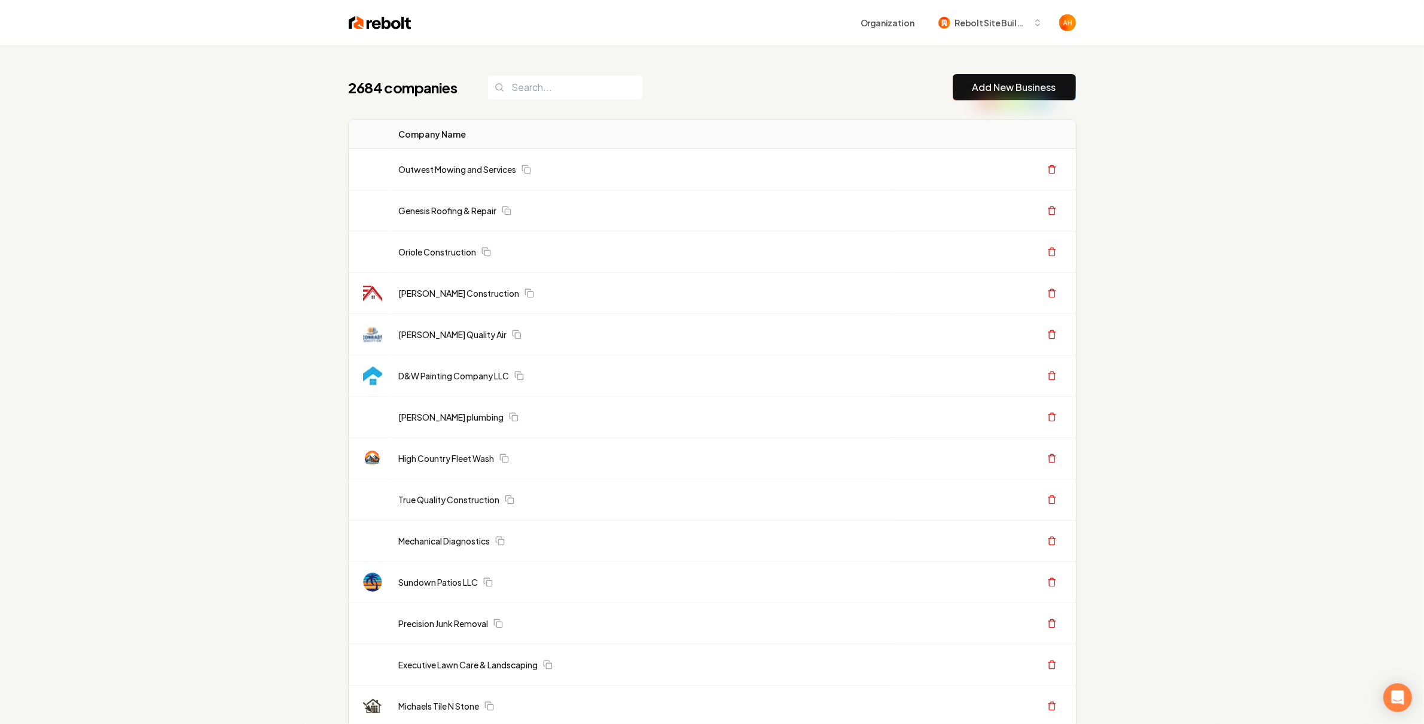
click at [587, 44] on div "Organization Rebolt Site Builder" at bounding box center [711, 22] width 765 height 45
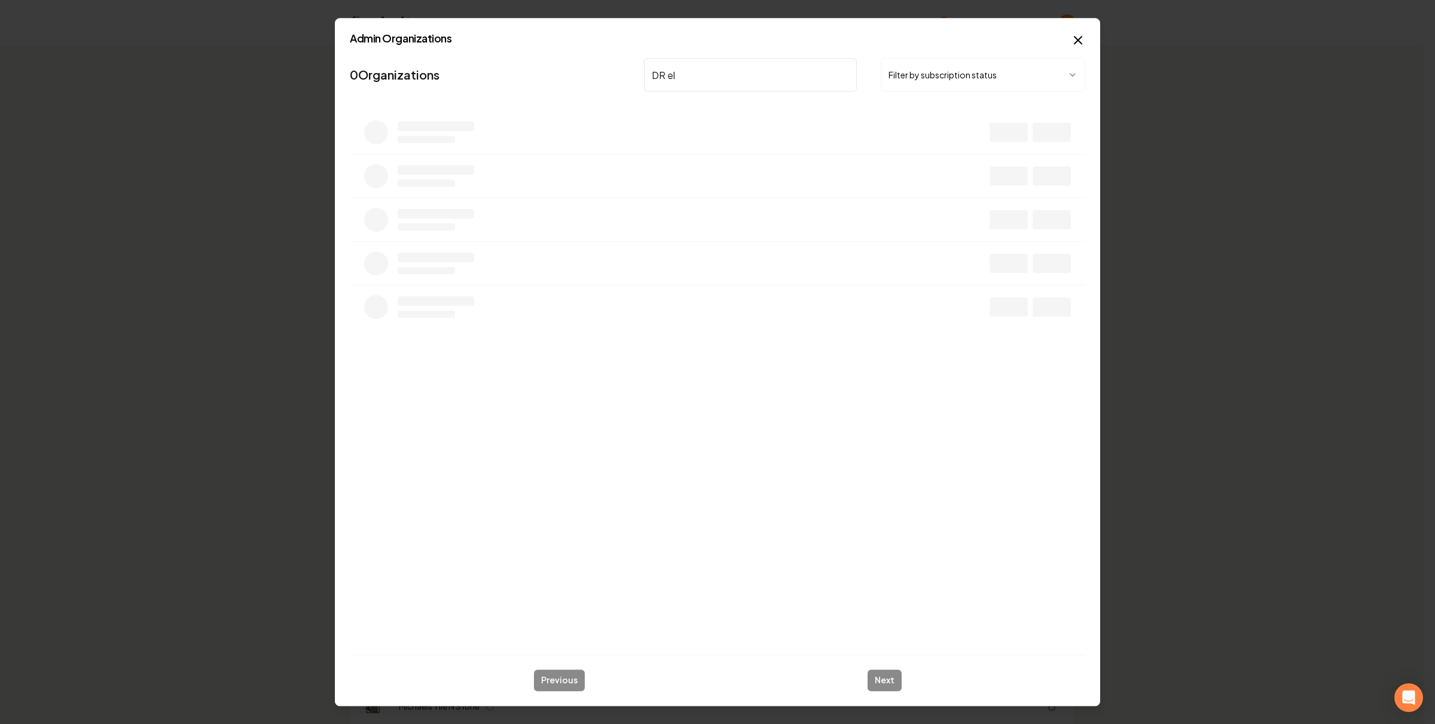
type input "DR ele"
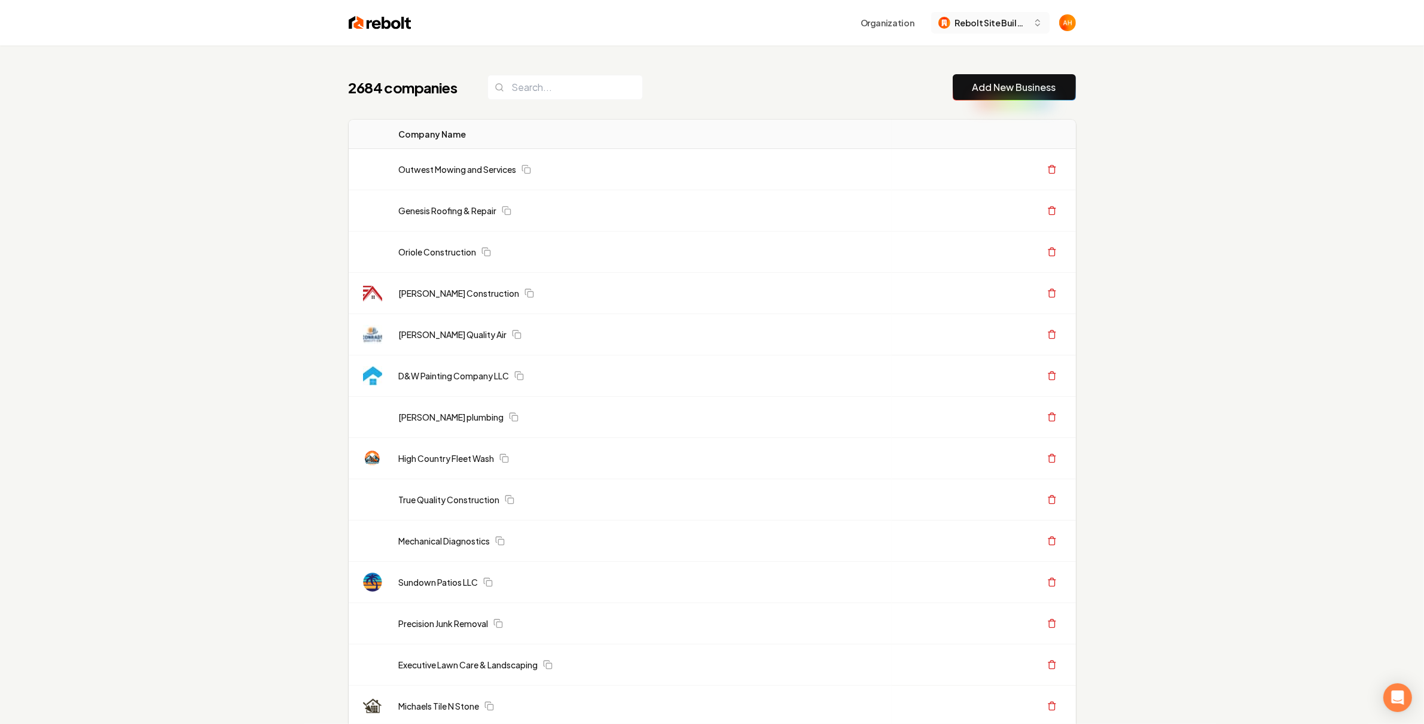
click at [1001, 6] on div "Organization Rebolt Site Builder" at bounding box center [711, 22] width 765 height 45
click at [1007, 30] on button "Rebolt Site Builder" at bounding box center [990, 23] width 118 height 22
click at [987, 136] on div "Create Organization" at bounding box center [978, 133] width 95 height 14
click at [720, 92] on div "2684 companies Add New Business" at bounding box center [712, 87] width 727 height 26
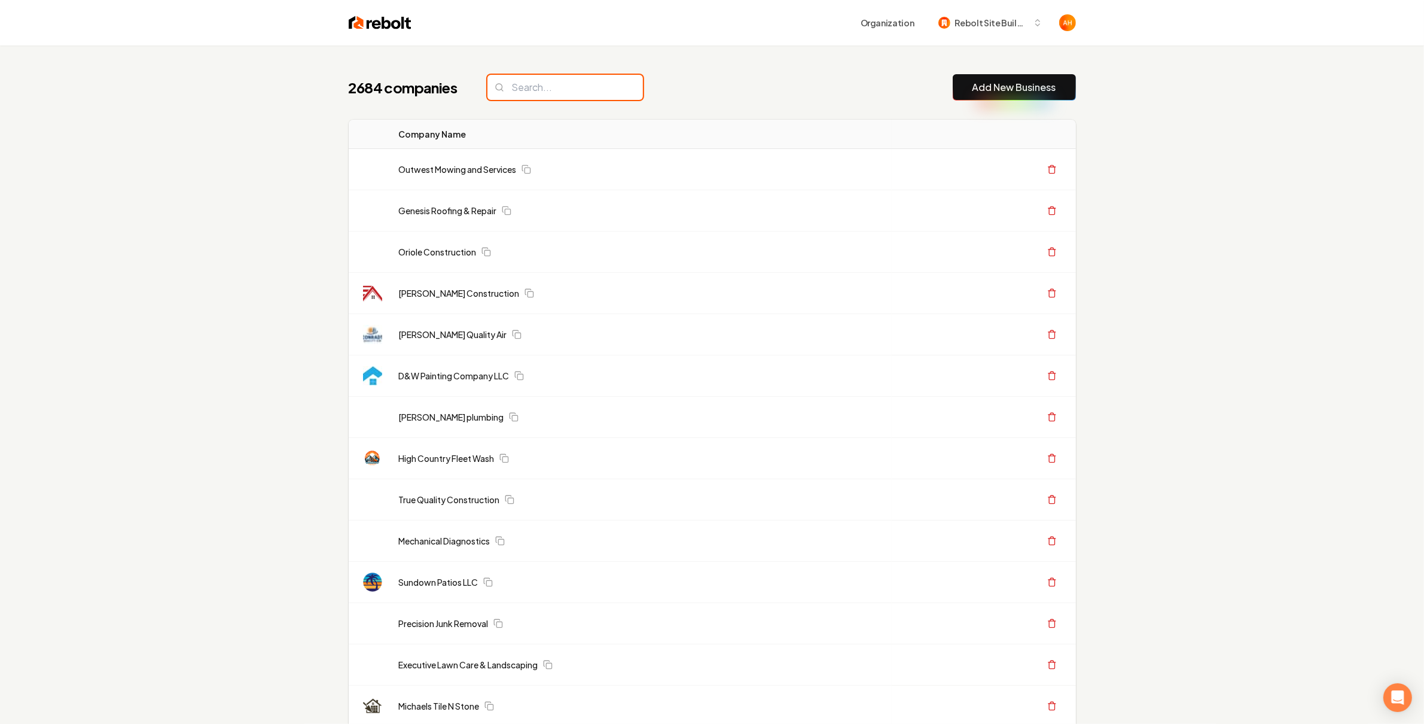
drag, startPoint x: 565, startPoint y: 94, endPoint x: 568, endPoint y: 89, distance: 6.7
click at [565, 94] on input "search" at bounding box center [564, 87] width 155 height 25
type input "a"
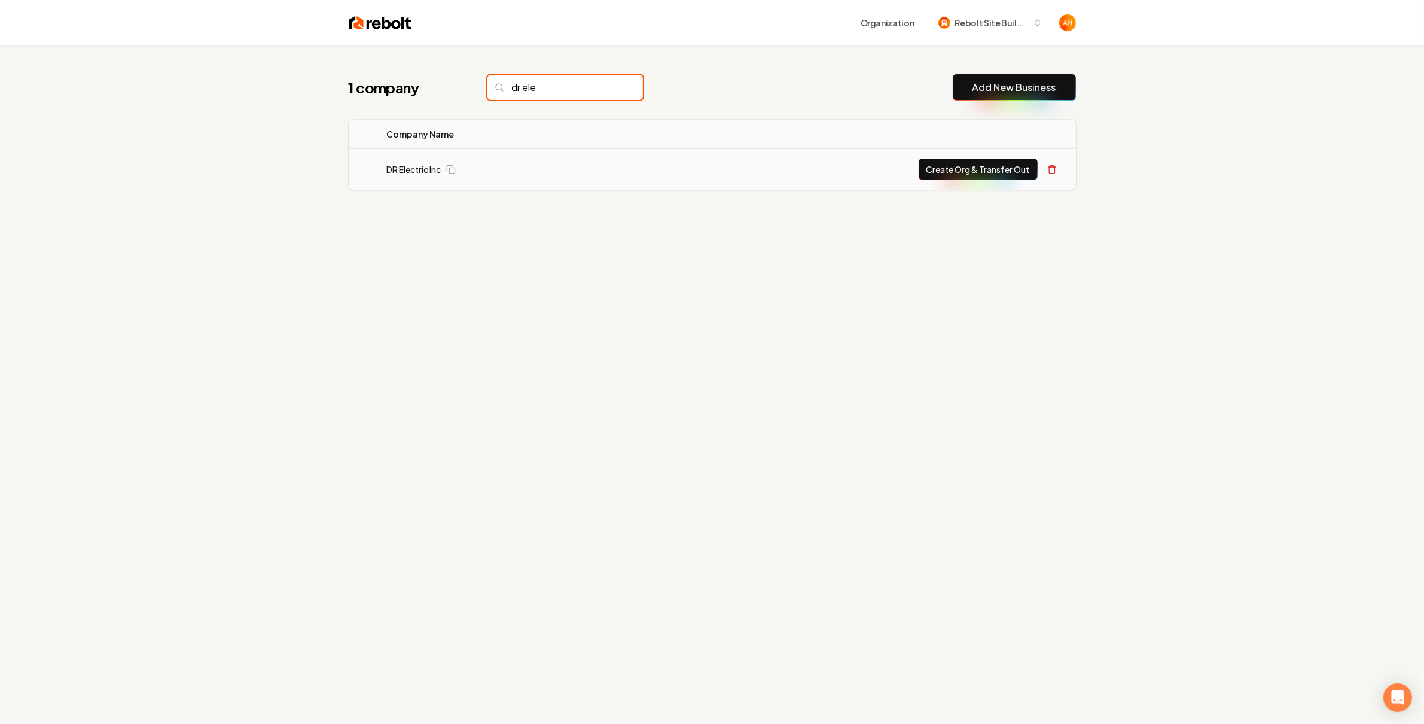
type input "dr ele"
click at [965, 169] on button "Create Org & Transfer Out" at bounding box center [978, 169] width 119 height 22
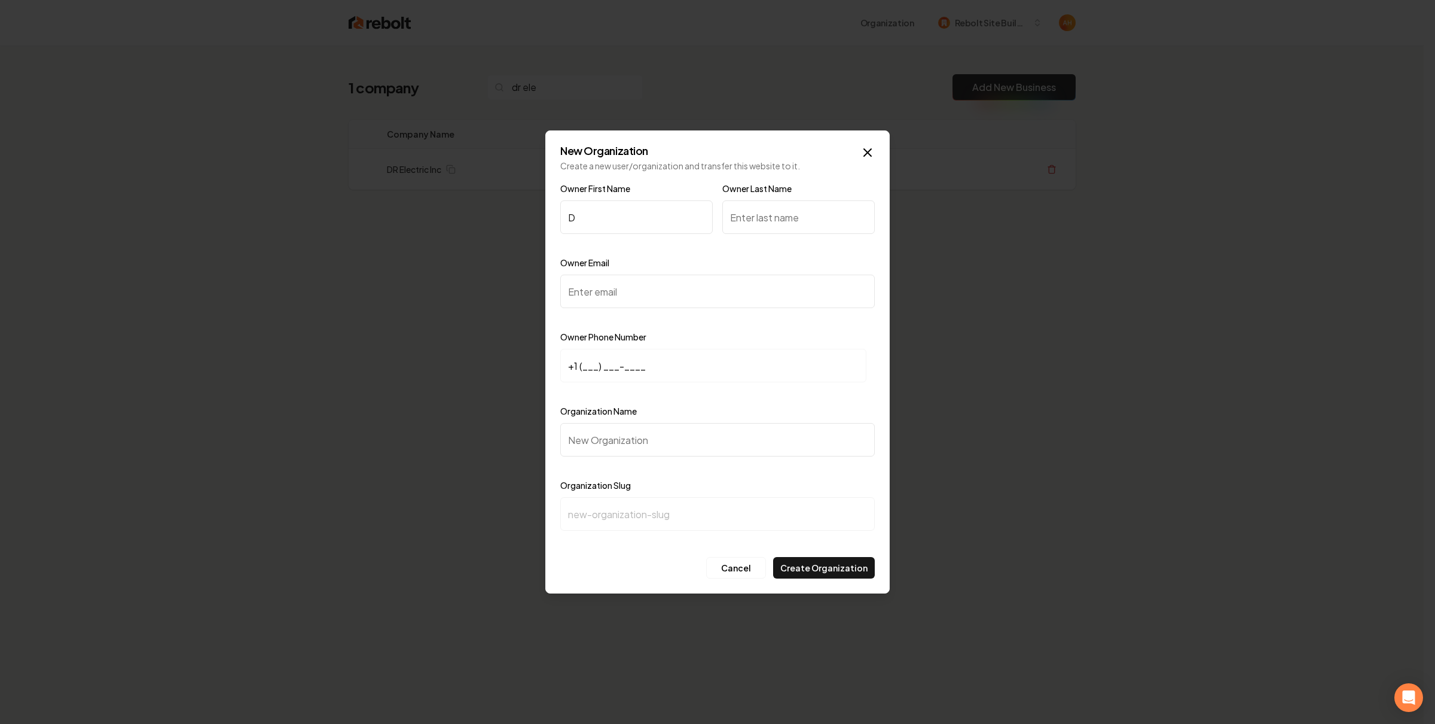
type input "D"
type input "David"
click at [794, 207] on input "Owner Last Name" at bounding box center [798, 216] width 152 height 33
type input "NA"
paste input "drelectricma@gmail.com"
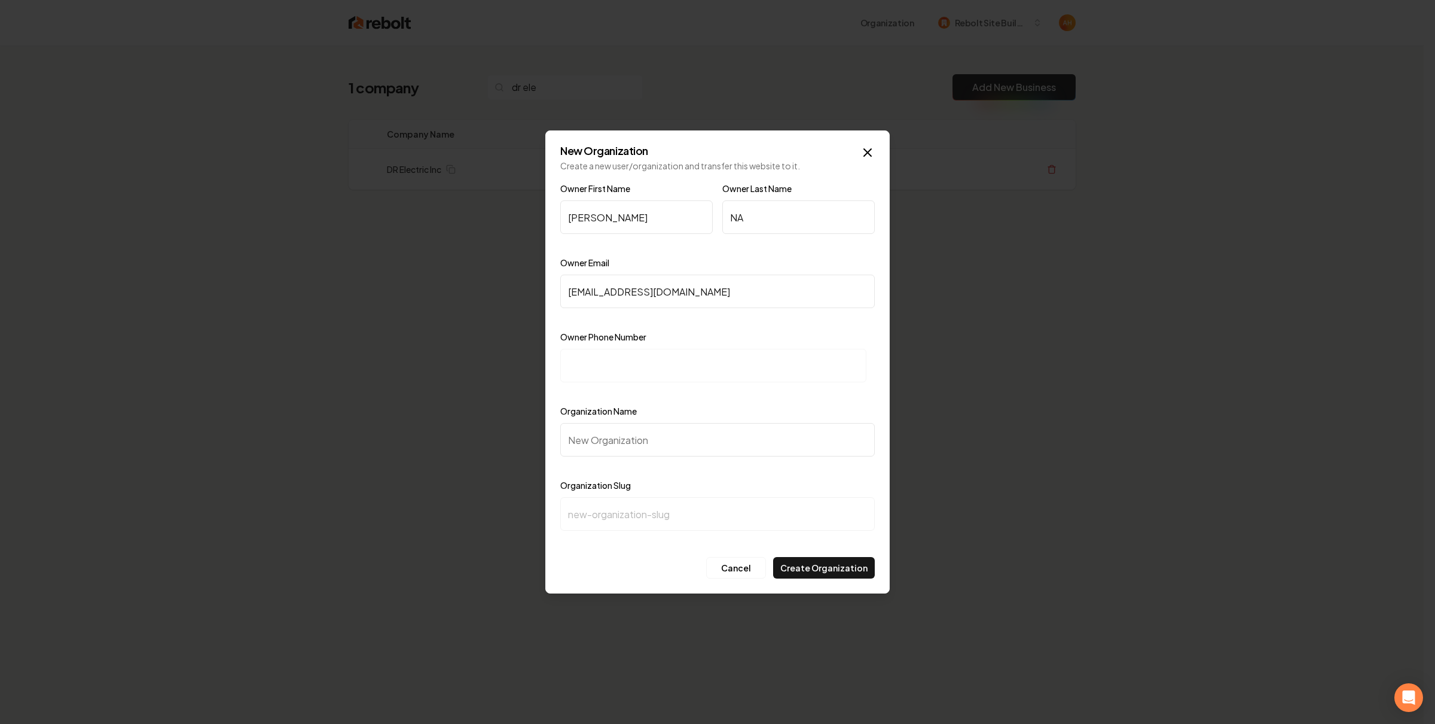
type input "drelectricma@gmail.com"
click at [828, 327] on div "Owner First Name David Owner Last Name NA Owner Email drelectricma@gmail.com Ow…" at bounding box center [717, 366] width 315 height 371
click at [779, 370] on input at bounding box center [713, 365] width 306 height 33
paste input "+1 (508) 400-0811"
type input "+1 (508) 400-0811"
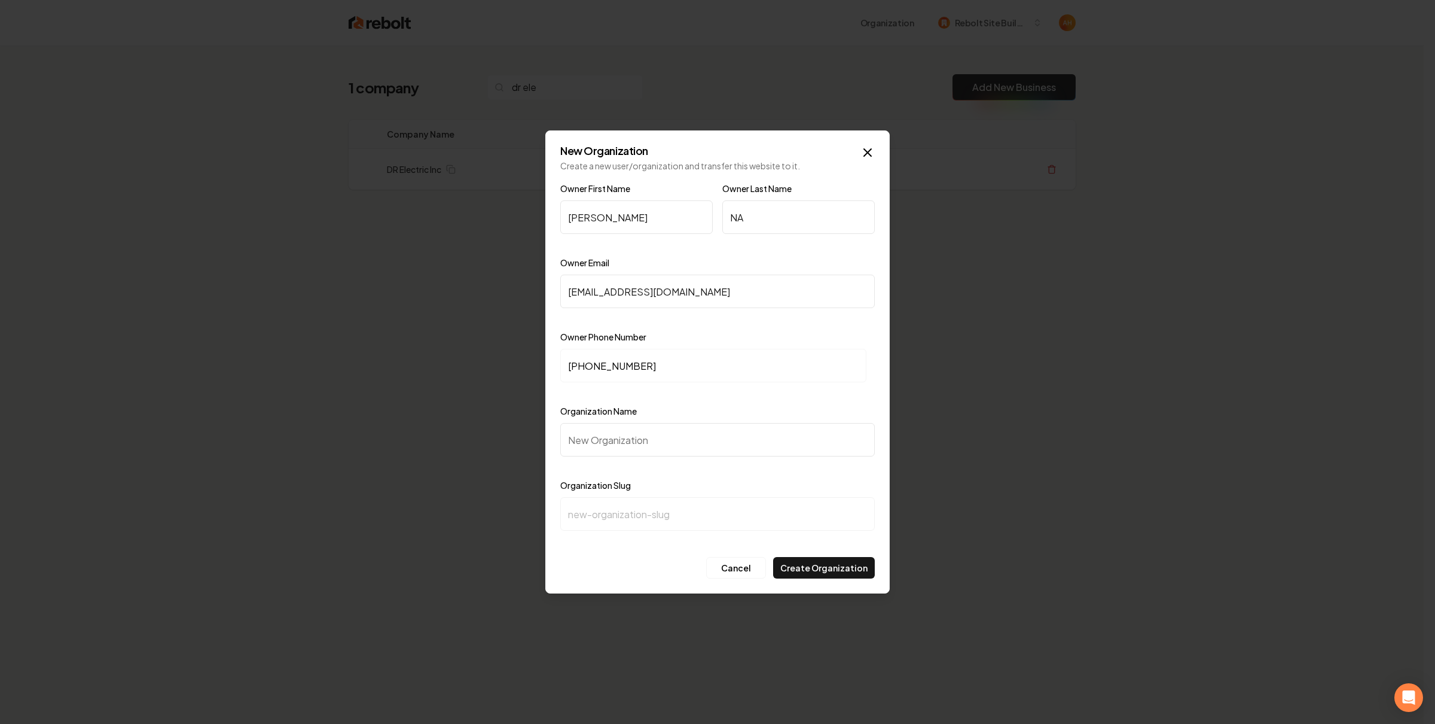
click at [682, 428] on input "Organization Name" at bounding box center [717, 439] width 315 height 33
type input "D"
type input "d"
type input "DR"
type input "dr"
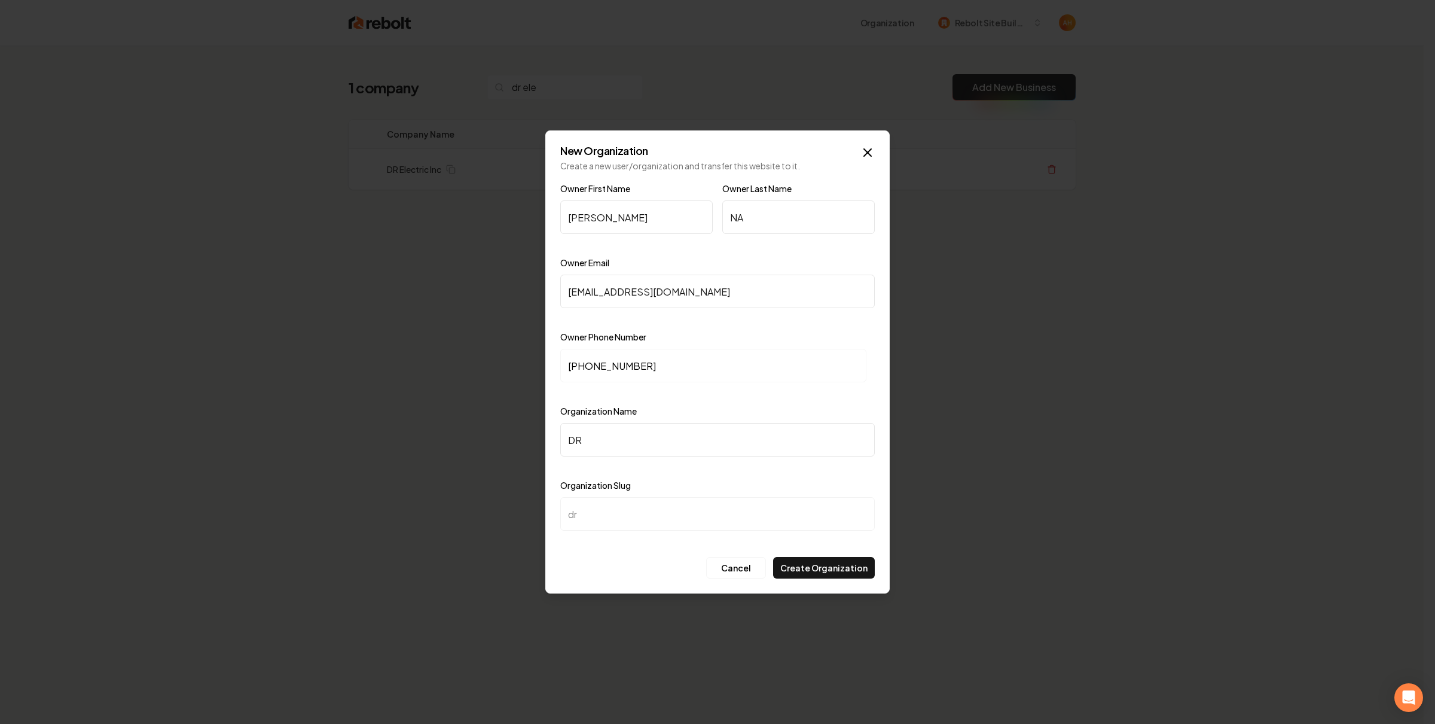
type input "DR E"
type input "dr-e"
type input "DR El"
type input "dr-el"
type input "DR Ele"
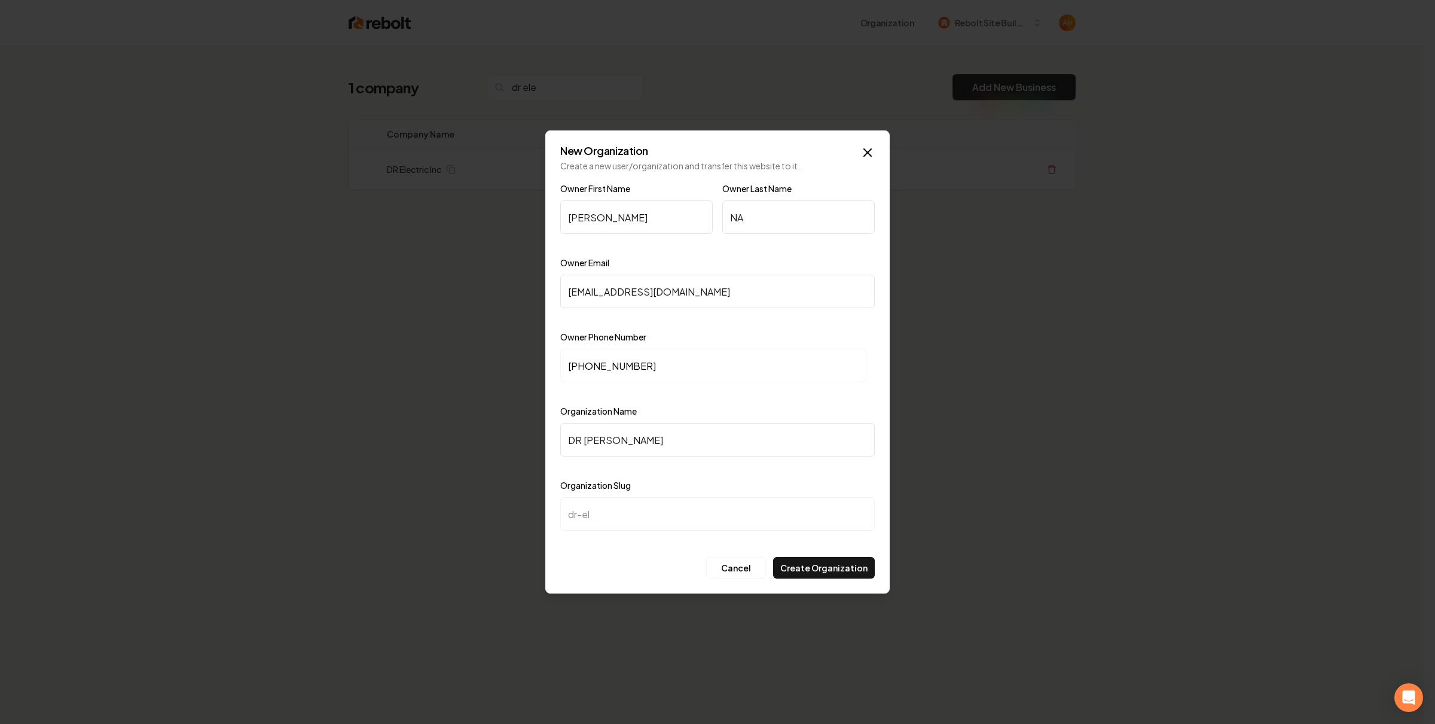
type input "dr-ele"
type input "DR Elec"
type input "dr-elec"
type input "DR Elect"
type input "dr-elect"
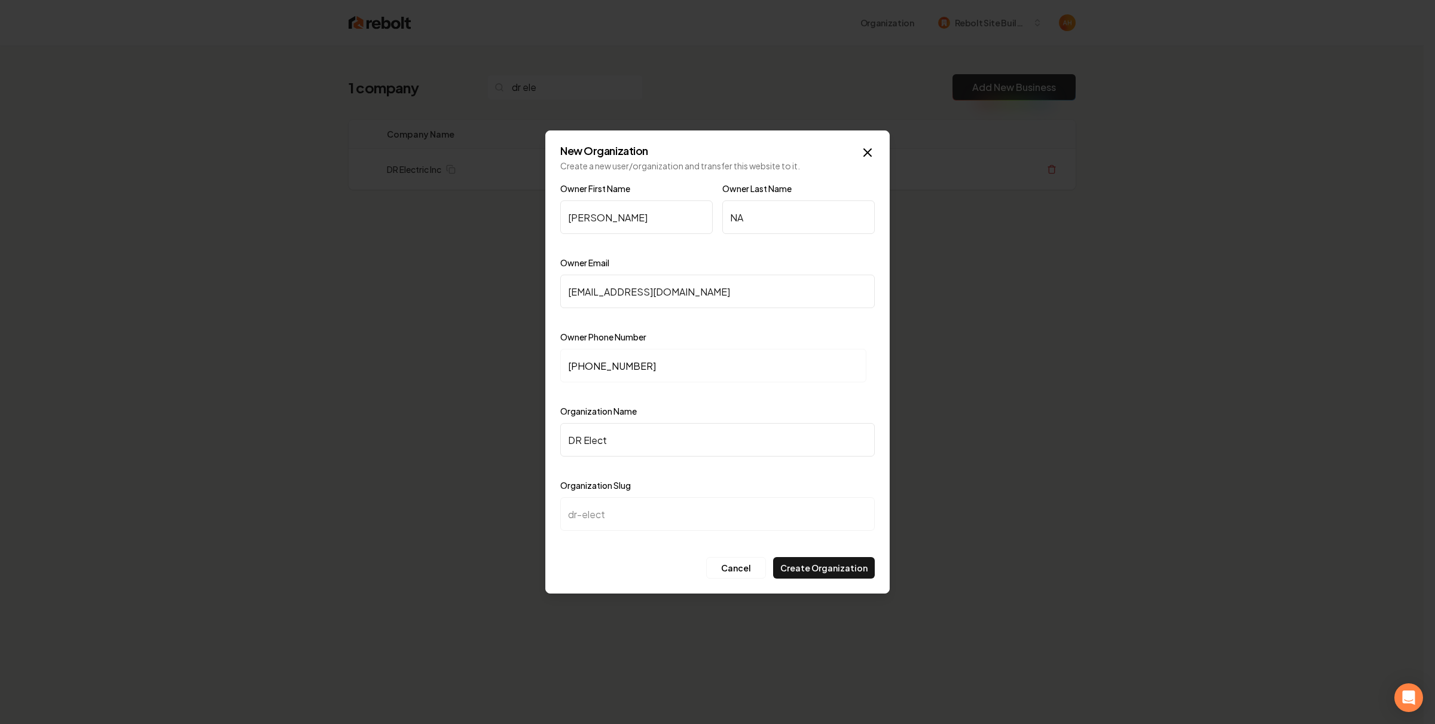
type input "DR Electr"
type input "dr-electr"
type input "DR Electri"
type input "dr-electri"
type input "DR Electric"
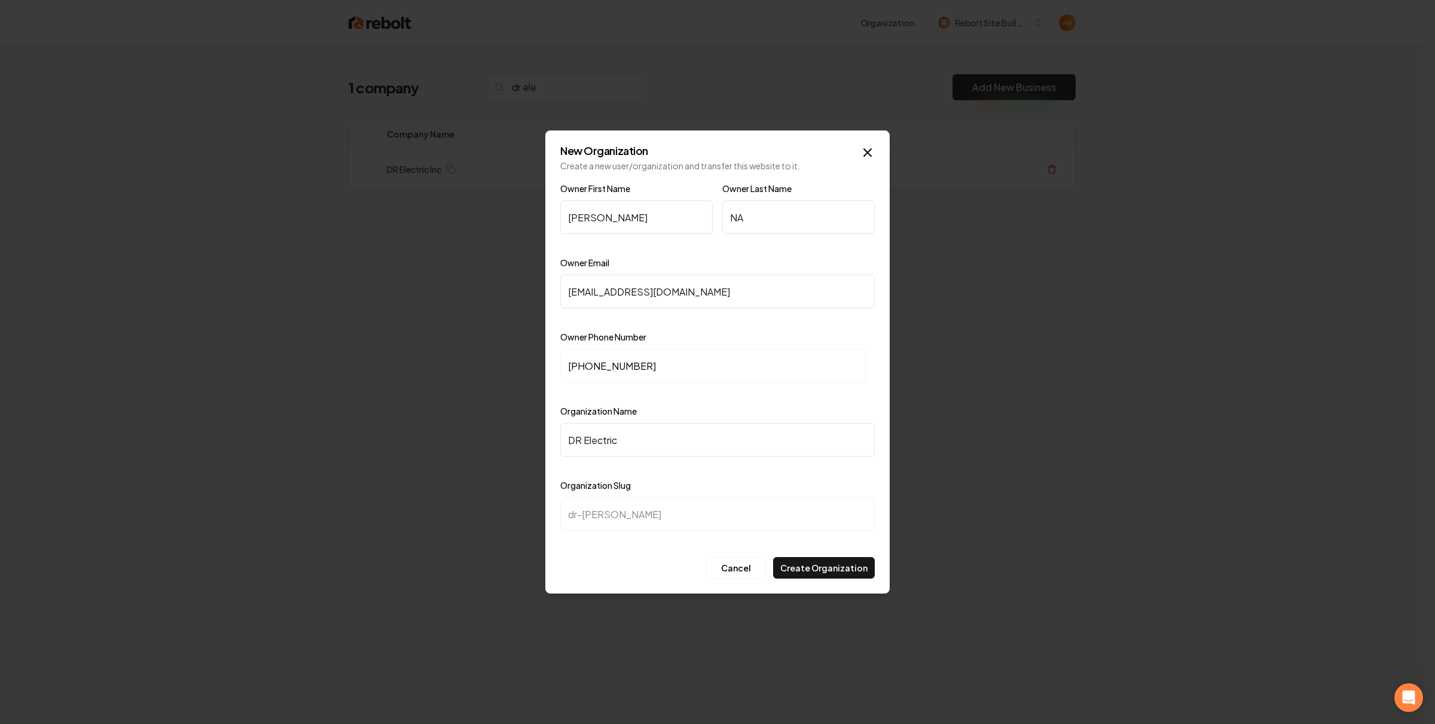
type input "dr-electric"
type input "DR Electric I"
type input "dr-electric-i"
type input "DR Electric In"
type input "dr-electric-in"
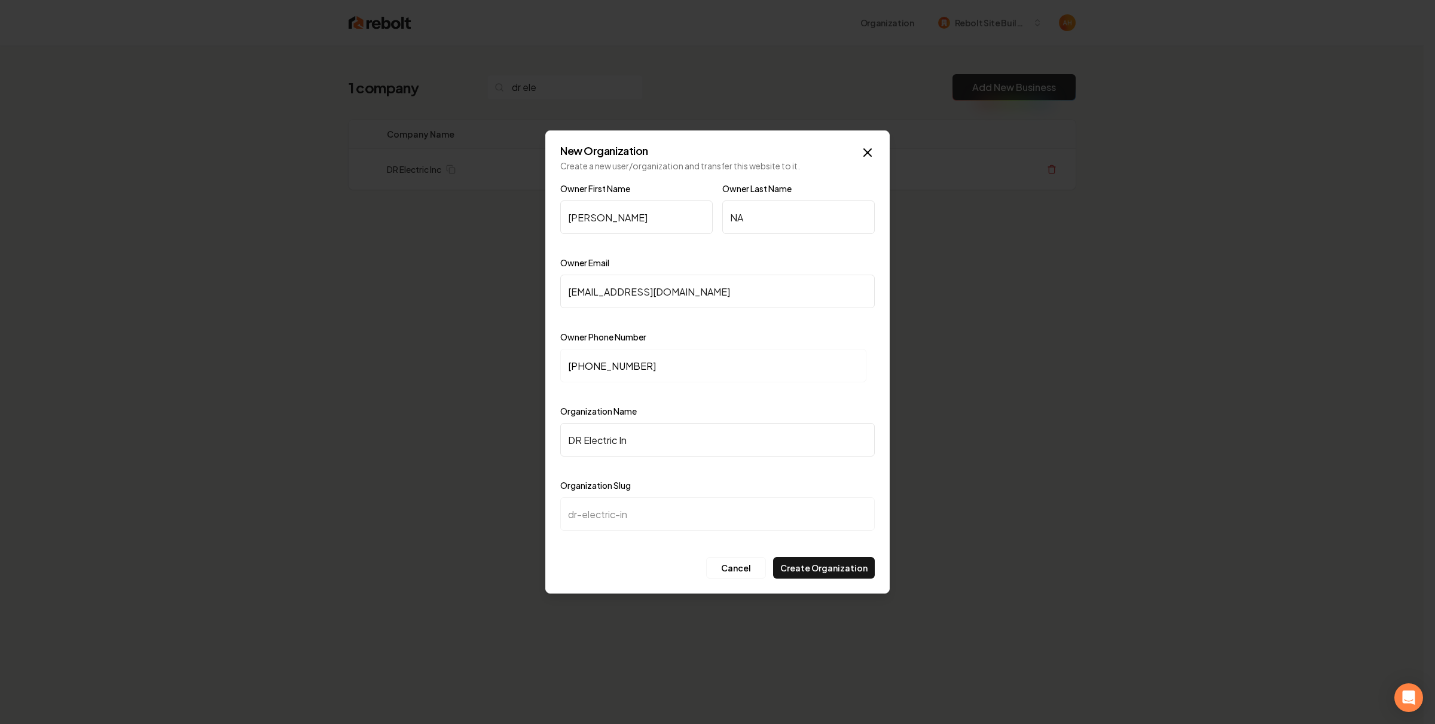
type input "DR Electric Inc"
type input "dr-electric-inc"
type input "DR Electric Inc"
click at [803, 573] on button "Create Organization" at bounding box center [824, 568] width 102 height 22
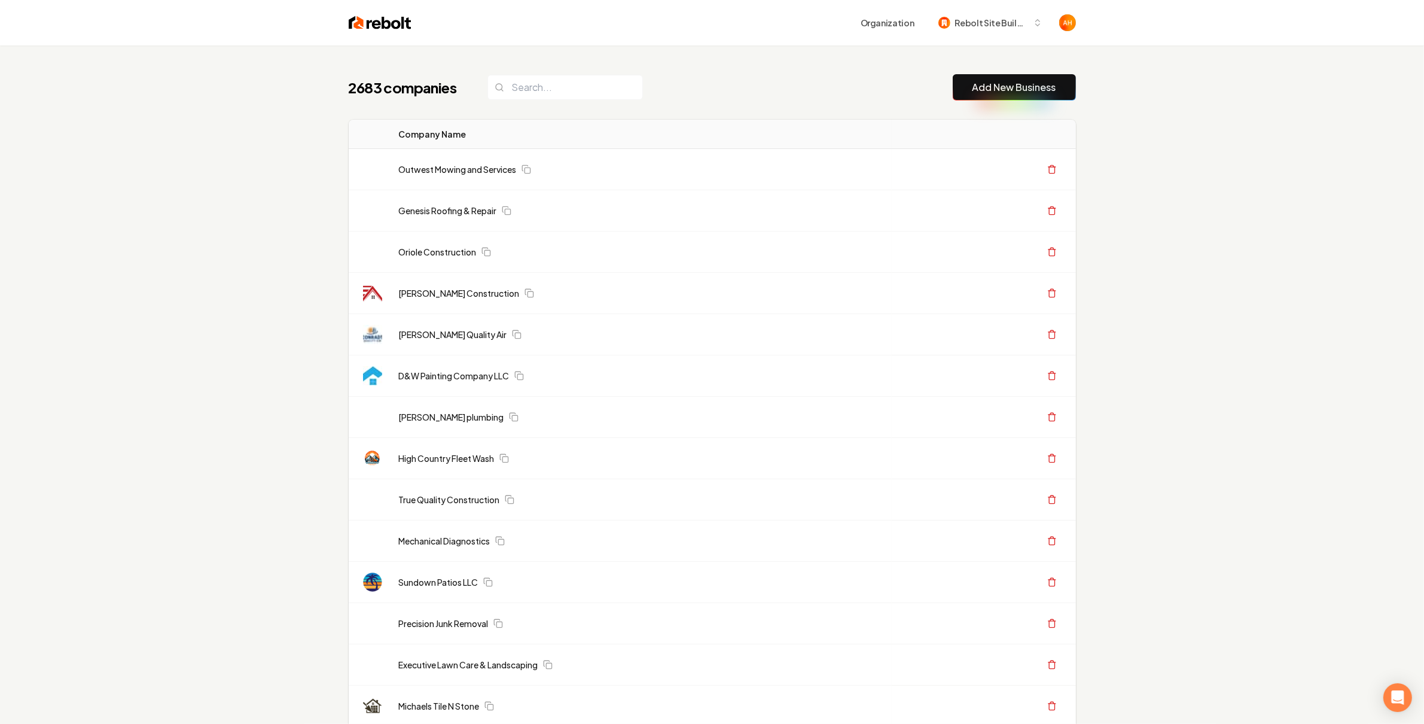
click at [805, 44] on div "Organization Rebolt Site Builder" at bounding box center [711, 22] width 765 height 45
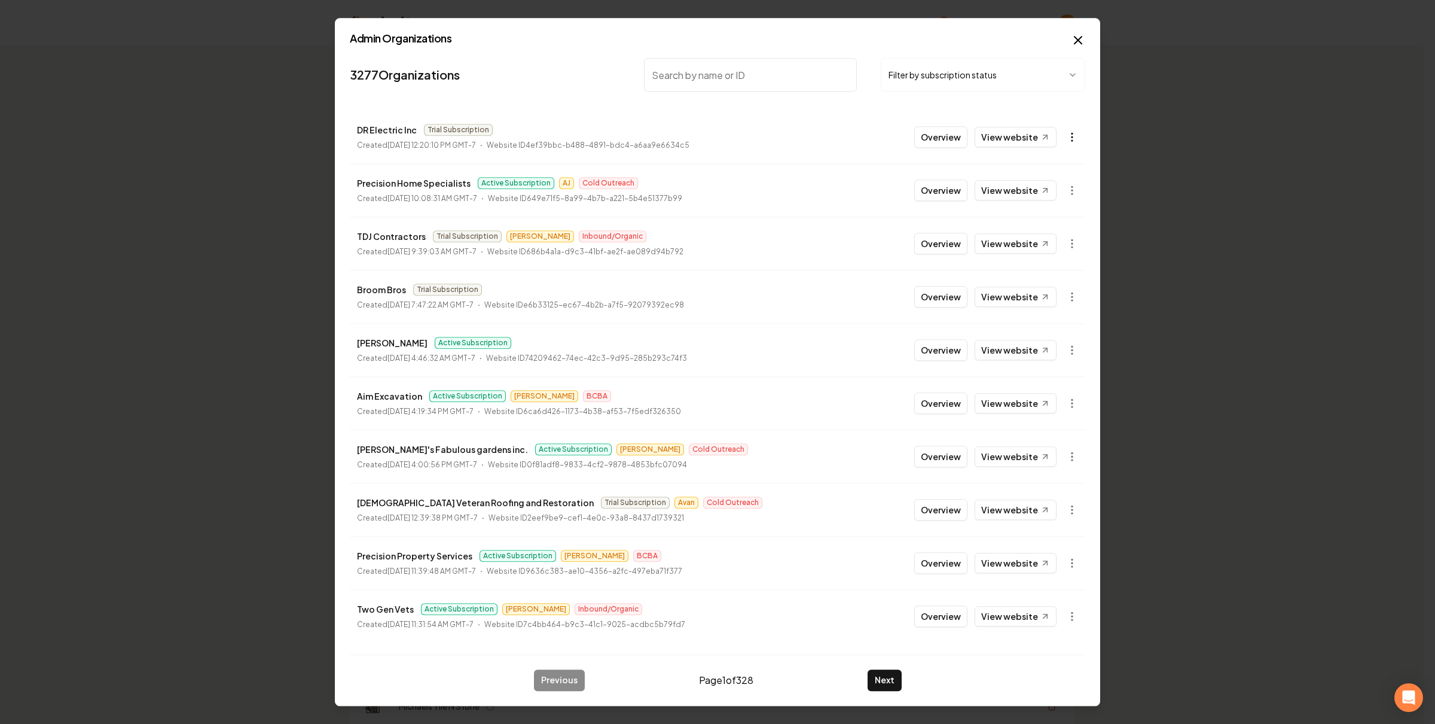
click at [1067, 134] on body "Organization Rebolt Site Builder 2683 companies Add New Business Logo Company N…" at bounding box center [712, 362] width 1424 height 724
click at [1054, 184] on div "Get Payment Link" at bounding box center [1043, 183] width 76 height 19
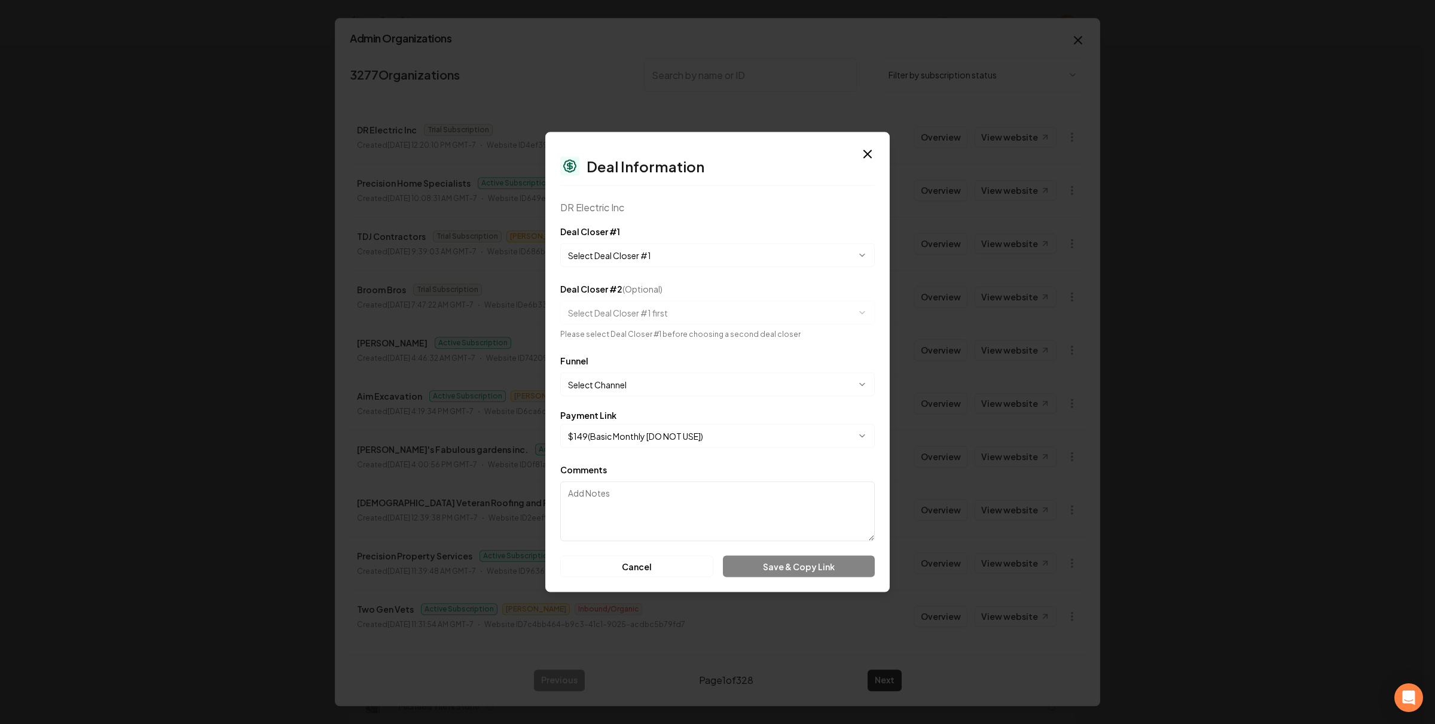
click at [654, 235] on div "**********" at bounding box center [717, 245] width 315 height 43
click at [646, 254] on body "Organization Rebolt Site Builder 2683 companies Add New Business Logo Company N…" at bounding box center [712, 362] width 1424 height 724
select select "**********"
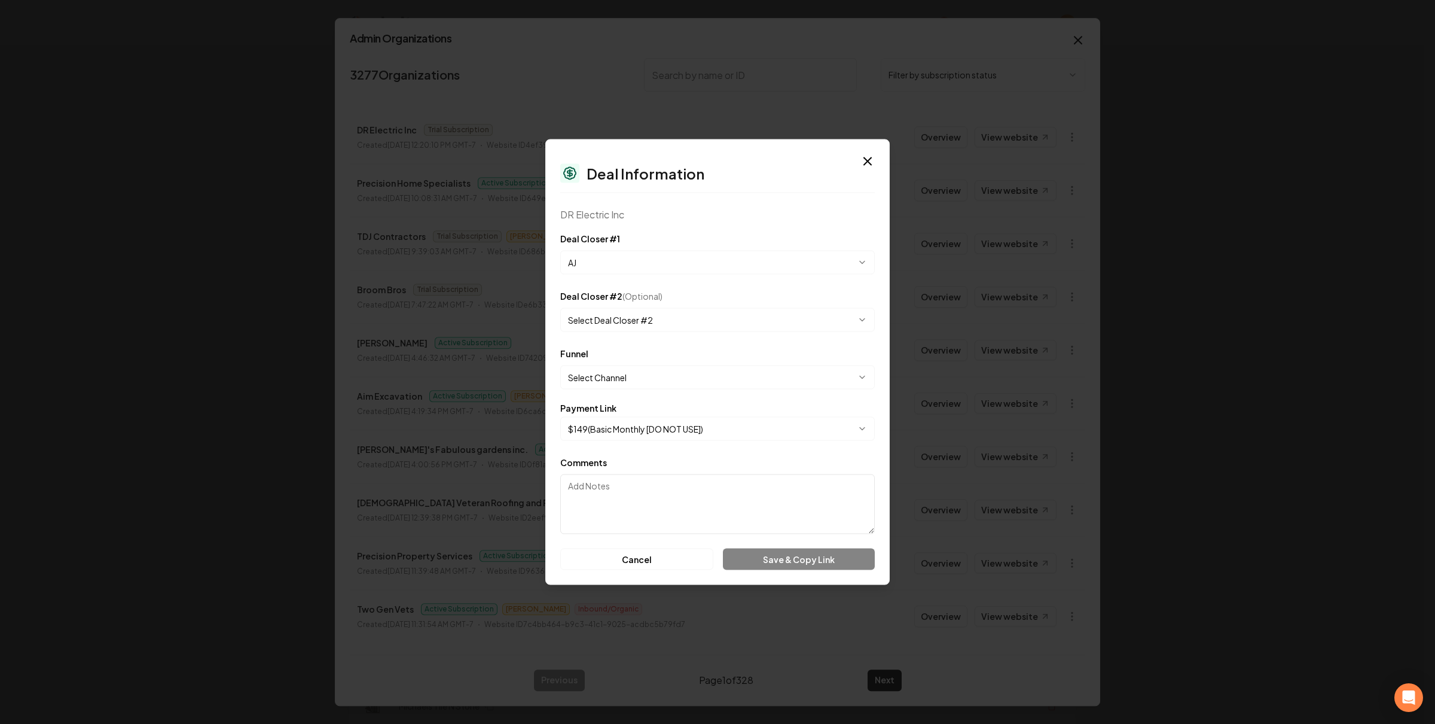
click at [676, 327] on body "Organization Rebolt Site Builder 2683 companies Add New Business Logo Company N…" at bounding box center [712, 362] width 1424 height 724
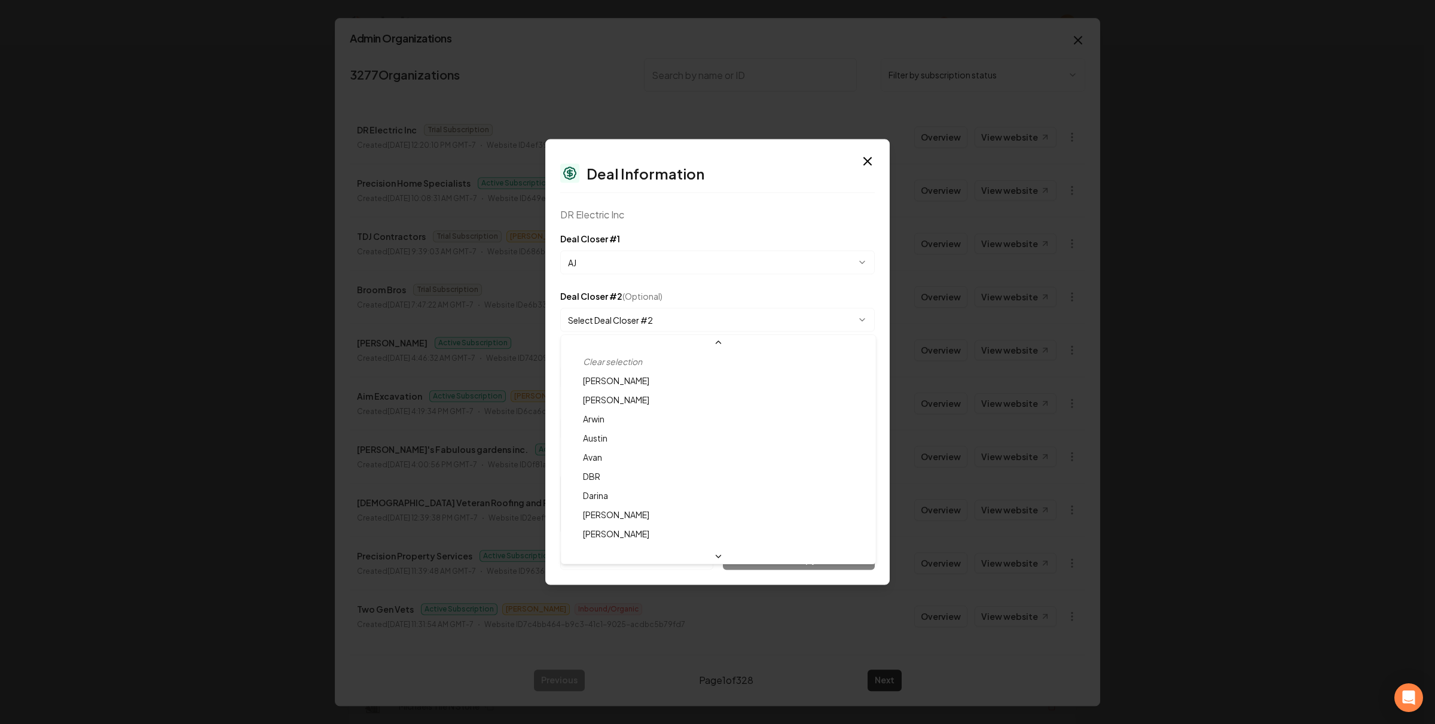
scroll to position [32, 0]
select select "**********"
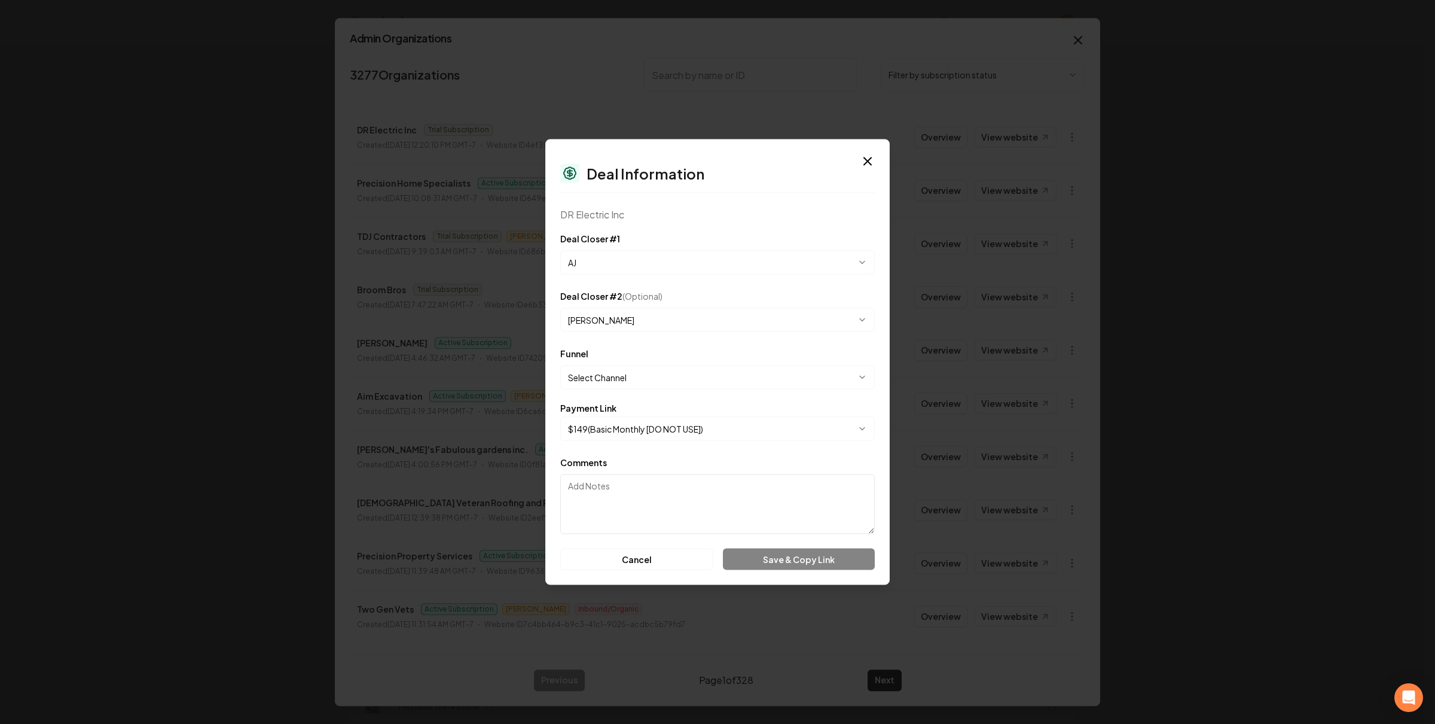
click at [682, 428] on body "Organization Rebolt Site Builder 2683 companies Add New Business Logo Company N…" at bounding box center [712, 362] width 1424 height 724
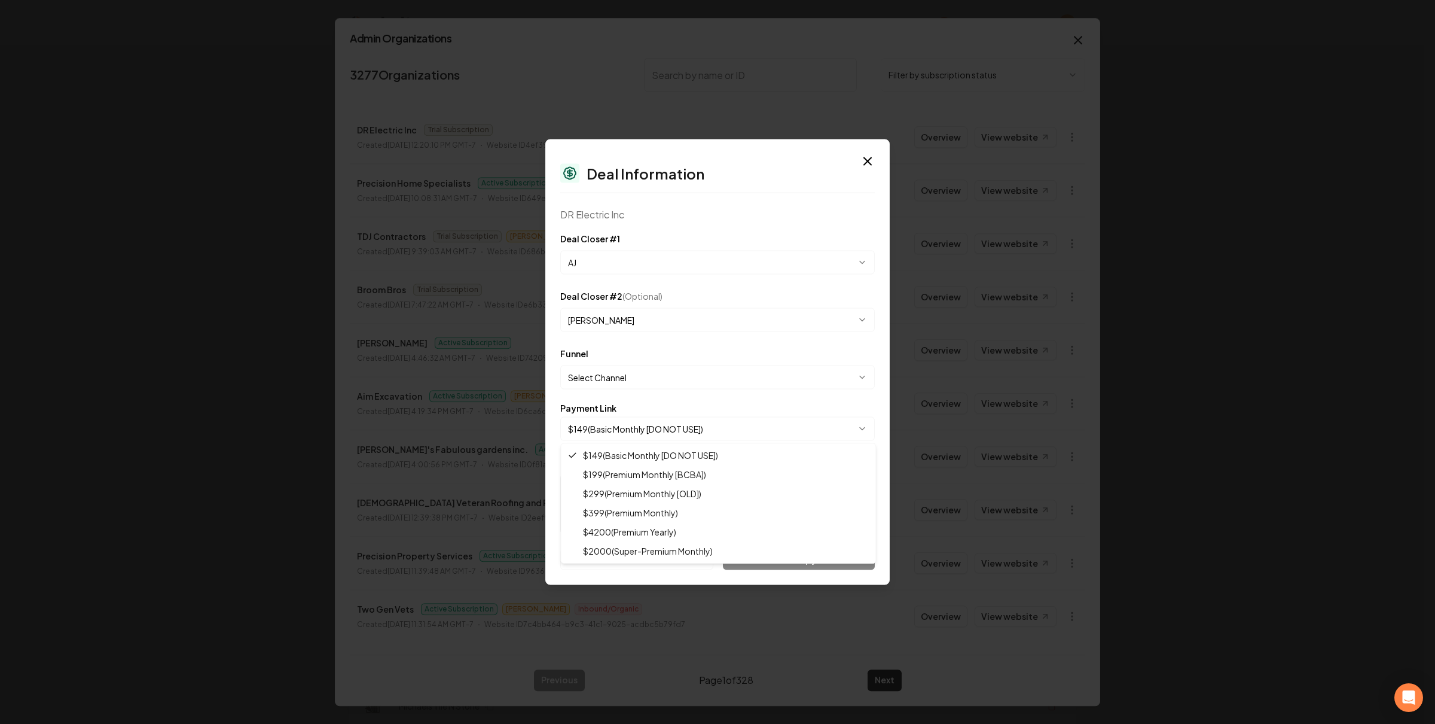
select select "**********"
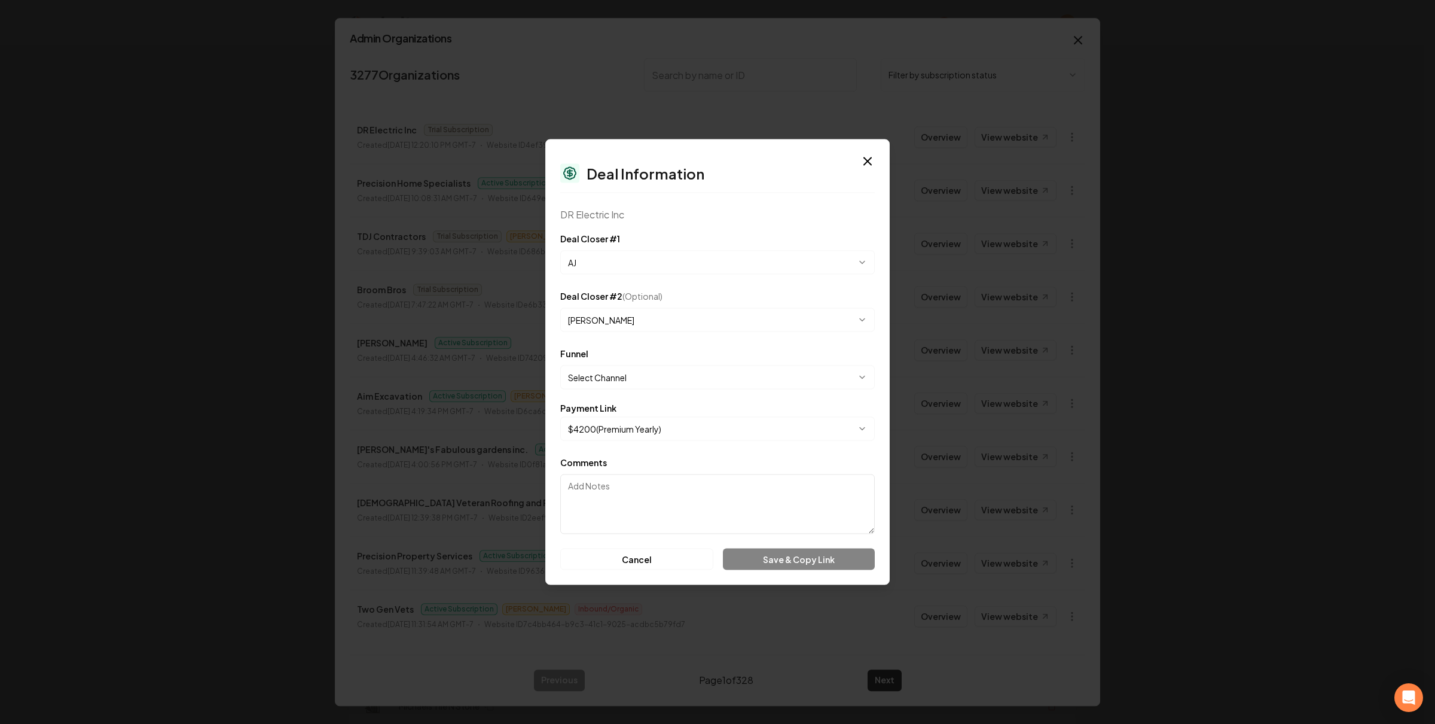
click at [740, 511] on textarea "Comments" at bounding box center [717, 504] width 315 height 60
click at [673, 378] on body "Organization Rebolt Site Builder 2683 companies Add New Business Logo Company N…" at bounding box center [712, 362] width 1424 height 724
select select "**********"
click at [777, 550] on button "Save & Copy Link" at bounding box center [799, 559] width 152 height 22
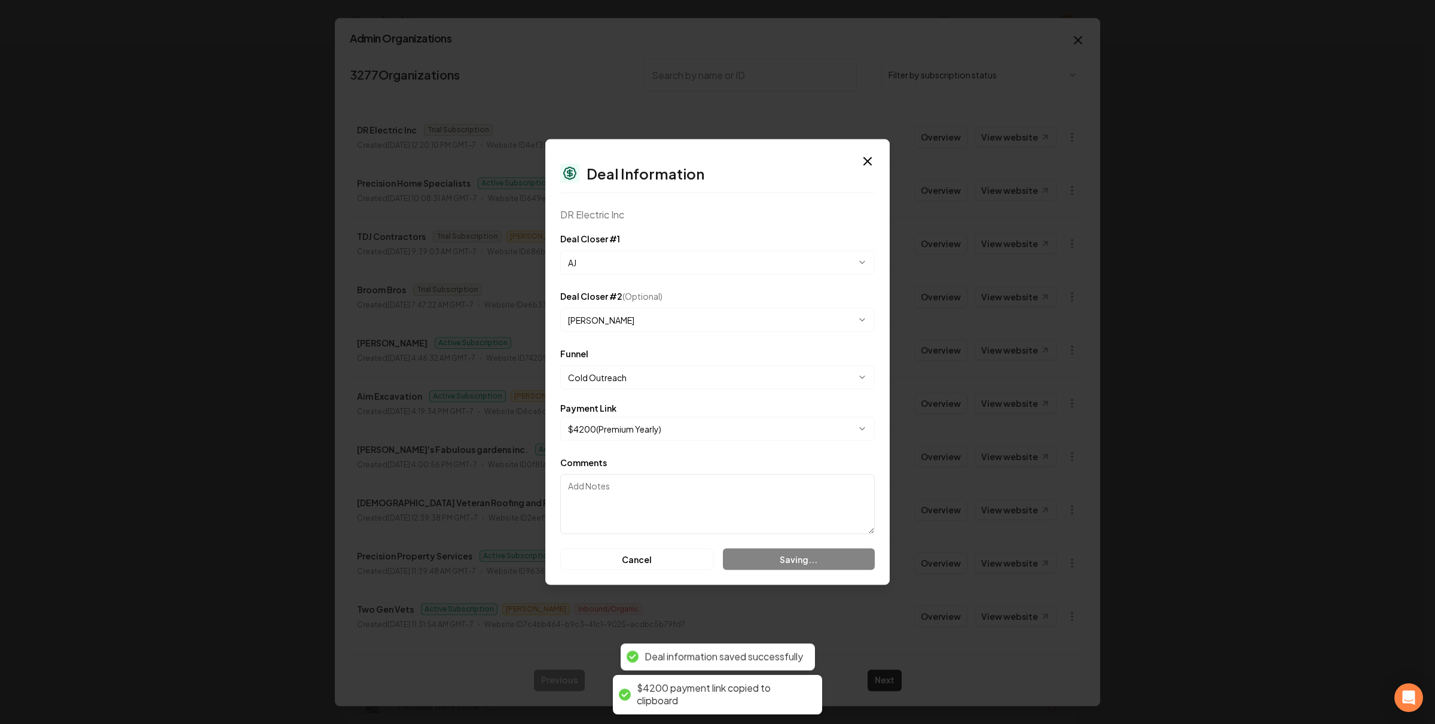
select select "**********"
